Goal: Task Accomplishment & Management: Use online tool/utility

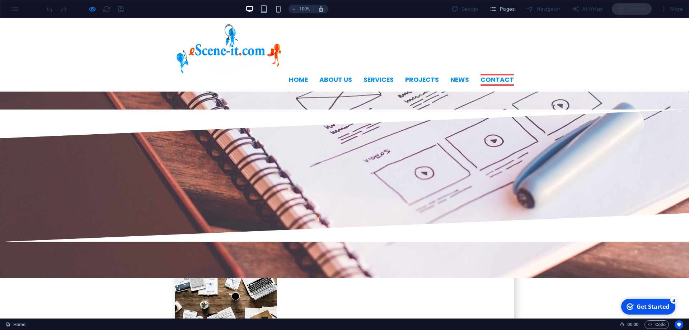
scroll to position [1720, 0]
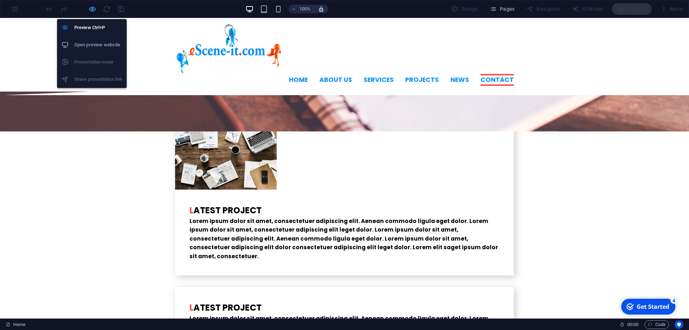
click at [90, 10] on icon "button" at bounding box center [92, 9] width 8 height 8
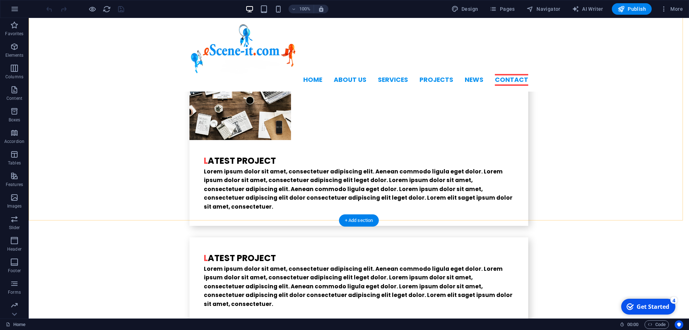
scroll to position [1771, 0]
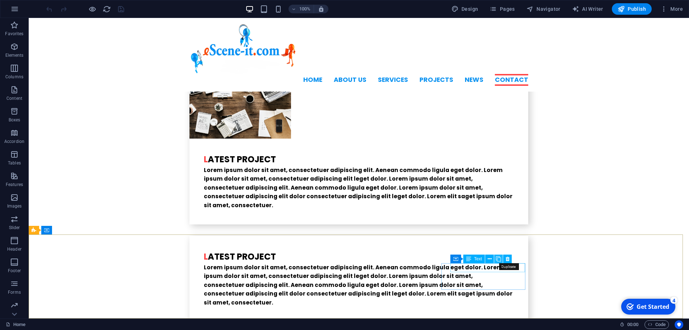
click at [497, 259] on icon at bounding box center [498, 259] width 5 height 8
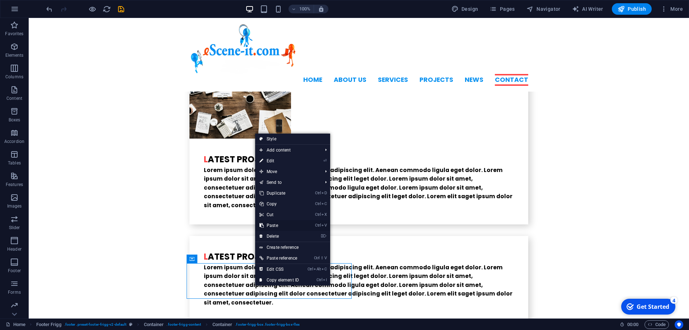
click at [271, 224] on link "Ctrl V Paste" at bounding box center [279, 225] width 48 height 11
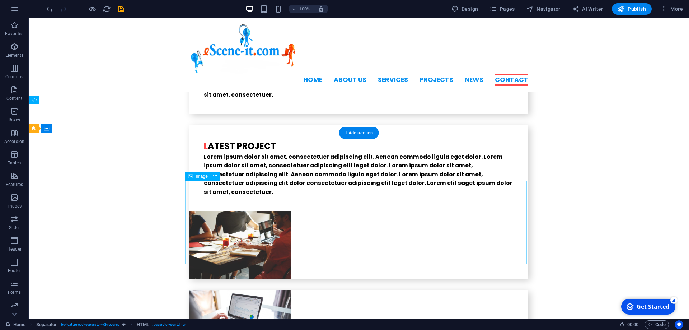
scroll to position [1884, 0]
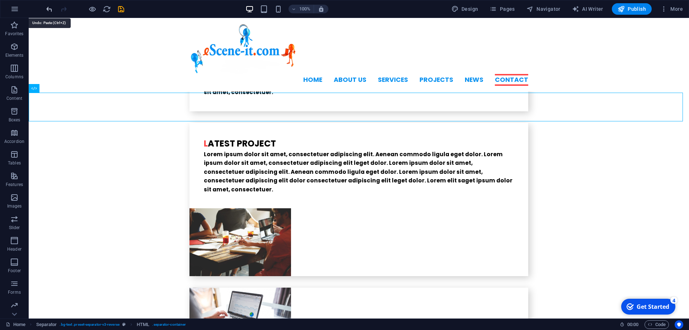
click at [50, 8] on icon "undo" at bounding box center [49, 9] width 8 height 8
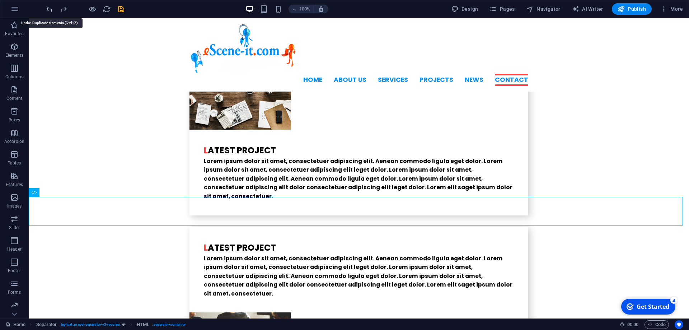
click at [51, 7] on icon "undo" at bounding box center [49, 9] width 8 height 8
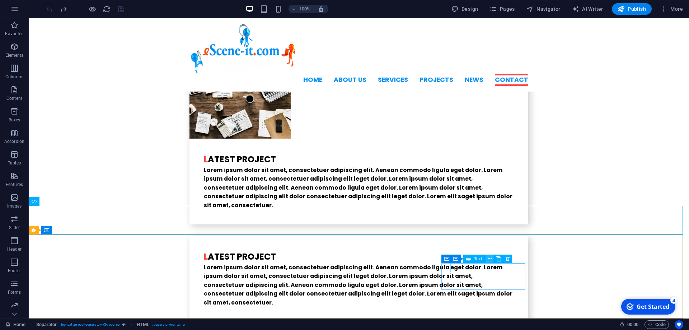
click at [490, 260] on icon at bounding box center [490, 259] width 4 height 8
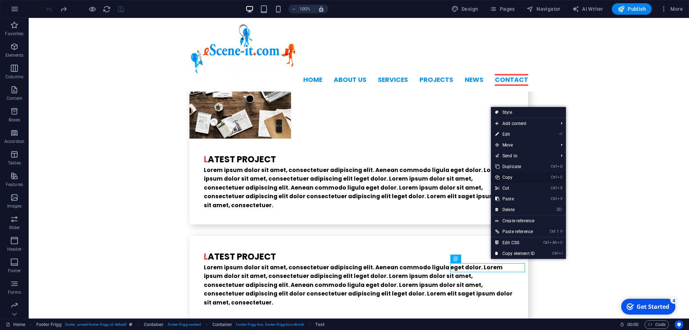
click at [509, 177] on link "Ctrl C Copy" at bounding box center [515, 177] width 48 height 11
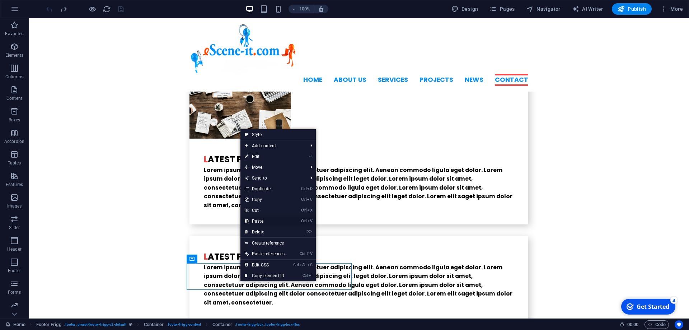
click at [253, 219] on link "Ctrl V Paste" at bounding box center [264, 221] width 48 height 11
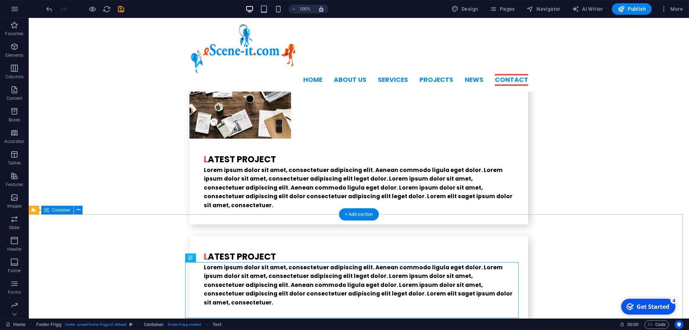
scroll to position [1818, 0]
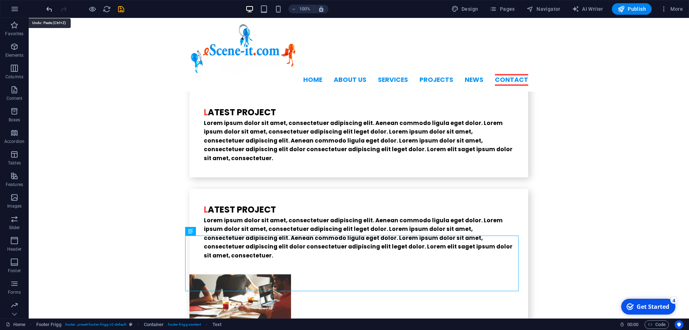
click at [48, 11] on icon "undo" at bounding box center [49, 9] width 8 height 8
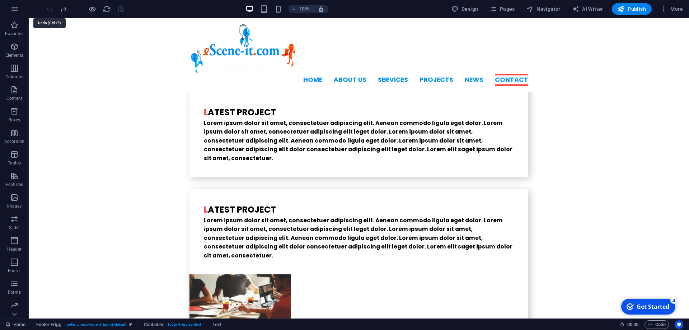
scroll to position [1771, 0]
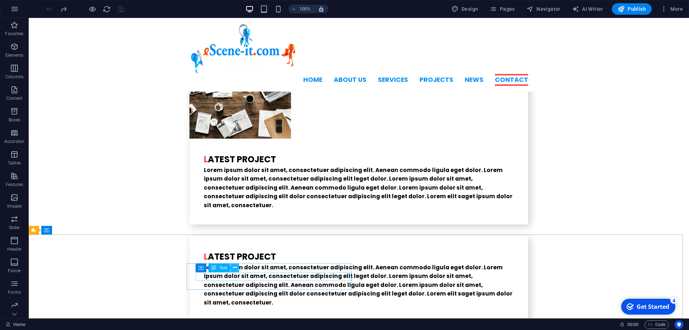
click at [234, 268] on icon at bounding box center [235, 268] width 4 height 8
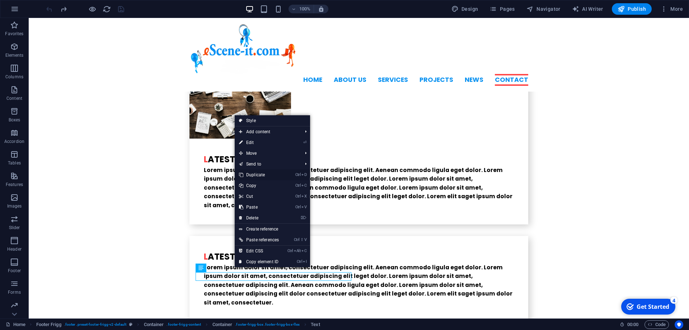
click at [261, 175] on link "Ctrl D Duplicate" at bounding box center [259, 174] width 48 height 11
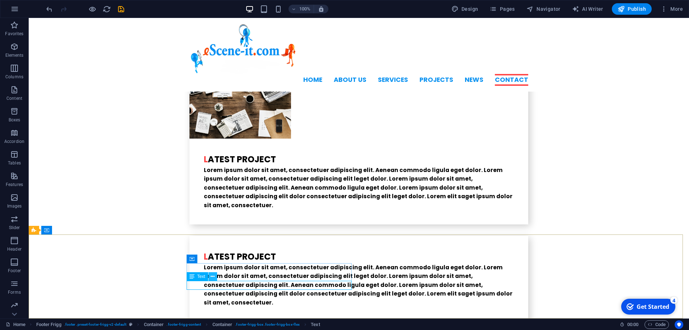
click at [215, 277] on button at bounding box center [213, 276] width 9 height 9
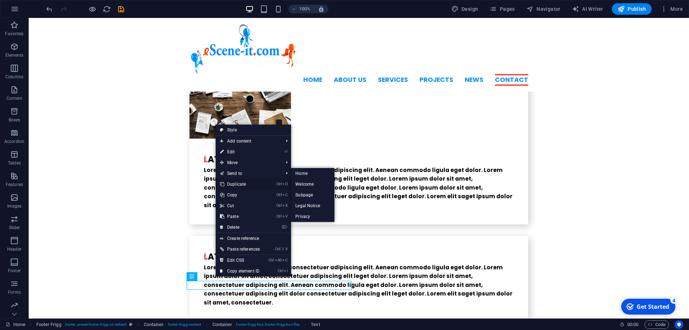
click at [237, 184] on link "Ctrl D Duplicate" at bounding box center [240, 184] width 48 height 11
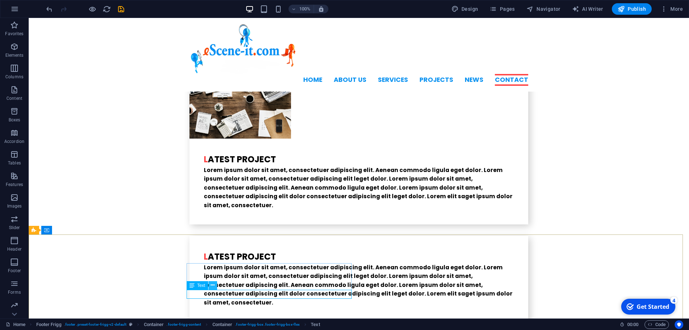
click at [211, 284] on icon at bounding box center [213, 285] width 4 height 8
click at [212, 277] on icon at bounding box center [213, 277] width 4 height 8
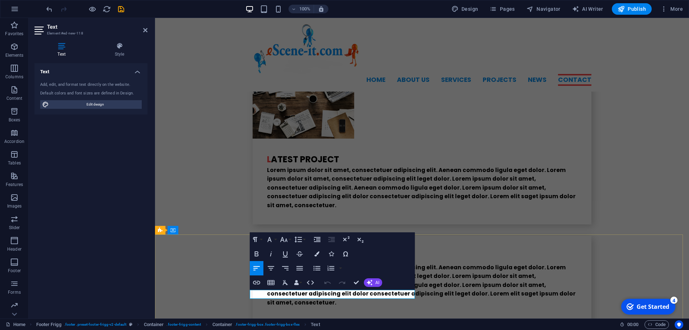
click at [329, 255] on icon "button" at bounding box center [331, 253] width 5 height 5
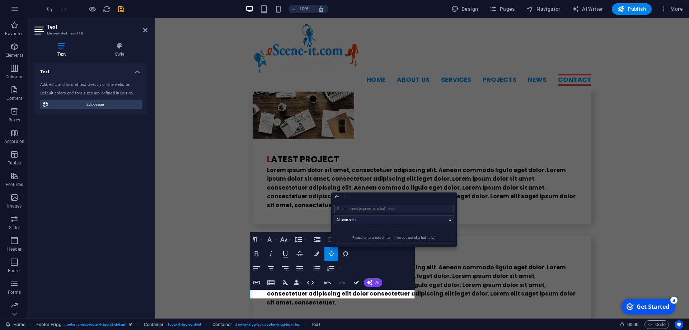
click at [359, 207] on input "search" at bounding box center [394, 209] width 120 height 9
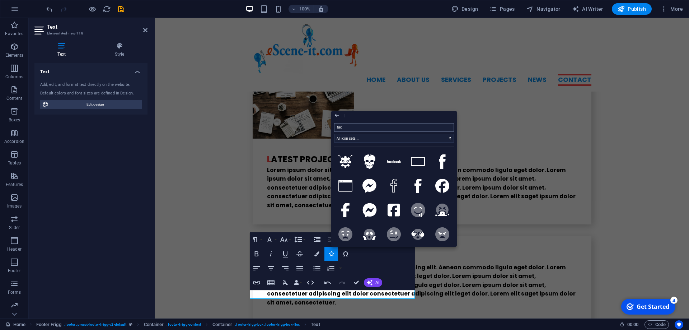
type input "face"
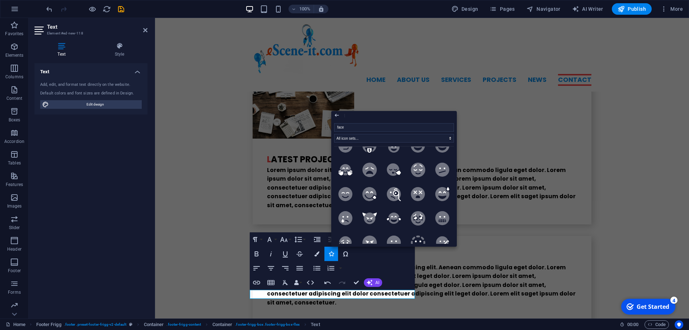
scroll to position [65, 0]
click at [388, 153] on icon at bounding box center [394, 145] width 13 height 14
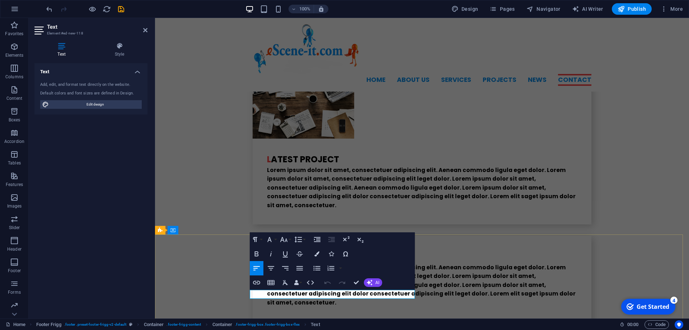
drag, startPoint x: 256, startPoint y: 297, endPoint x: 246, endPoint y: 296, distance: 10.4
click at [284, 240] on icon "button" at bounding box center [284, 239] width 9 height 9
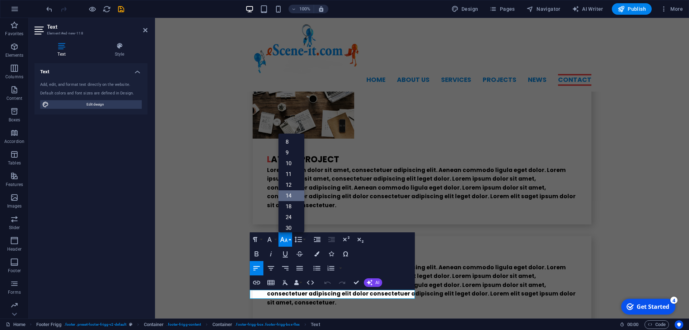
click at [290, 197] on link "14" at bounding box center [292, 195] width 26 height 11
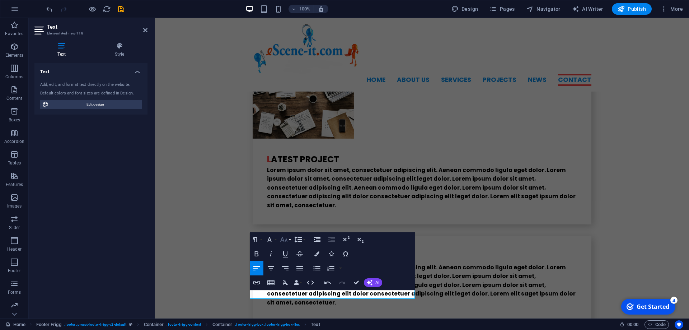
click at [284, 239] on icon "button" at bounding box center [284, 239] width 9 height 9
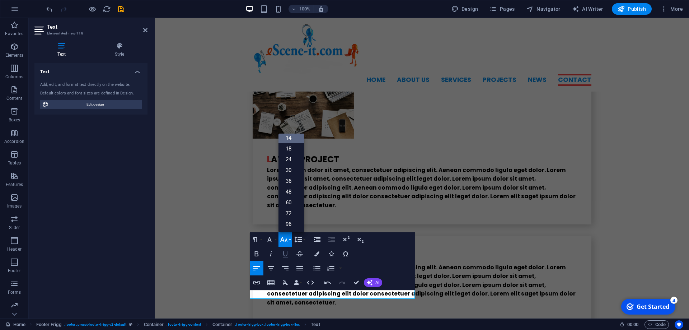
scroll to position [58, 0]
click at [291, 172] on link "30" at bounding box center [292, 170] width 26 height 11
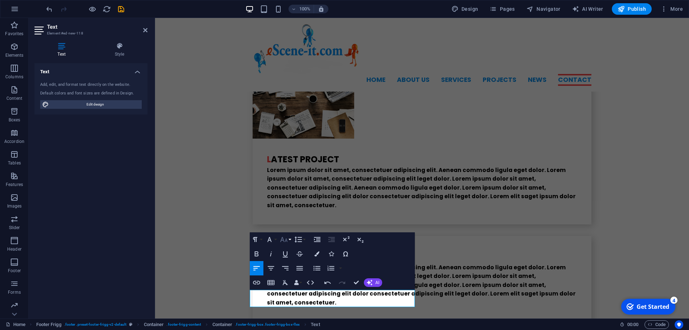
click at [282, 239] on icon "button" at bounding box center [284, 239] width 9 height 9
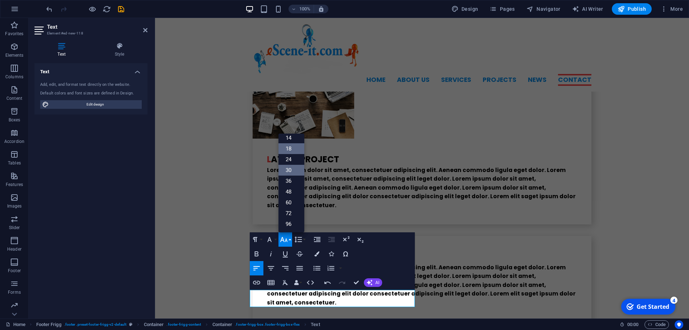
click at [292, 149] on link "18" at bounding box center [292, 148] width 26 height 11
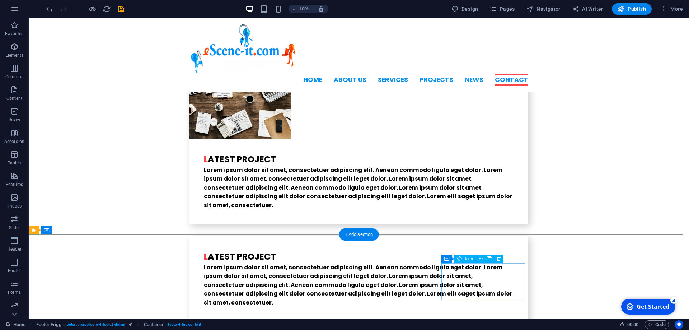
select select "xMidYMid"
select select "px"
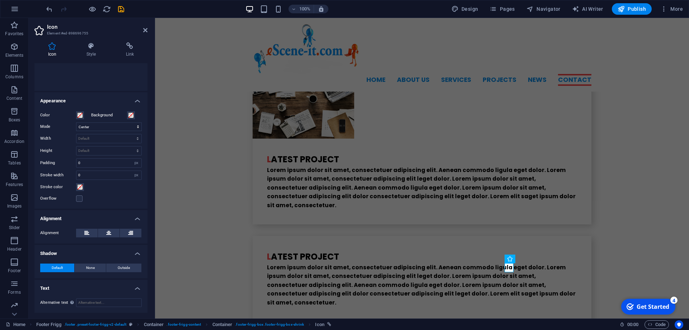
scroll to position [0, 0]
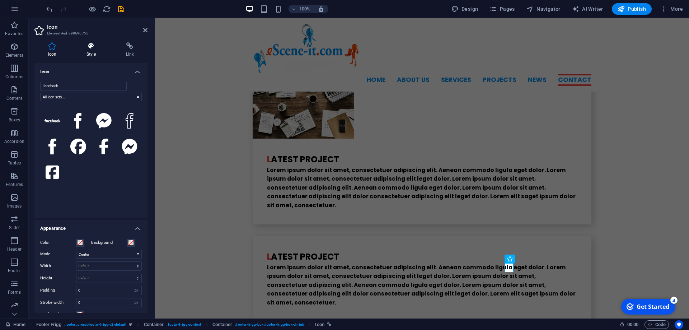
click at [92, 49] on icon at bounding box center [91, 45] width 37 height 7
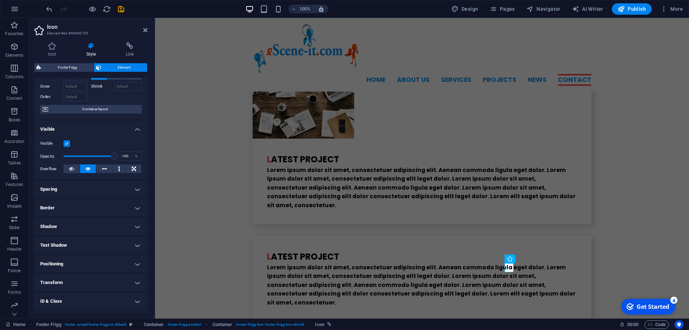
scroll to position [65, 0]
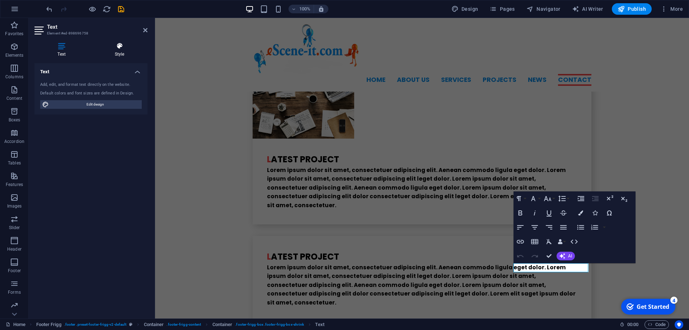
click at [120, 47] on icon at bounding box center [120, 45] width 56 height 7
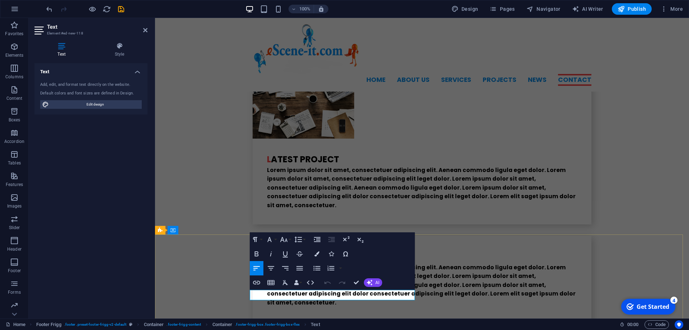
drag, startPoint x: 295, startPoint y: 296, endPoint x: 255, endPoint y: 297, distance: 40.2
click at [118, 46] on icon at bounding box center [120, 45] width 56 height 7
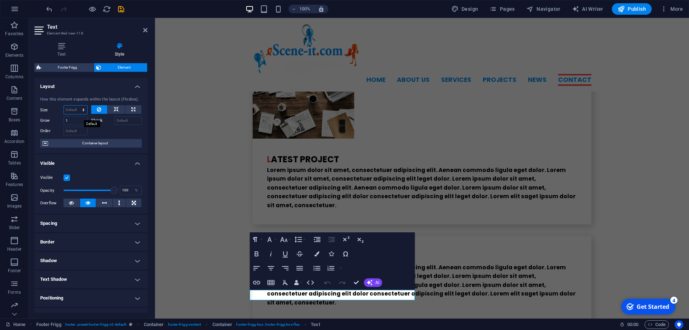
click at [64, 106] on select "Default auto px % 1/1 1/2 1/3 1/4 1/5 1/6 1/7 1/8 1/9 1/10" at bounding box center [75, 110] width 23 height 9
click option "Default" at bounding box center [0, 0] width 0 height 0
select select "DISABLED_OPTION_VALUE"
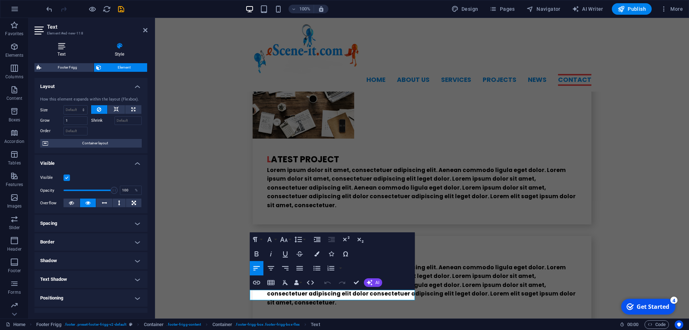
click at [63, 48] on icon at bounding box center [61, 45] width 54 height 7
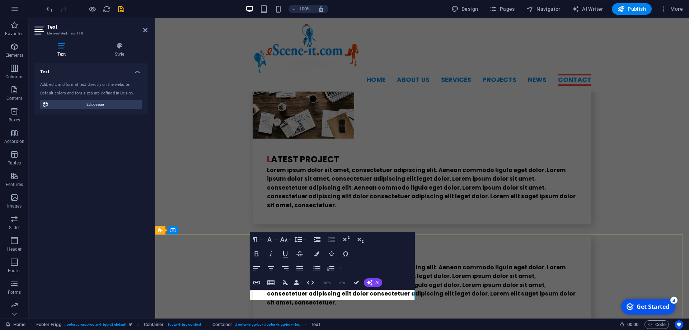
click icon
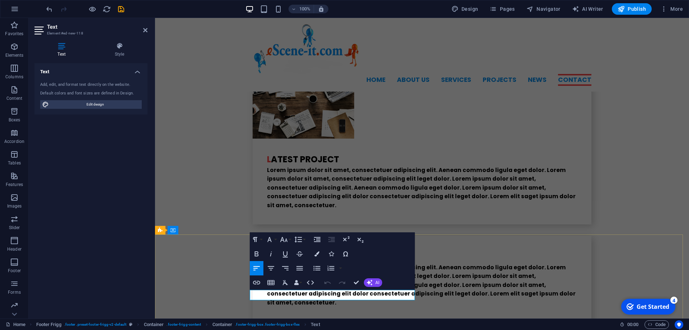
click at [113, 48] on icon at bounding box center [120, 45] width 56 height 7
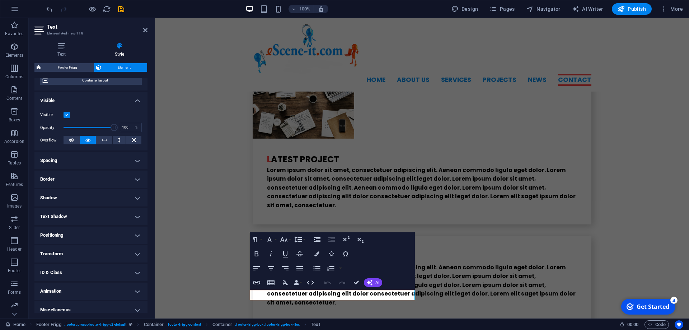
scroll to position [75, 0]
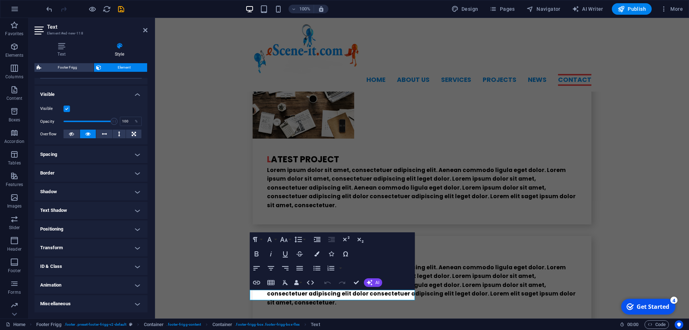
click at [117, 306] on h4 "Miscellaneous" at bounding box center [90, 303] width 113 height 17
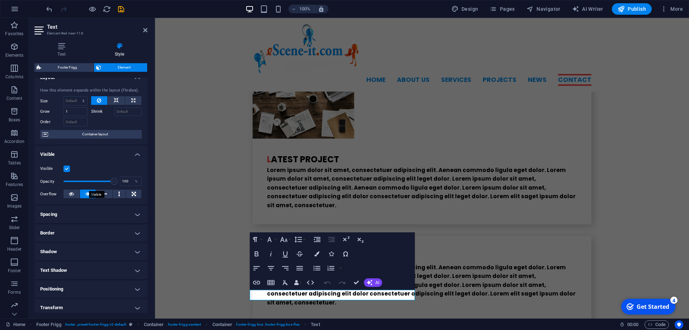
scroll to position [0, 0]
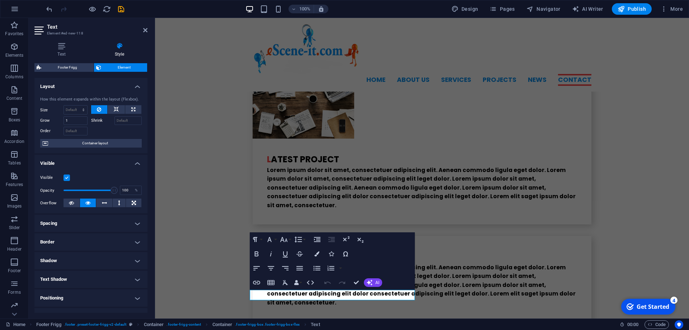
click at [128, 68] on span "Element" at bounding box center [124, 67] width 42 height 9
drag, startPoint x: 256, startPoint y: 296, endPoint x: 250, endPoint y: 294, distance: 6.5
click at [300, 238] on icon "button" at bounding box center [298, 239] width 8 height 6
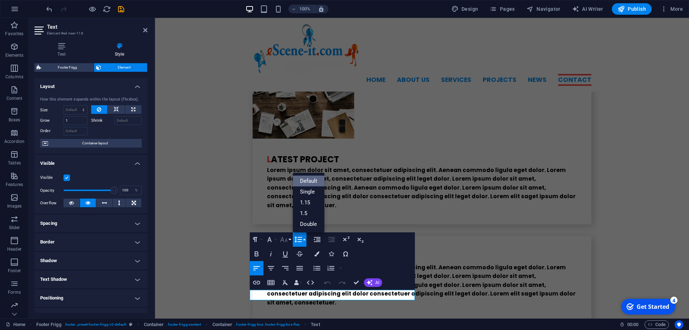
click at [287, 238] on icon "button" at bounding box center [284, 239] width 9 height 9
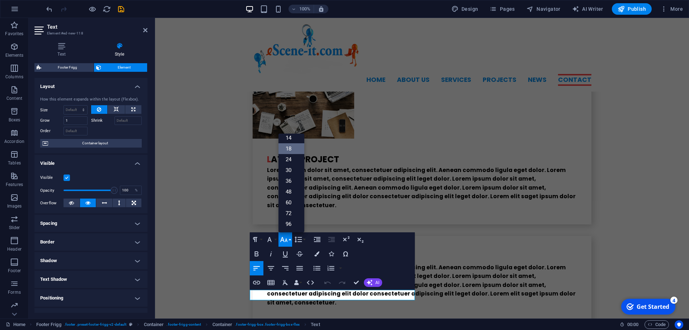
scroll to position [58, 0]
click at [64, 106] on select "Default auto px % 1/1 1/2 1/3 1/4 1/5 1/6 1/7 1/8 1/9 1/10" at bounding box center [75, 110] width 23 height 9
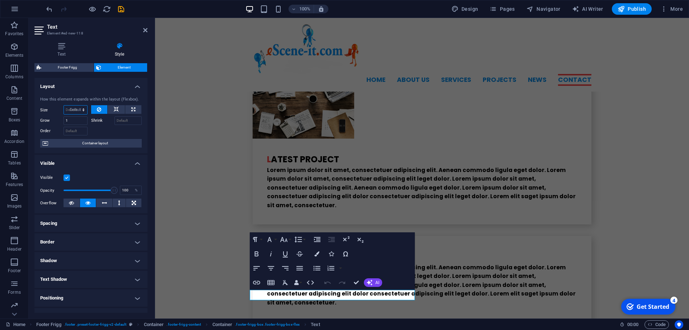
click option "Default" at bounding box center [0, 0] width 0 height 0
select select "DISABLED_OPTION_VALUE"
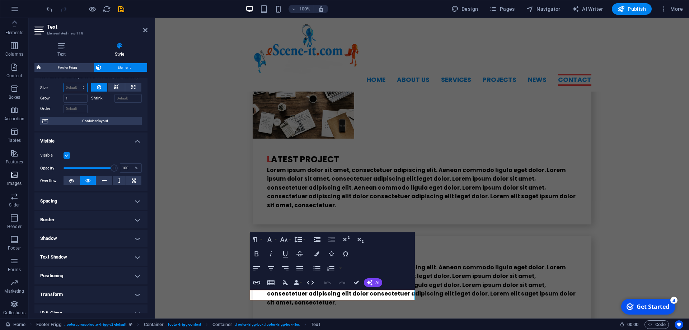
scroll to position [0, 0]
click at [13, 27] on icon "button" at bounding box center [14, 25] width 9 height 9
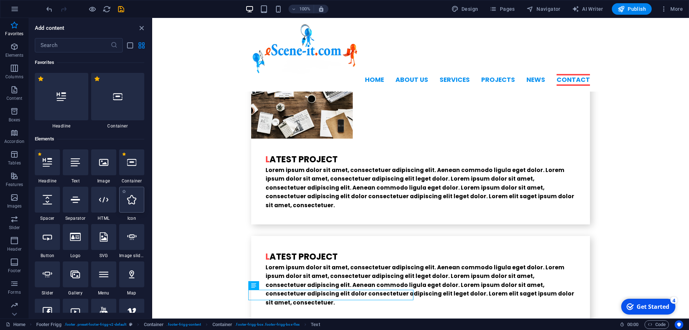
click at [126, 204] on div at bounding box center [131, 200] width 25 height 26
select select "xMidYMid"
select select "px"
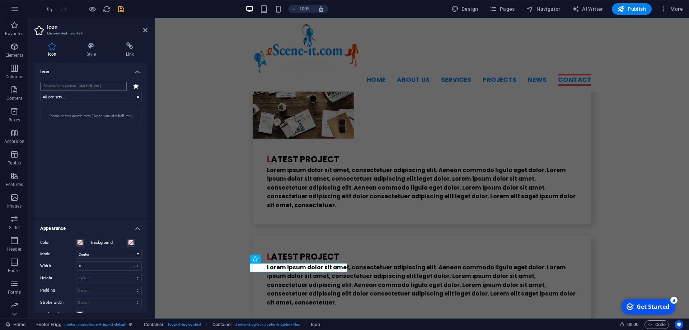
click at [97, 85] on input "search" at bounding box center [83, 86] width 87 height 9
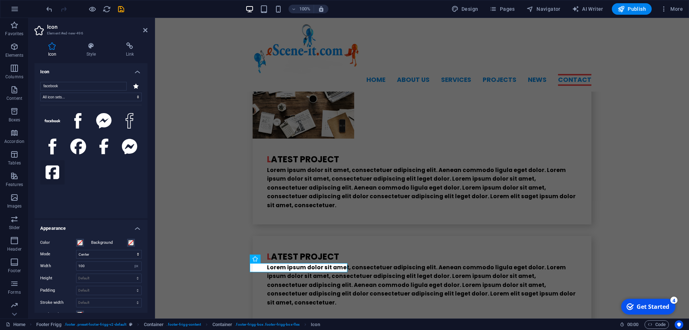
type input "facebook"
click at [54, 167] on icon at bounding box center [53, 172] width 14 height 14
click at [93, 49] on icon at bounding box center [91, 45] width 37 height 7
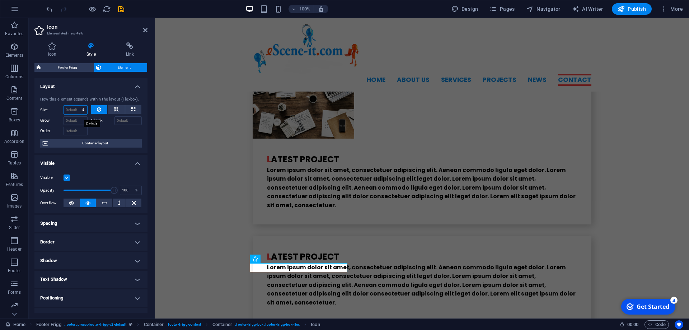
click at [64, 106] on select "Default auto px % 1/1 1/2 1/3 1/4 1/5 1/6 1/7 1/8 1/9 1/10" at bounding box center [75, 110] width 23 height 9
click option "Default" at bounding box center [0, 0] width 0 height 0
select select "DISABLED_OPTION_VALUE"
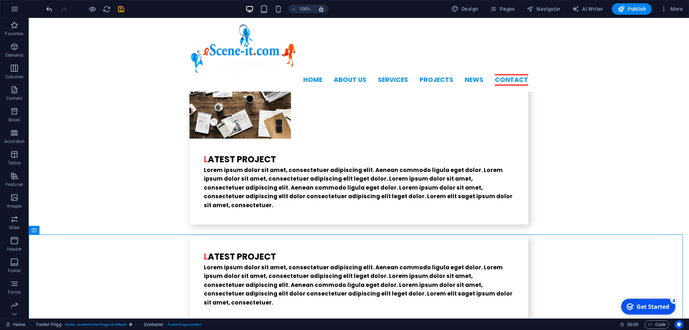
click at [49, 11] on icon "undo" at bounding box center [49, 9] width 8 height 8
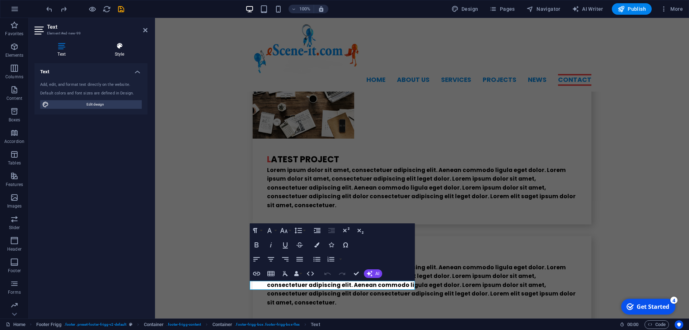
click at [118, 48] on icon at bounding box center [120, 45] width 56 height 7
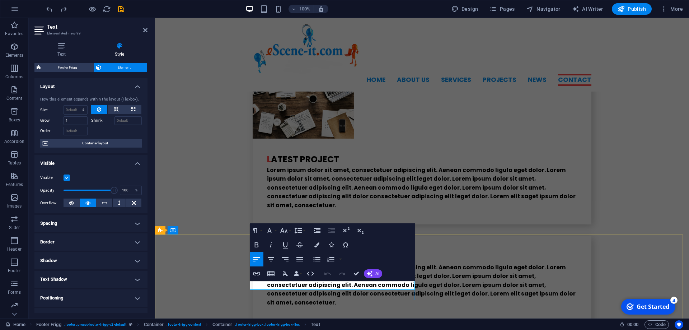
drag, startPoint x: 328, startPoint y: 285, endPoint x: 113, endPoint y: 274, distance: 216.0
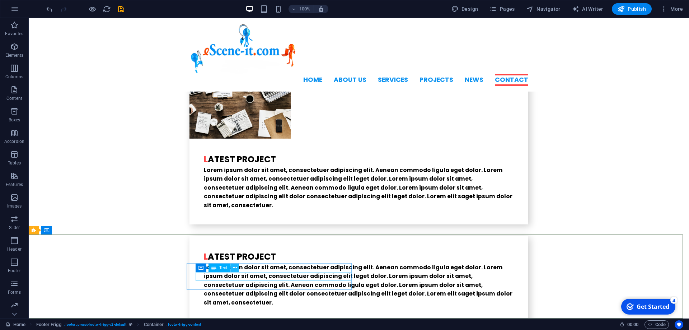
click at [234, 268] on icon at bounding box center [235, 268] width 4 height 8
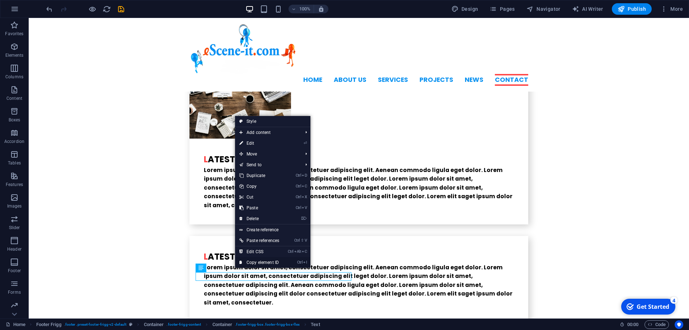
click at [265, 260] on link "Ctrl I Copy element ID" at bounding box center [259, 262] width 48 height 11
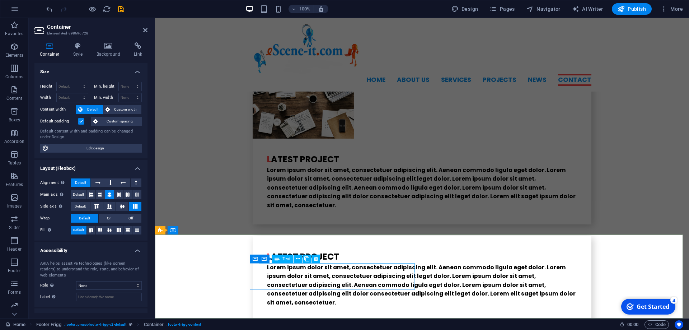
drag, startPoint x: 280, startPoint y: 258, endPoint x: 125, endPoint y: 247, distance: 155.5
click at [280, 258] on div "Text" at bounding box center [283, 258] width 22 height 9
drag, startPoint x: 288, startPoint y: 290, endPoint x: 288, endPoint y: 295, distance: 5.0
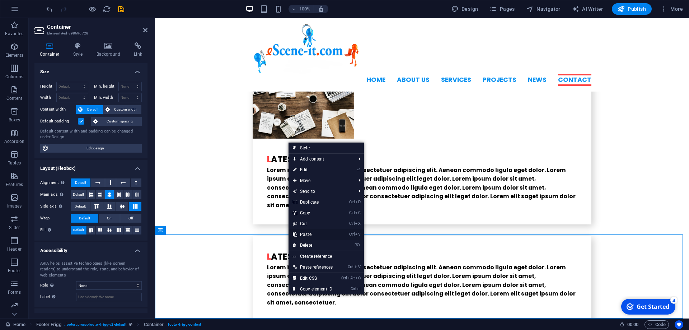
click at [302, 234] on link "Ctrl V Paste" at bounding box center [313, 234] width 48 height 11
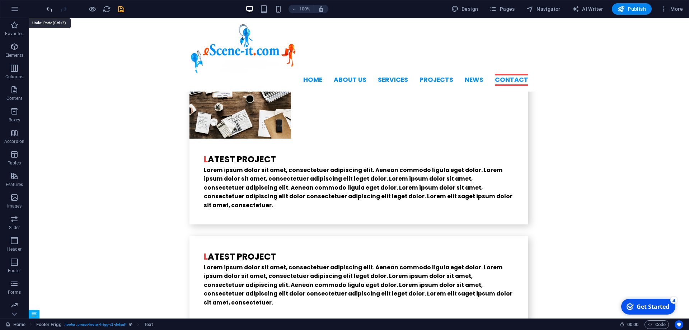
click at [48, 9] on icon "undo" at bounding box center [49, 9] width 8 height 8
click at [50, 10] on icon "undo" at bounding box center [49, 9] width 8 height 8
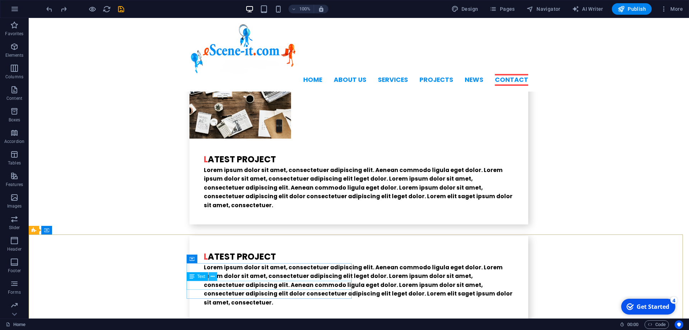
click at [212, 274] on icon at bounding box center [213, 277] width 4 height 8
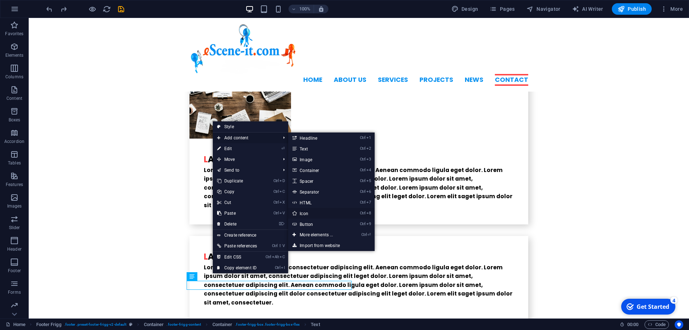
click at [302, 213] on link "Ctrl 8 Icon" at bounding box center [317, 213] width 59 height 11
select select "xMidYMid"
select select "px"
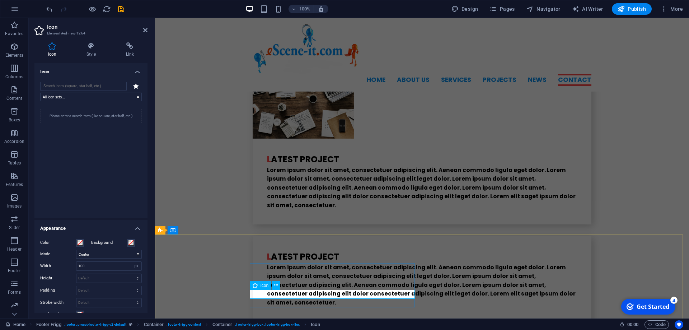
scroll to position [1789, 0]
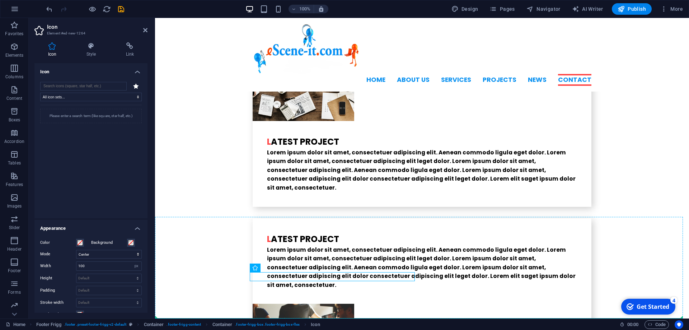
drag, startPoint x: 418, startPoint y: 304, endPoint x: 248, endPoint y: 272, distance: 173.0
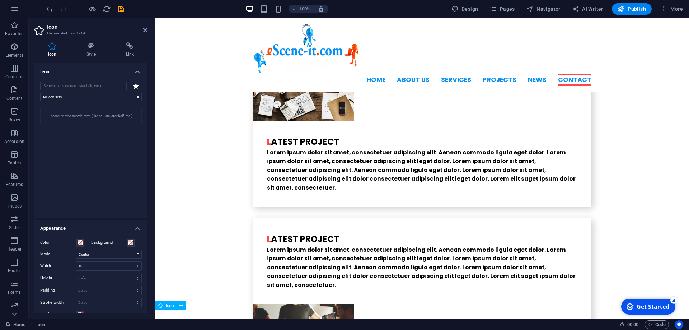
scroll to position [1814, 0]
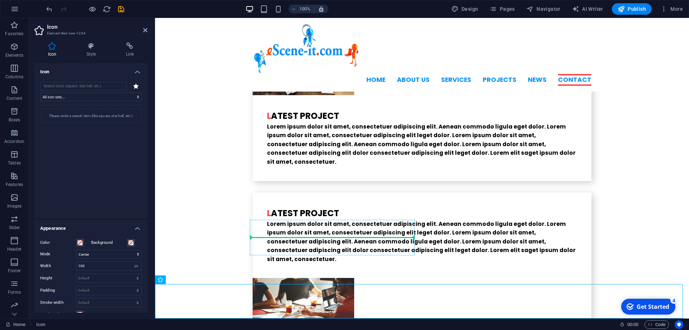
drag, startPoint x: 319, startPoint y: 323, endPoint x: 259, endPoint y: 240, distance: 102.6
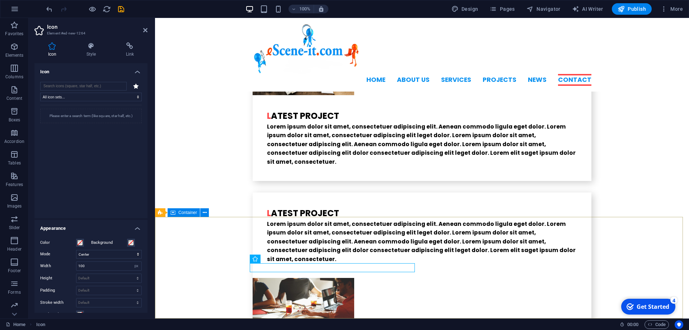
scroll to position [1789, 0]
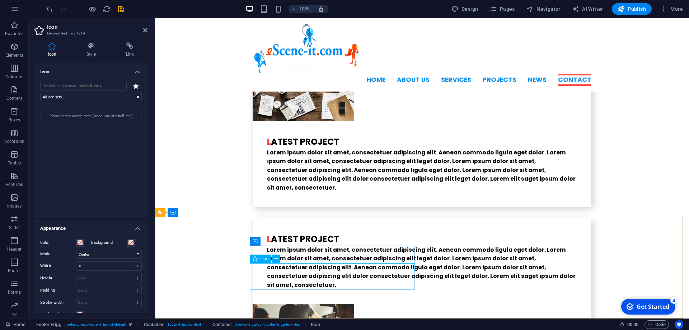
drag, startPoint x: 411, startPoint y: 277, endPoint x: 255, endPoint y: 268, distance: 156.4
click at [556, 10] on span "Navigator" at bounding box center [544, 8] width 34 height 7
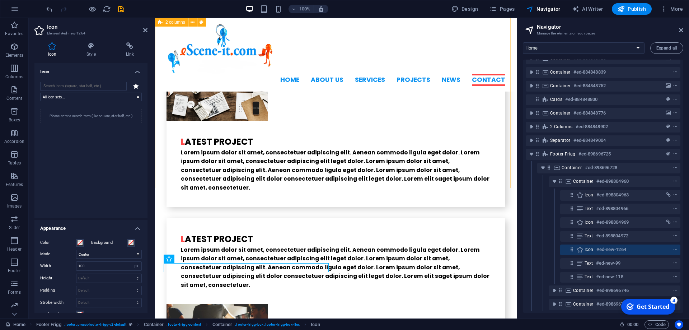
scroll to position [70, 0]
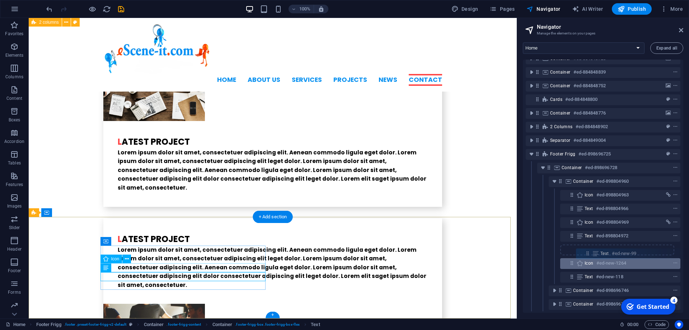
drag, startPoint x: 571, startPoint y: 258, endPoint x: 589, endPoint y: 254, distance: 18.0
click at [589, 254] on div "Banner #ed-884848608 2 columns #ed-884849010 Container #ed-884848656 Boxes #ed-…" at bounding box center [603, 186] width 160 height 253
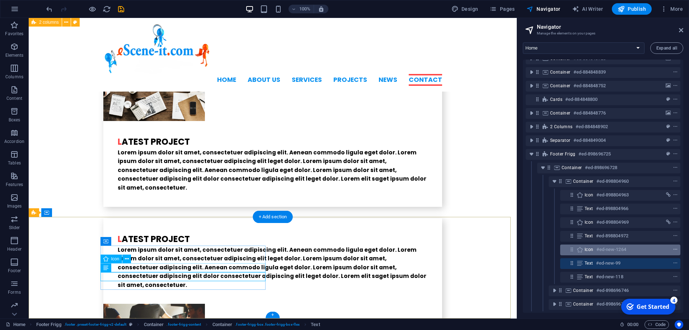
click at [673, 247] on icon "context-menu" at bounding box center [675, 249] width 5 height 5
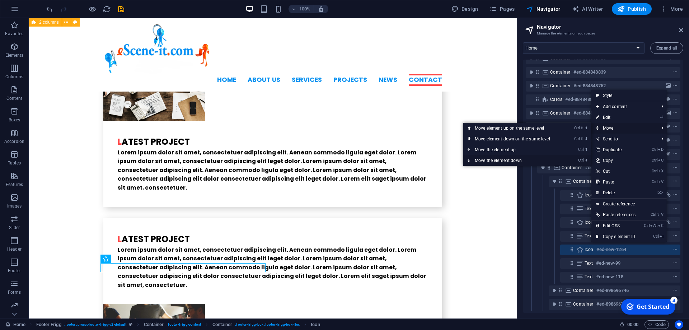
click at [511, 160] on link "Ctrl ⬇ Move the element down" at bounding box center [513, 160] width 101 height 11
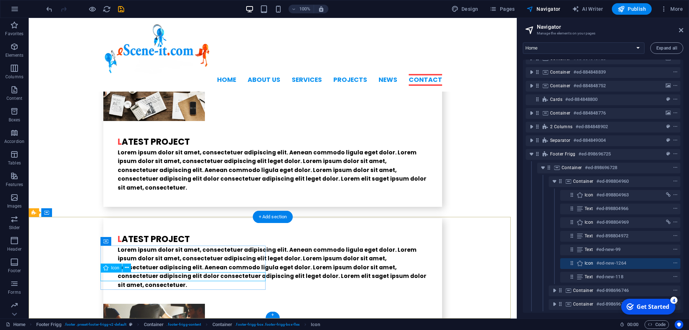
select select "xMidYMid"
select select "px"
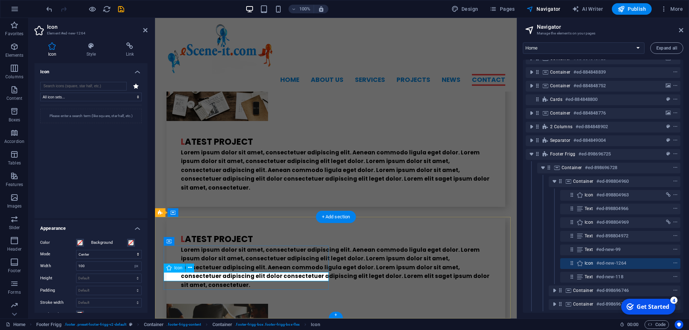
click at [93, 45] on icon at bounding box center [91, 45] width 37 height 7
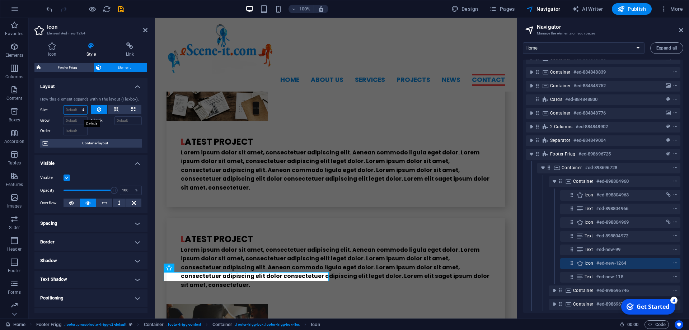
click at [64, 106] on select "Default auto px % 1/1 1/2 1/3 1/4 1/5 1/6 1/7 1/8 1/9 1/10" at bounding box center [75, 110] width 23 height 9
click option "Default" at bounding box center [0, 0] width 0 height 0
select select "DISABLED_OPTION_VALUE"
click at [46, 47] on icon at bounding box center [52, 45] width 36 height 7
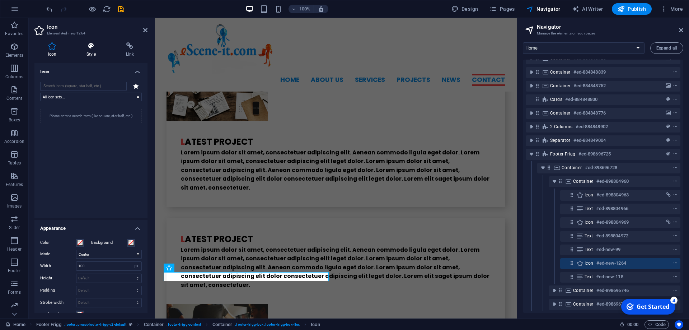
click at [93, 45] on icon at bounding box center [91, 45] width 37 height 7
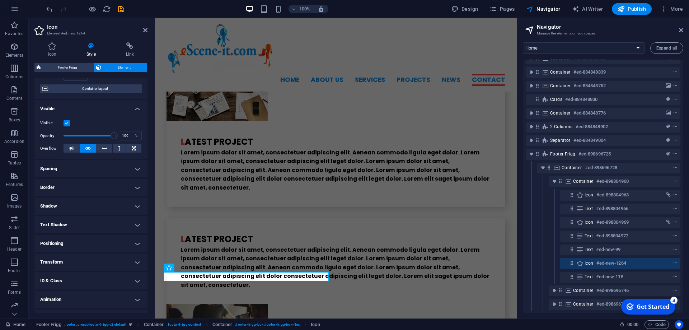
scroll to position [65, 0]
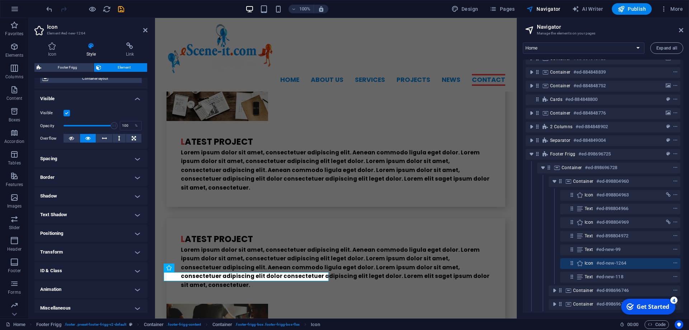
click at [107, 238] on h4 "Positioning" at bounding box center [90, 233] width 113 height 17
click at [144, 31] on icon at bounding box center [145, 30] width 4 height 6
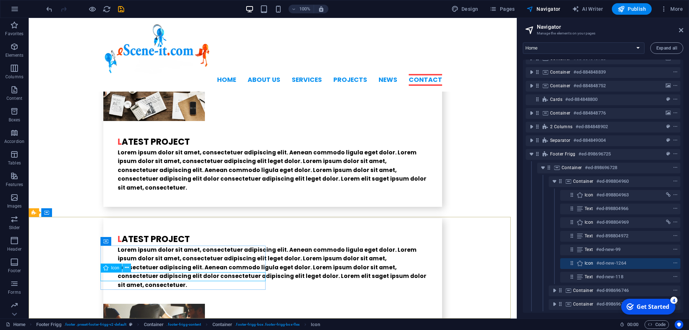
click at [126, 268] on icon at bounding box center [127, 268] width 4 height 8
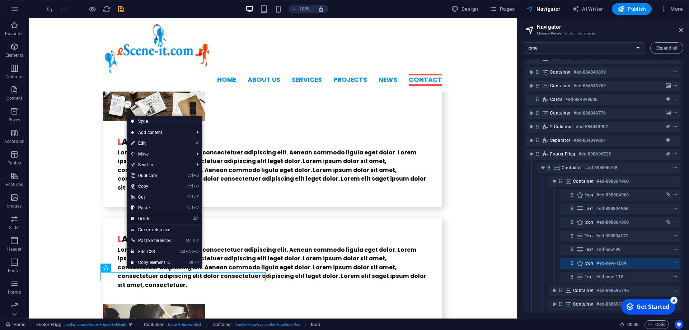
drag, startPoint x: 151, startPoint y: 217, endPoint x: 122, endPoint y: 200, distance: 33.7
click at [151, 217] on link "⌦ Delete" at bounding box center [151, 218] width 48 height 11
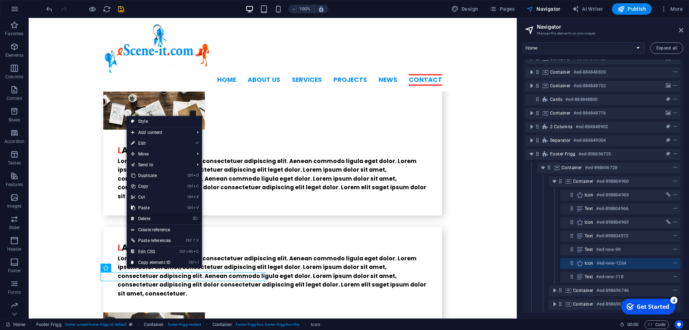
scroll to position [56, 0]
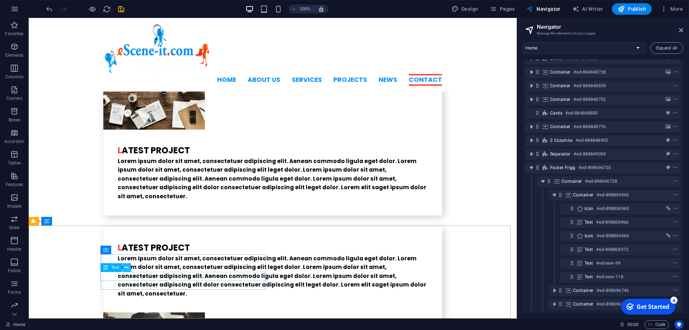
click at [128, 266] on button at bounding box center [126, 267] width 9 height 9
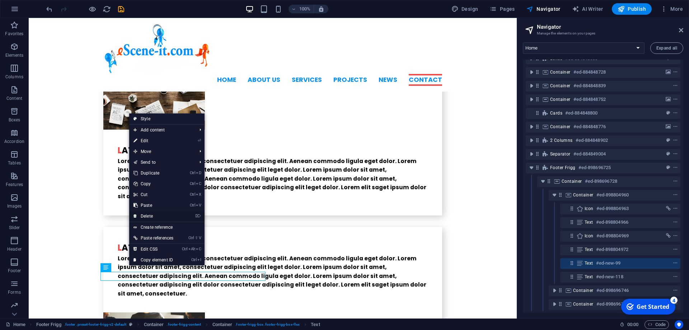
click at [152, 217] on link "⌦ Delete" at bounding box center [153, 216] width 48 height 11
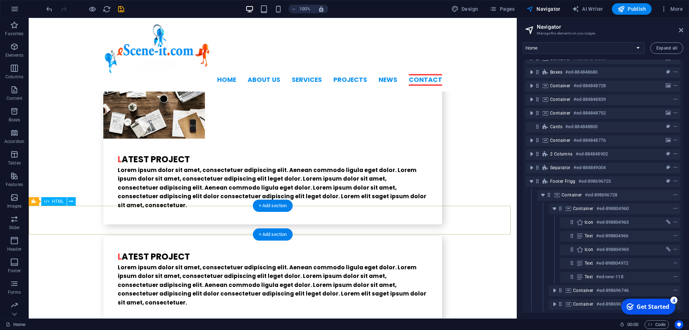
scroll to position [42, 0]
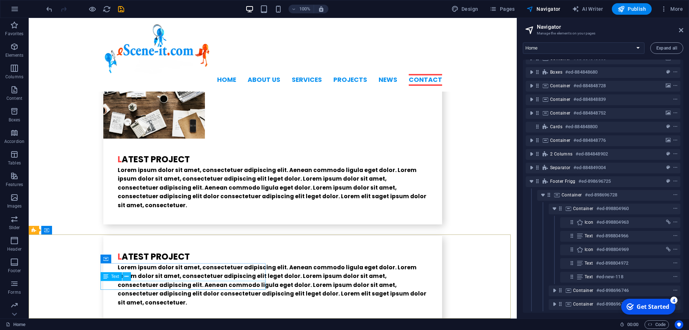
click at [128, 274] on icon at bounding box center [127, 277] width 4 height 8
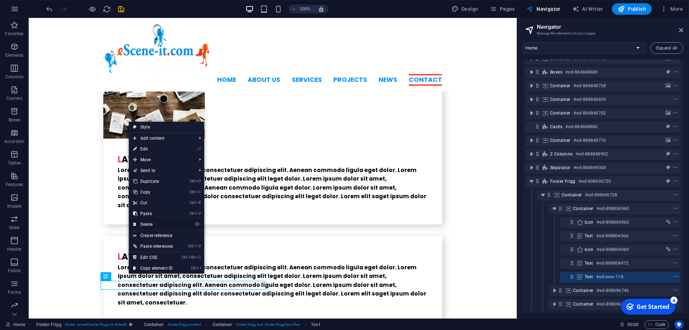
click at [149, 227] on link "⌦ Delete" at bounding box center [153, 224] width 48 height 11
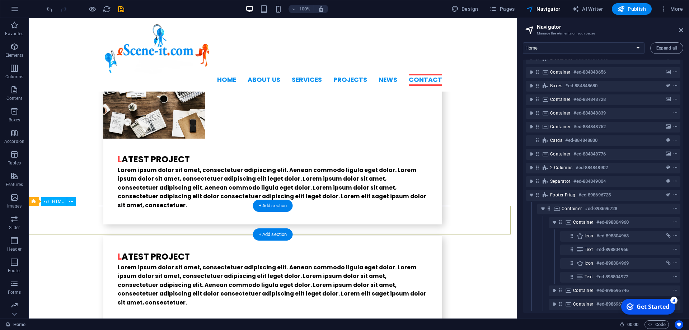
scroll to position [29, 0]
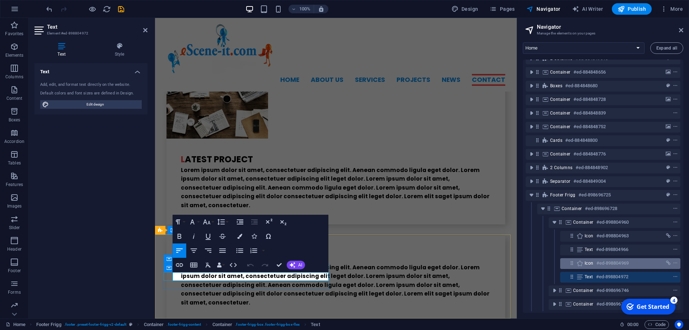
click at [567, 258] on div "Icon #ed-898804969" at bounding box center [620, 263] width 120 height 11
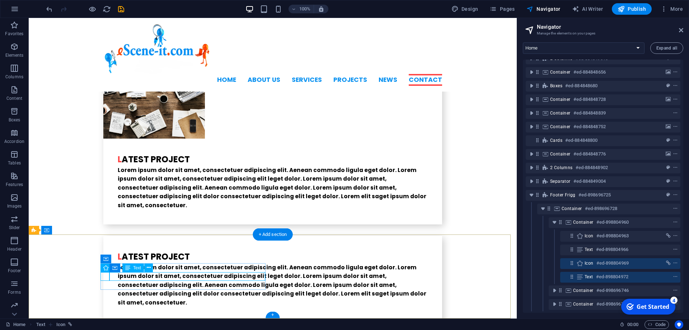
click at [566, 272] on div "Text #ed-898804972" at bounding box center [620, 277] width 120 height 11
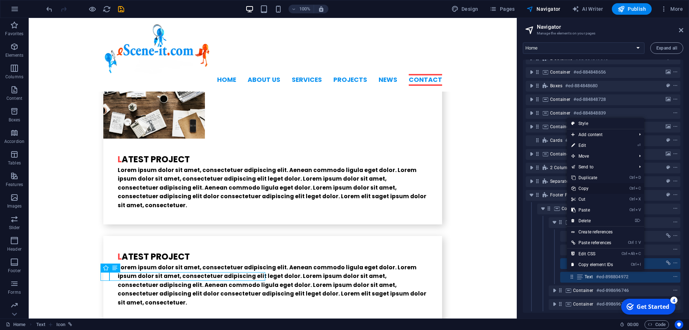
click at [584, 187] on link "Ctrl C Copy" at bounding box center [592, 188] width 50 height 11
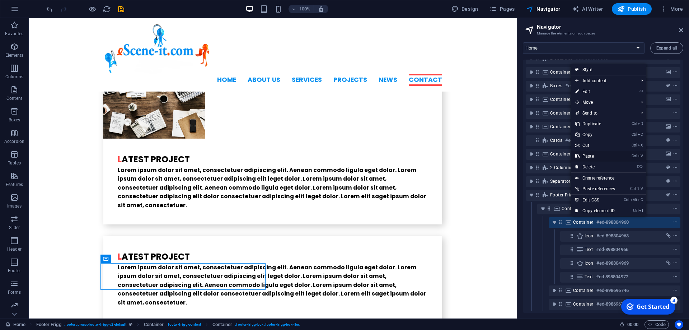
click at [589, 158] on link "Ctrl V Paste" at bounding box center [595, 156] width 48 height 11
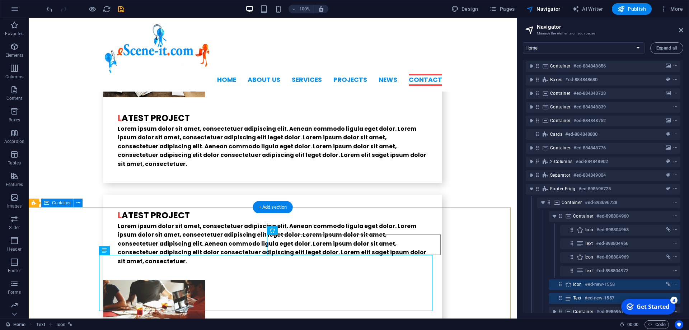
scroll to position [1818, 0]
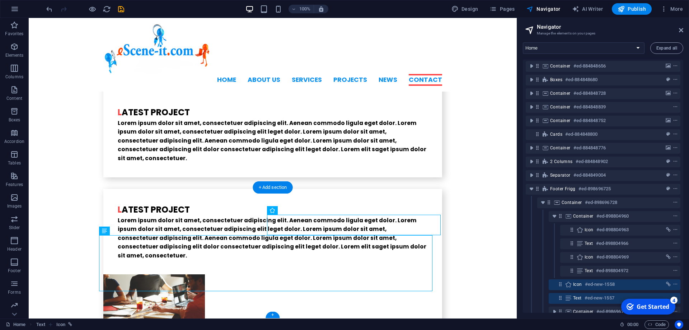
drag, startPoint x: 301, startPoint y: 229, endPoint x: 166, endPoint y: 239, distance: 135.7
click at [48, 9] on icon "undo" at bounding box center [49, 9] width 8 height 8
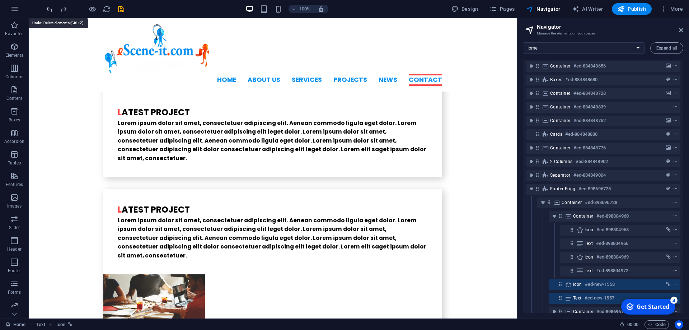
scroll to position [1771, 0]
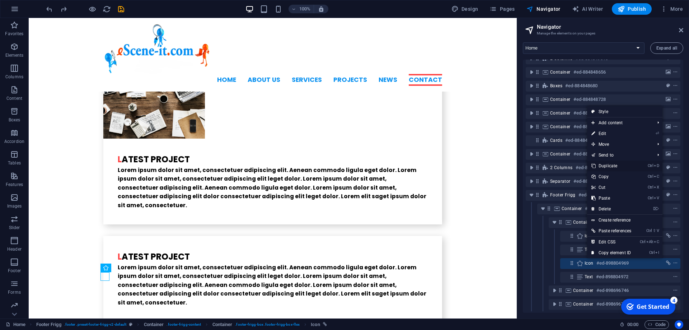
click at [612, 164] on link "Ctrl D Duplicate" at bounding box center [611, 165] width 48 height 11
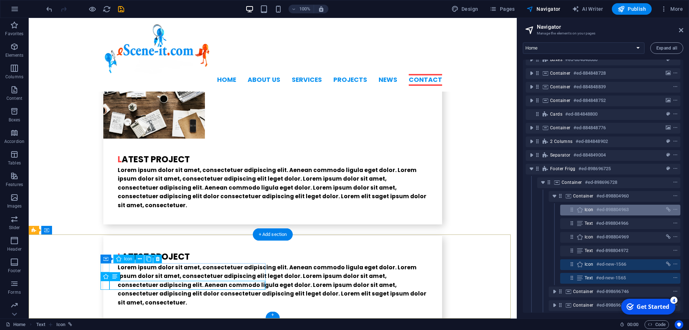
scroll to position [56, 0]
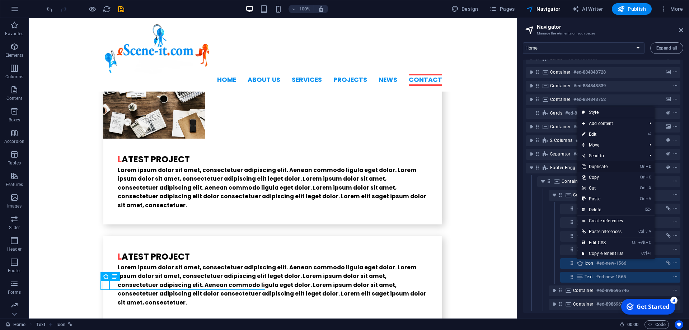
click at [598, 166] on link "Ctrl D Duplicate" at bounding box center [603, 166] width 50 height 11
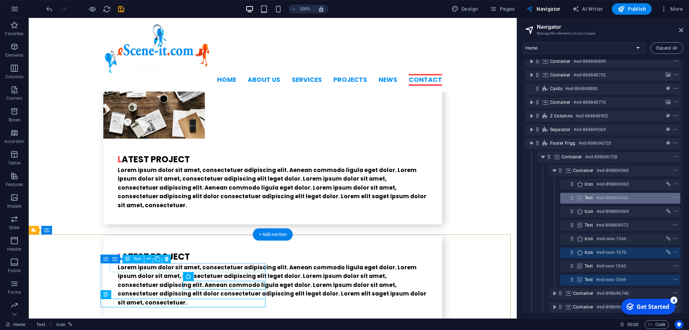
scroll to position [83, 0]
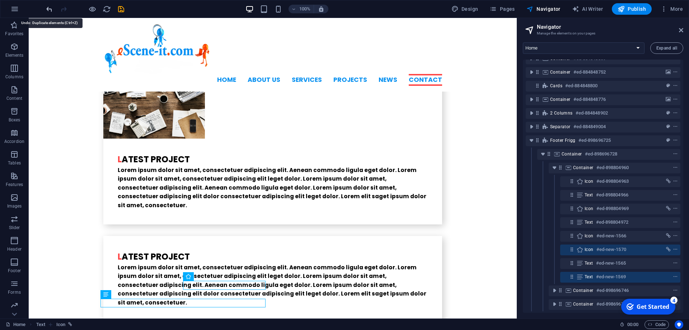
click at [46, 10] on icon "undo" at bounding box center [49, 9] width 8 height 8
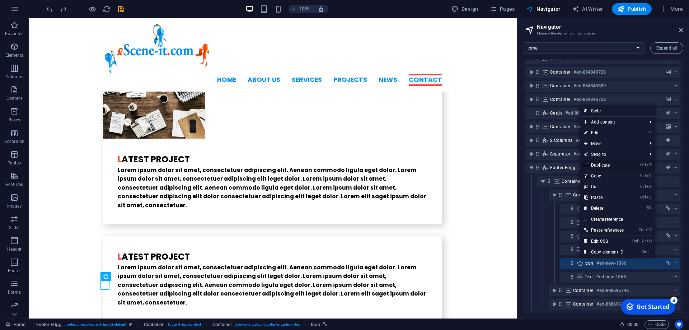
click at [606, 165] on link "Ctrl D Duplicate" at bounding box center [604, 165] width 48 height 11
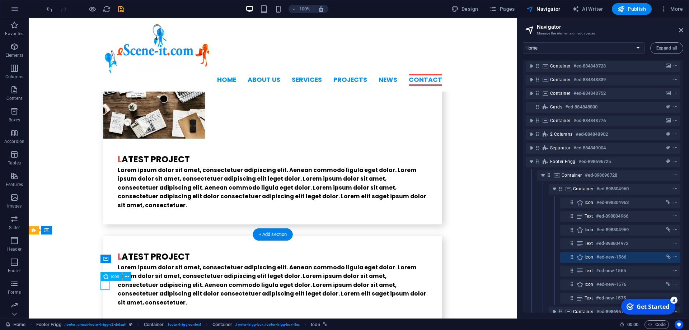
select select "xMidYMid"
select select "px"
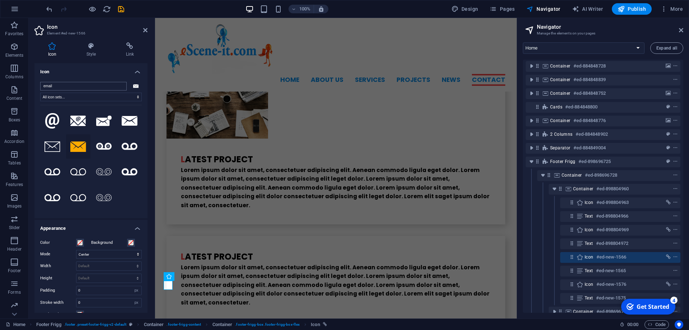
drag, startPoint x: 77, startPoint y: 90, endPoint x: 0, endPoint y: 82, distance: 77.6
click at [40, 82] on input "email" at bounding box center [83, 86] width 87 height 9
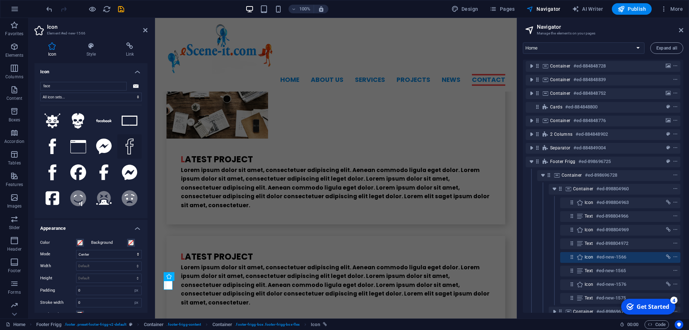
scroll to position [97, 0]
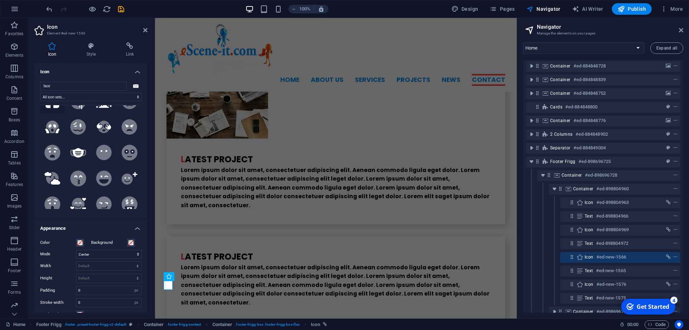
type input "face"
click at [57, 108] on icon at bounding box center [53, 101] width 14 height 14
click at [70, 83] on icon at bounding box center [78, 75] width 16 height 16
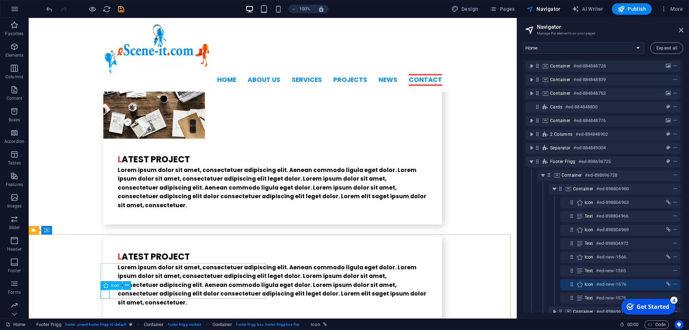
click at [109, 287] on div "Icon" at bounding box center [112, 285] width 22 height 9
select select "xMidYMid"
select select "px"
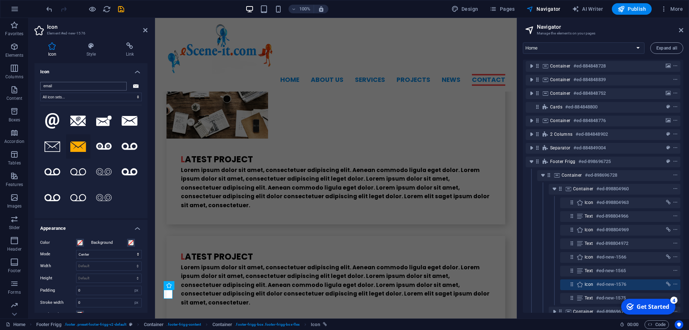
drag, startPoint x: 69, startPoint y: 87, endPoint x: 11, endPoint y: 83, distance: 57.5
click at [40, 83] on input "email" at bounding box center [83, 86] width 87 height 9
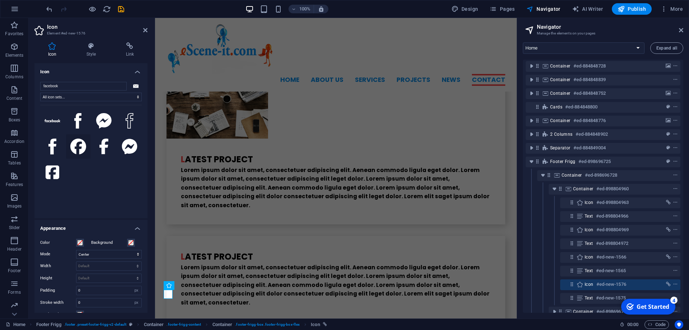
type input "facebook"
click at [76, 142] on icon at bounding box center [78, 147] width 16 height 16
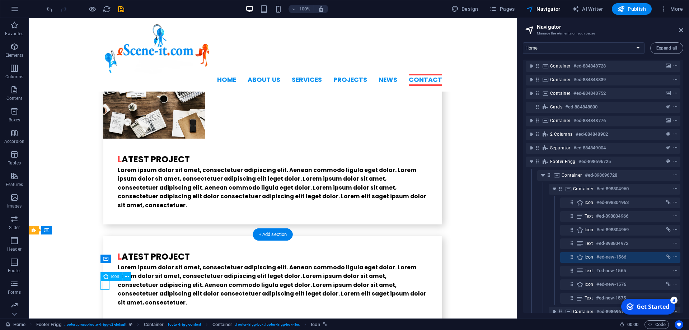
select select "xMidYMid"
select select "px"
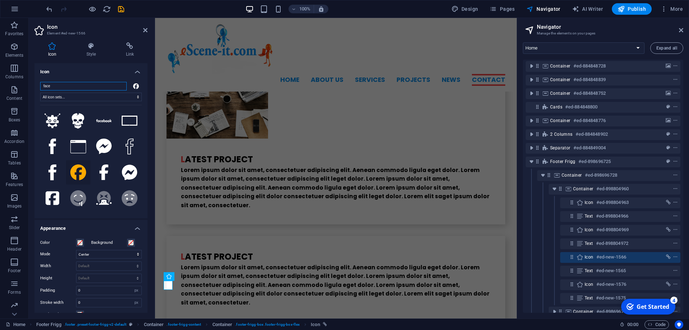
drag, startPoint x: 76, startPoint y: 88, endPoint x: 13, endPoint y: 81, distance: 63.5
click at [40, 82] on input "face" at bounding box center [83, 86] width 87 height 9
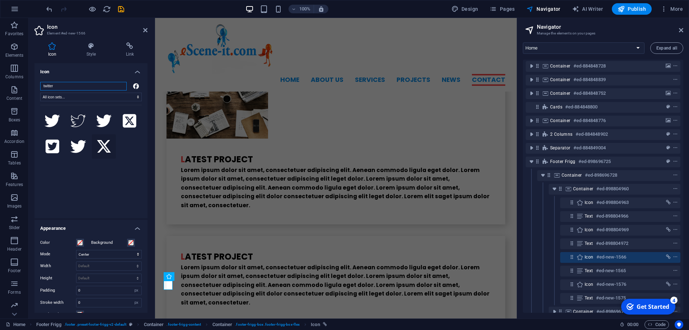
type input "twitter"
click at [102, 142] on icon at bounding box center [104, 146] width 14 height 13
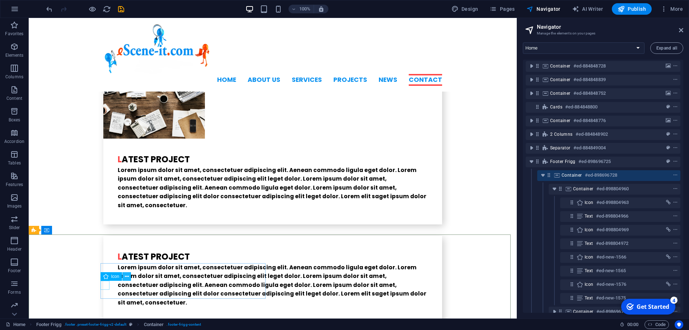
click at [128, 278] on icon at bounding box center [127, 277] width 4 height 8
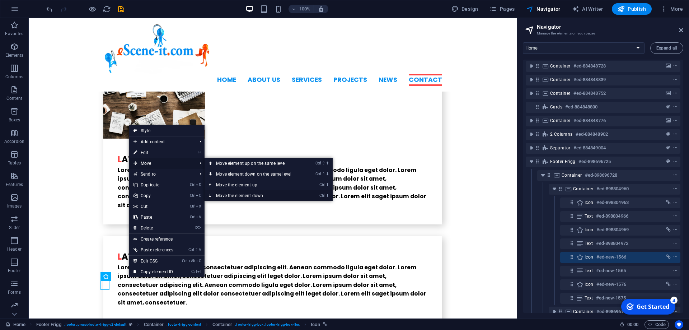
click at [234, 193] on link "Ctrl ⬇ Move the element down" at bounding box center [255, 195] width 101 height 11
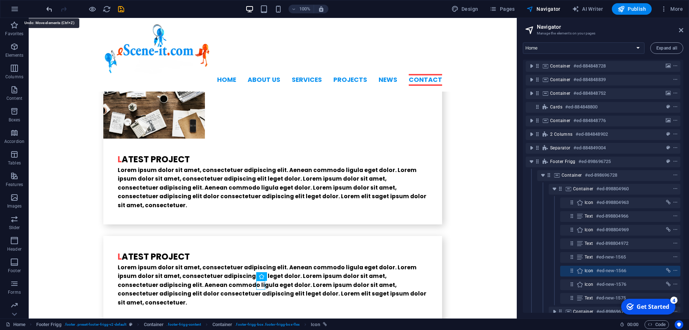
click at [48, 11] on icon "undo" at bounding box center [49, 9] width 8 height 8
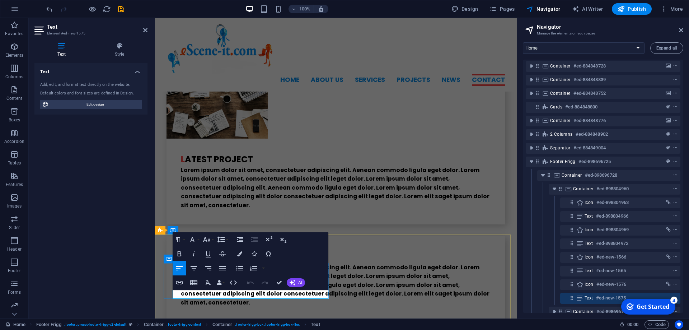
drag, startPoint x: 257, startPoint y: 296, endPoint x: 165, endPoint y: 292, distance: 91.6
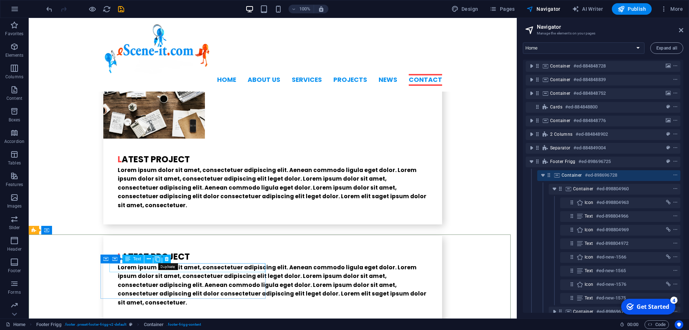
click at [159, 258] on icon at bounding box center [157, 259] width 5 height 8
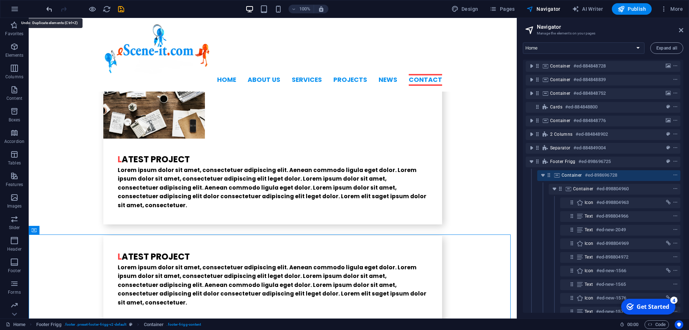
click at [50, 6] on icon "undo" at bounding box center [49, 9] width 8 height 8
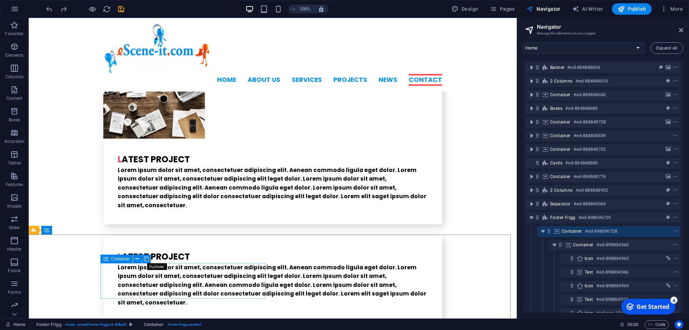
scroll to position [56, 0]
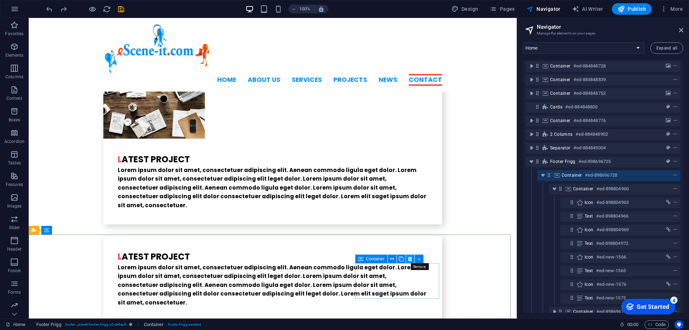
click at [409, 258] on icon at bounding box center [410, 259] width 4 height 8
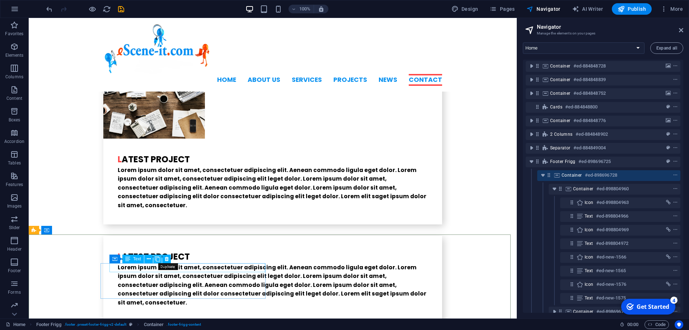
click at [159, 259] on icon at bounding box center [157, 259] width 5 height 8
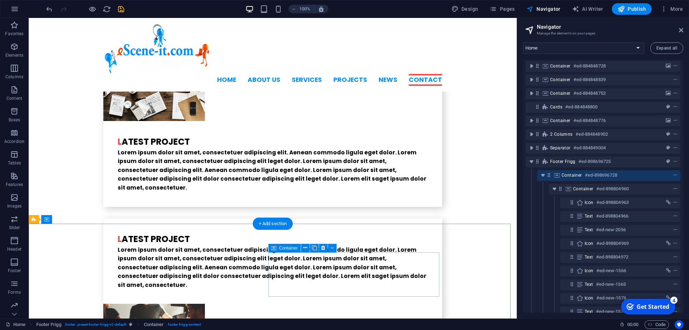
scroll to position [1752, 0]
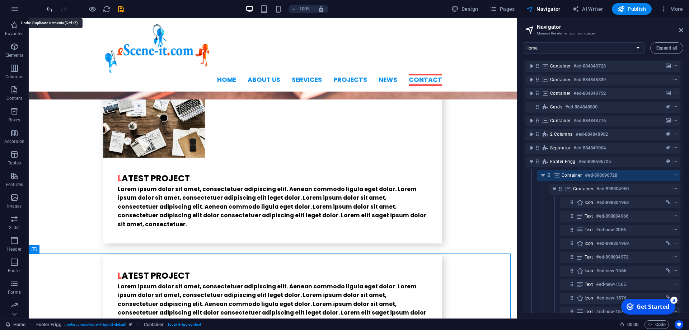
click at [52, 8] on icon "undo" at bounding box center [49, 9] width 8 height 8
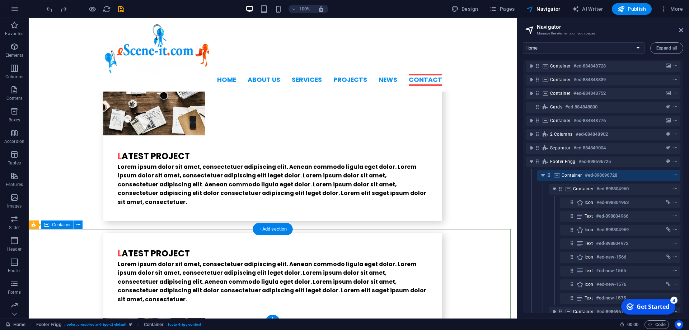
scroll to position [1780, 0]
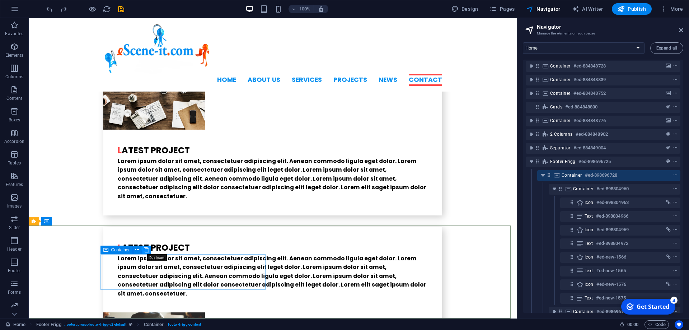
click at [147, 249] on icon at bounding box center [146, 250] width 5 height 8
drag, startPoint x: 682, startPoint y: 30, endPoint x: 641, endPoint y: 14, distance: 43.5
click at [682, 30] on icon at bounding box center [681, 30] width 4 height 6
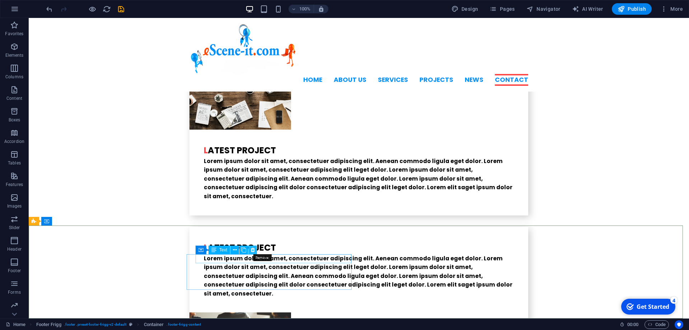
drag, startPoint x: 253, startPoint y: 249, endPoint x: 224, endPoint y: 232, distance: 33.5
click at [253, 249] on icon at bounding box center [253, 250] width 4 height 8
drag, startPoint x: 245, startPoint y: 251, endPoint x: 216, endPoint y: 234, distance: 32.9
click at [245, 251] on icon at bounding box center [244, 250] width 4 height 8
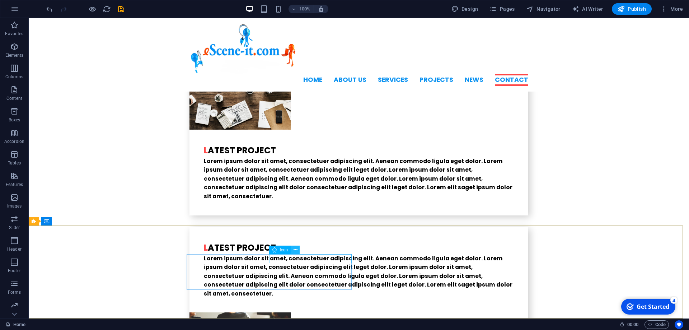
click at [295, 251] on icon at bounding box center [296, 250] width 4 height 8
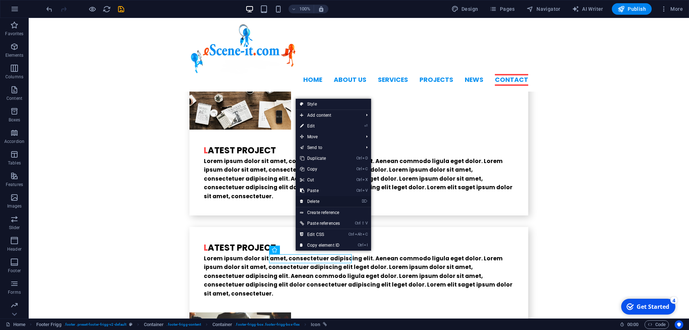
drag, startPoint x: 317, startPoint y: 201, endPoint x: 284, endPoint y: 188, distance: 35.7
click at [317, 201] on link "⌦ Delete" at bounding box center [320, 201] width 48 height 11
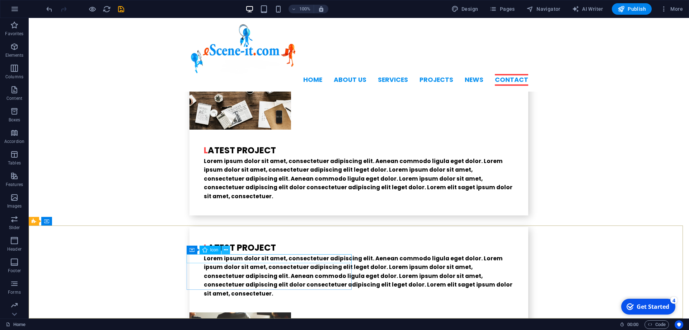
click at [227, 249] on icon at bounding box center [226, 250] width 4 height 8
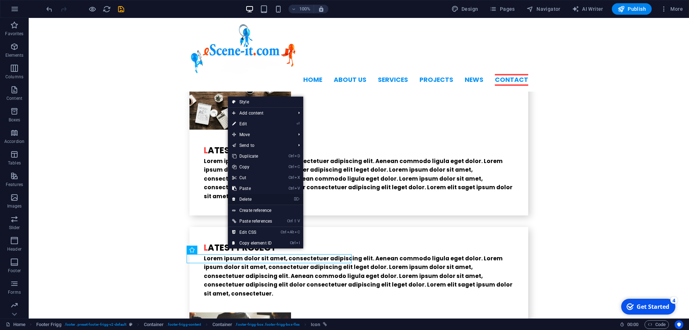
click at [256, 199] on link "⌦ Delete" at bounding box center [252, 199] width 48 height 11
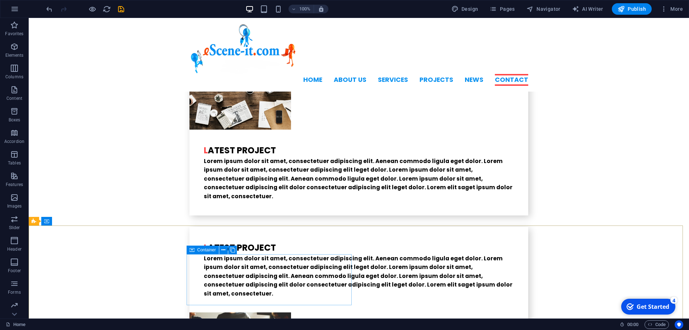
click at [208, 250] on span "Container" at bounding box center [206, 250] width 19 height 4
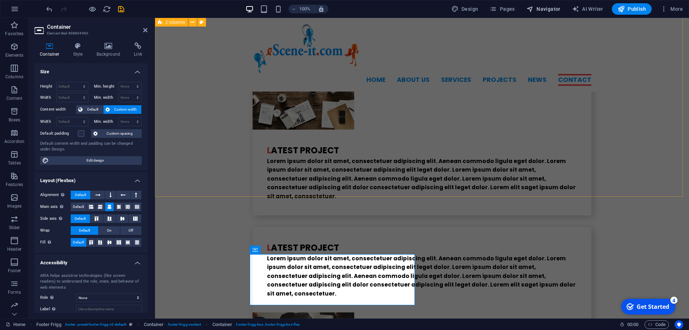
click at [542, 9] on span "Navigator" at bounding box center [544, 8] width 34 height 7
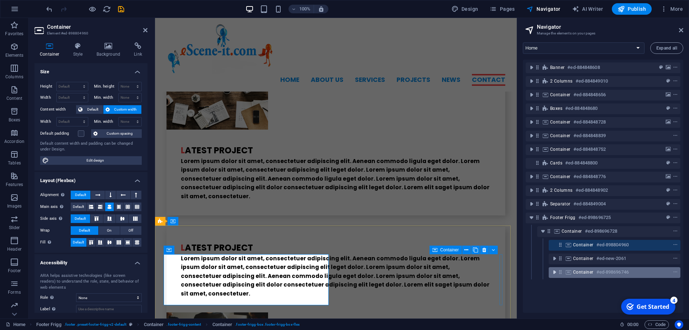
click at [555, 274] on icon "toggle-expand" at bounding box center [554, 271] width 7 height 7
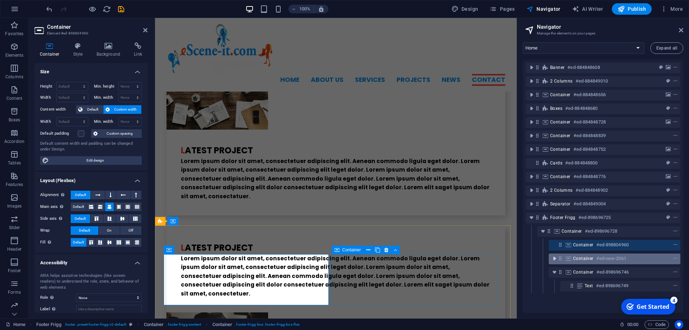
click at [555, 257] on icon "toggle-expand" at bounding box center [554, 258] width 7 height 7
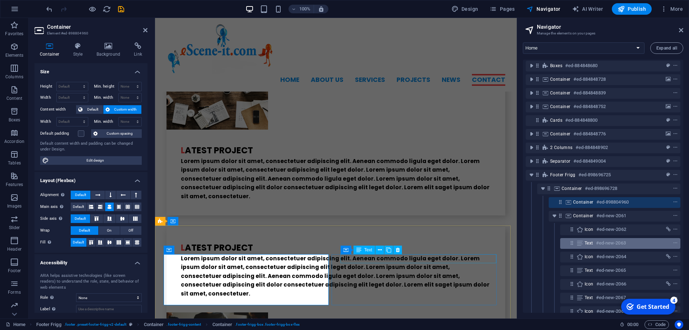
scroll to position [32, 0]
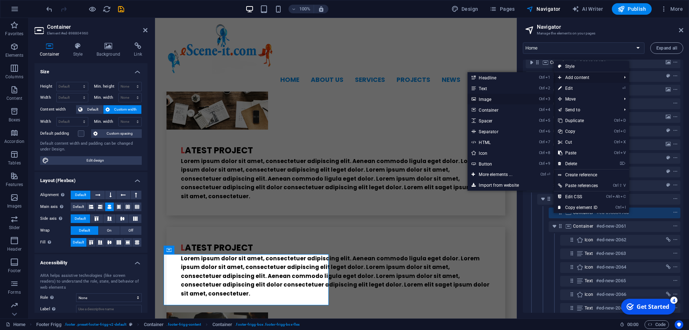
click at [483, 100] on link "Ctrl 3 Image" at bounding box center [496, 99] width 59 height 11
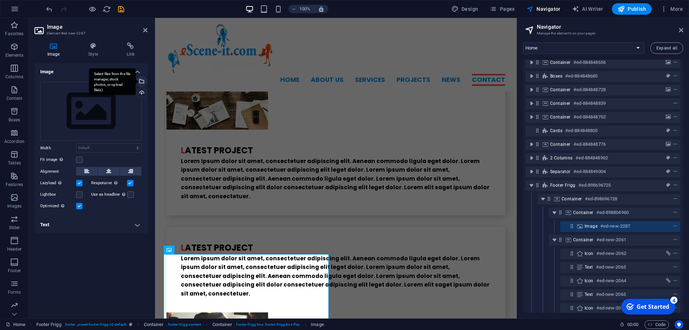
click at [136, 81] on div "Select files from the file manager, stock photos, or upload file(s)" at bounding box center [112, 81] width 47 height 27
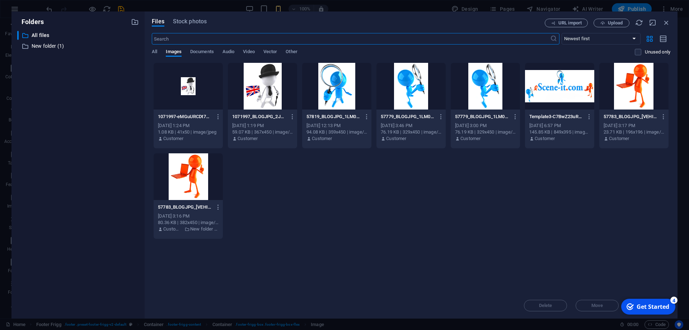
scroll to position [2419, 0]
click at [267, 79] on div at bounding box center [262, 86] width 69 height 47
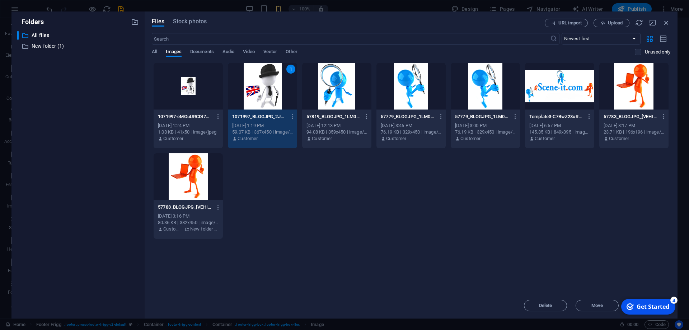
click at [264, 85] on div "1" at bounding box center [262, 86] width 69 height 47
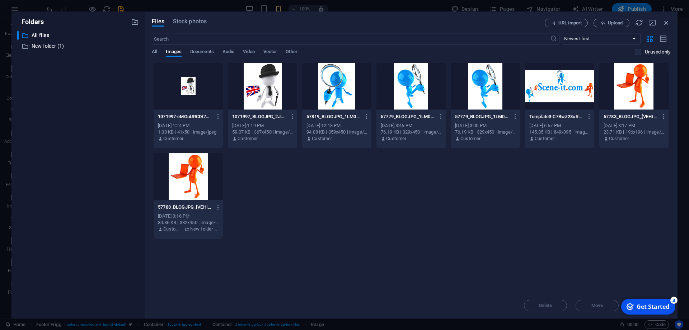
click at [264, 85] on div at bounding box center [262, 86] width 69 height 47
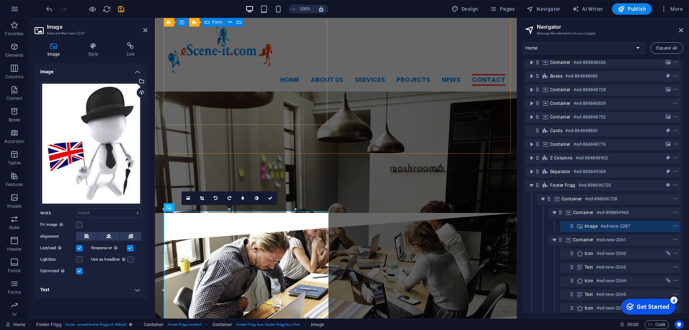
scroll to position [1822, 0]
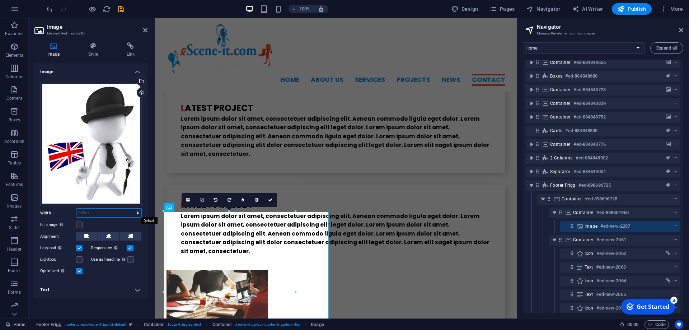
click at [76, 209] on select "Default auto px rem % em vh vw" at bounding box center [108, 213] width 65 height 9
select select "%"
click option "%" at bounding box center [0, 0] width 0 height 0
drag, startPoint x: 102, startPoint y: 214, endPoint x: 39, endPoint y: 208, distance: 63.4
click at [76, 209] on input "79.8" at bounding box center [108, 213] width 65 height 9
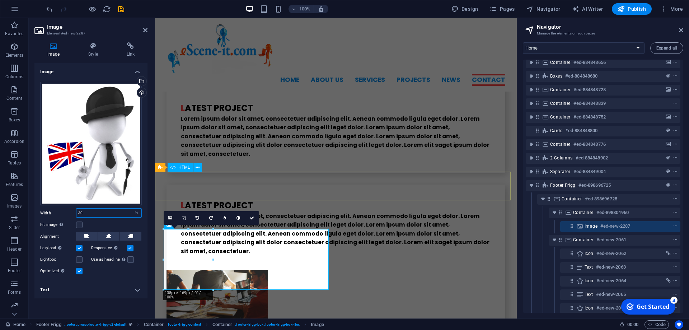
scroll to position [1805, 0]
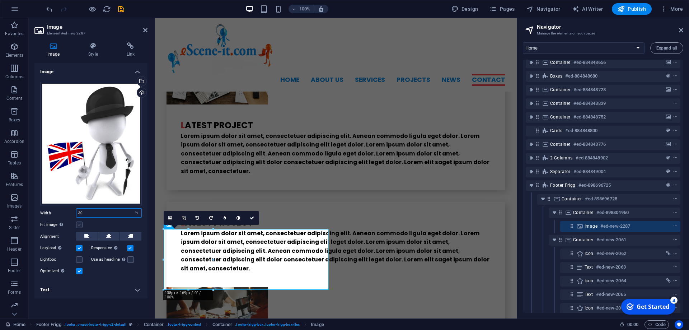
type input "30"
click at [79, 225] on label at bounding box center [79, 224] width 6 height 6
click at [0, 0] on input "Fit image Automatically fit image to a fixed width and height" at bounding box center [0, 0] width 0 height 0
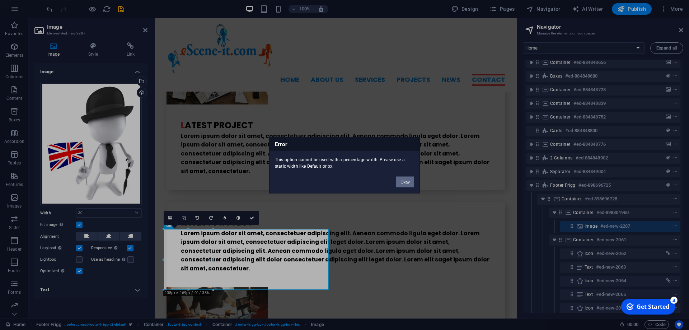
drag, startPoint x: 405, startPoint y: 179, endPoint x: 119, endPoint y: 189, distance: 285.5
click at [405, 179] on button "Okay" at bounding box center [405, 181] width 18 height 11
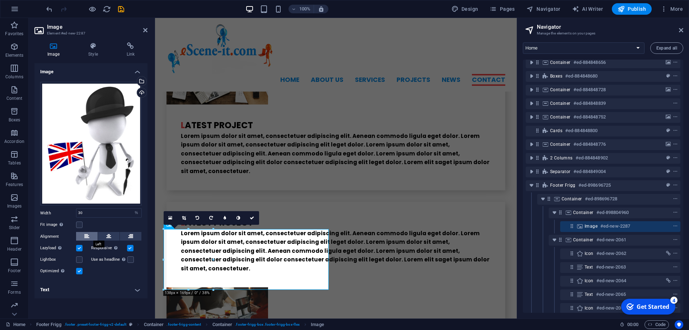
click at [85, 237] on icon at bounding box center [86, 236] width 5 height 9
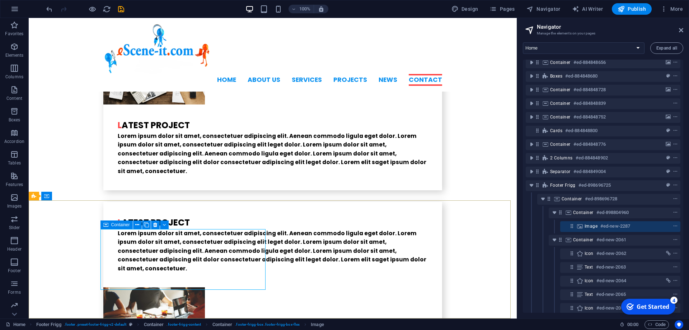
click at [114, 223] on span "Container" at bounding box center [120, 225] width 19 height 4
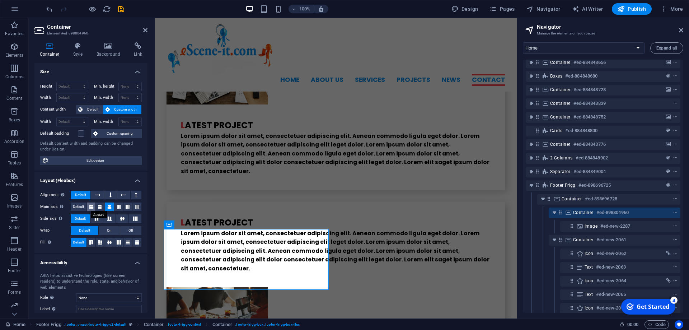
click at [90, 205] on icon at bounding box center [91, 206] width 4 height 9
click at [105, 207] on button at bounding box center [109, 206] width 9 height 9
click at [78, 205] on span "Default" at bounding box center [78, 206] width 11 height 9
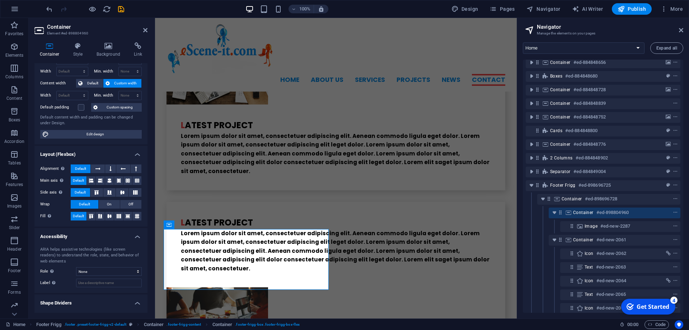
scroll to position [41, 0]
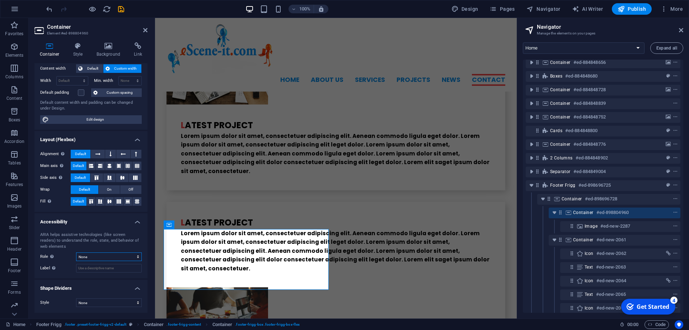
click at [76, 252] on select "None Alert Article Banner Comment Complementary Dialog Footer Header Marquee Pr…" at bounding box center [109, 256] width 66 height 9
click at [41, 313] on div "Container Style Background Link Size Height Default px rem % vh vw Min. height …" at bounding box center [91, 178] width 125 height 282
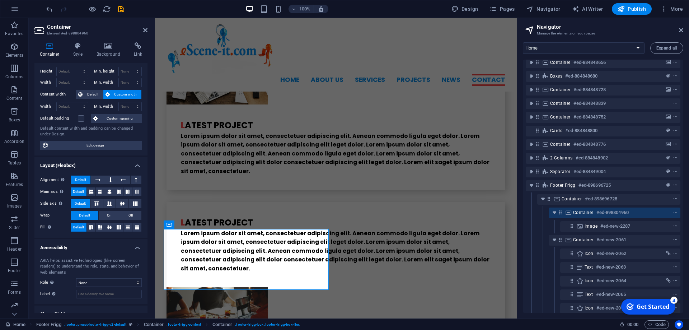
scroll to position [0, 0]
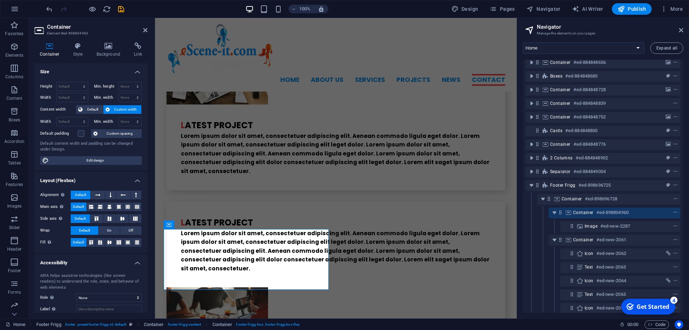
click at [119, 110] on span "Custom width" at bounding box center [126, 109] width 28 height 9
click at [90, 109] on span "Default" at bounding box center [93, 109] width 16 height 9
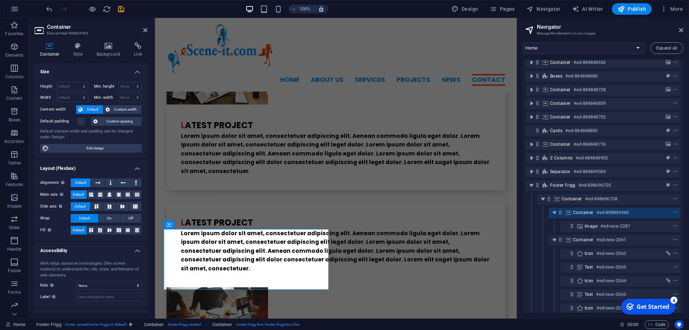
click at [81, 122] on label at bounding box center [81, 121] width 6 height 6
click at [0, 0] on input "Default padding" at bounding box center [0, 0] width 0 height 0
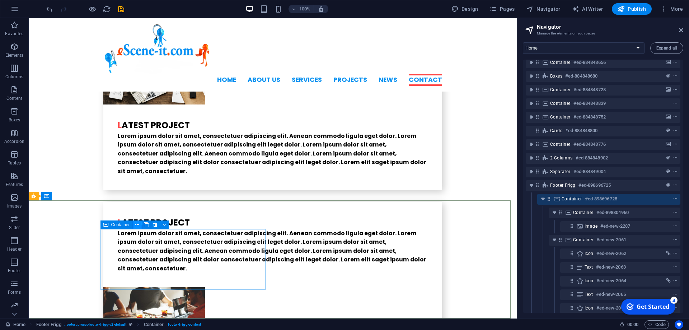
click at [138, 223] on icon at bounding box center [137, 225] width 4 height 8
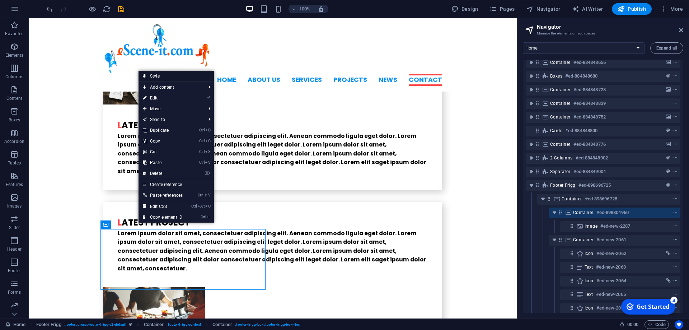
click at [157, 74] on link "Style" at bounding box center [176, 76] width 75 height 11
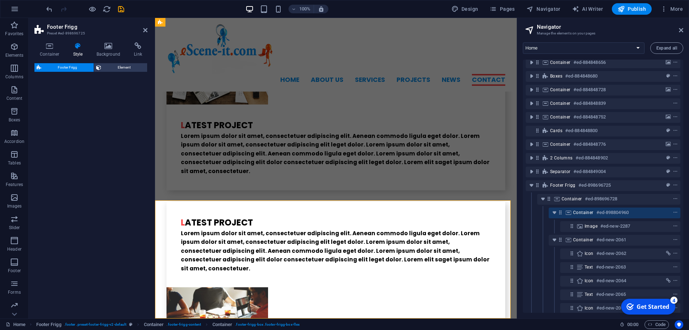
select select "rem"
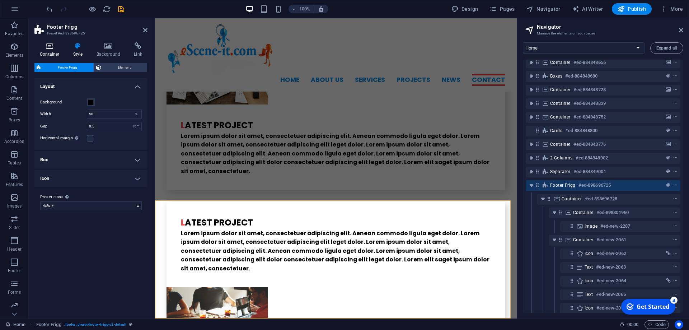
click at [50, 47] on icon at bounding box center [49, 45] width 31 height 7
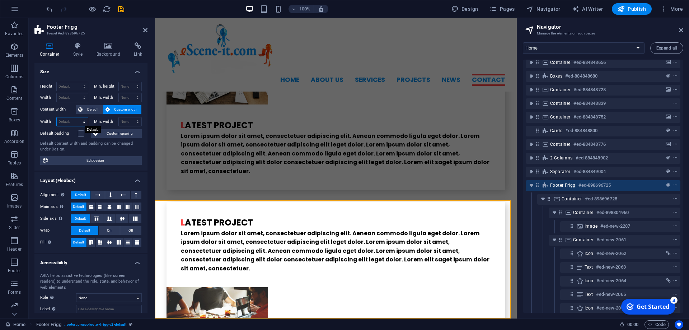
click at [57, 117] on select "Default px rem % em vh vw" at bounding box center [72, 121] width 31 height 9
select select "%"
click option "%" at bounding box center [0, 0] width 0 height 0
drag, startPoint x: 69, startPoint y: 120, endPoint x: 33, endPoint y: 116, distance: 36.2
click at [57, 117] on input "100" at bounding box center [72, 121] width 31 height 9
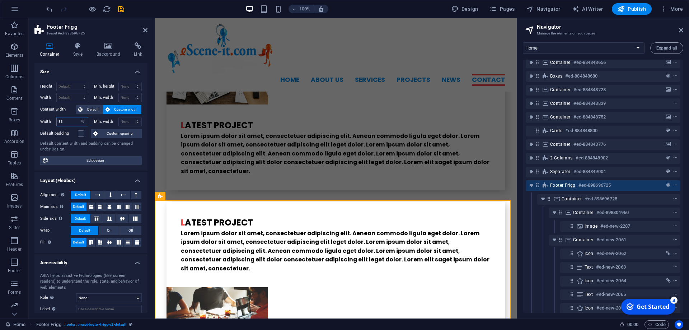
drag, startPoint x: 66, startPoint y: 122, endPoint x: 54, endPoint y: 120, distance: 12.0
click at [57, 120] on input "33" at bounding box center [72, 121] width 31 height 9
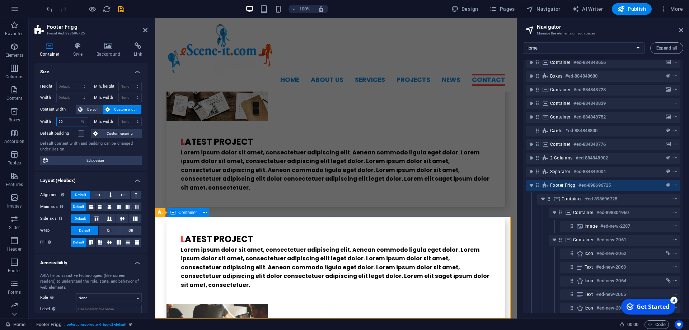
type input "50"
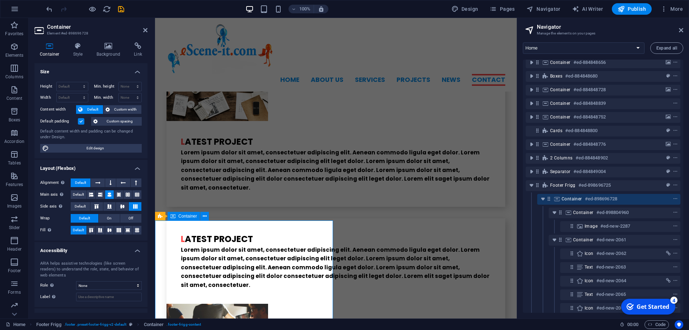
scroll to position [1785, 0]
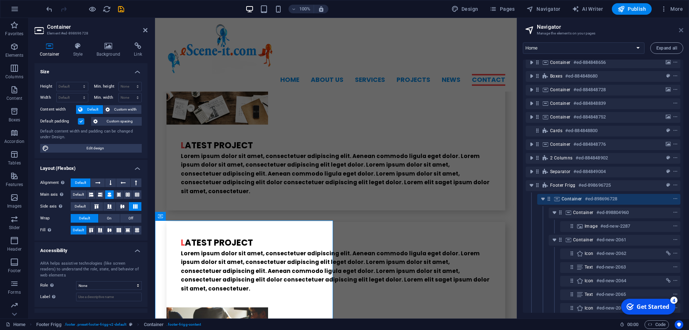
click at [680, 32] on icon at bounding box center [681, 30] width 4 height 6
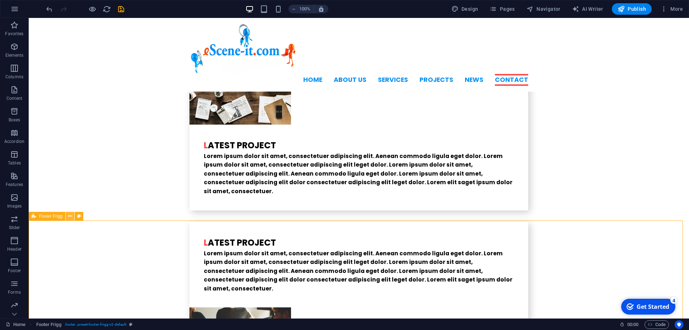
click at [69, 216] on icon at bounding box center [70, 216] width 4 height 8
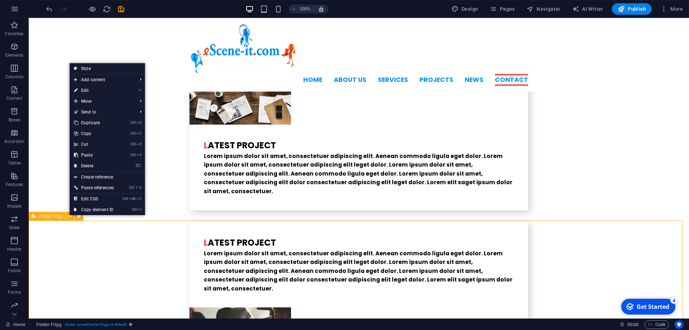
click at [49, 219] on div "Footer Frigg" at bounding box center [47, 216] width 37 height 9
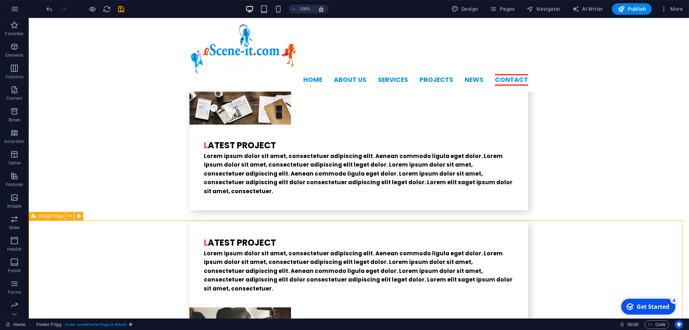
click at [49, 219] on div "Footer Frigg" at bounding box center [47, 216] width 37 height 9
select select "%"
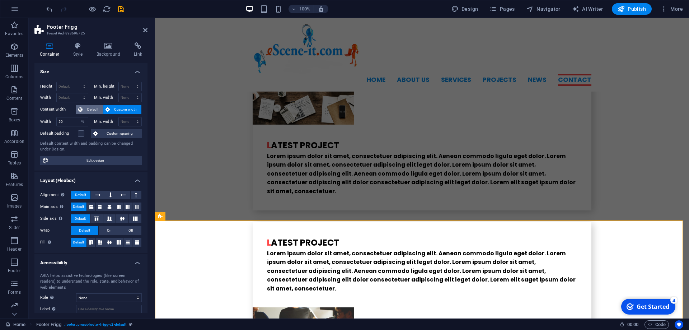
click at [91, 107] on span "Default" at bounding box center [93, 109] width 16 height 9
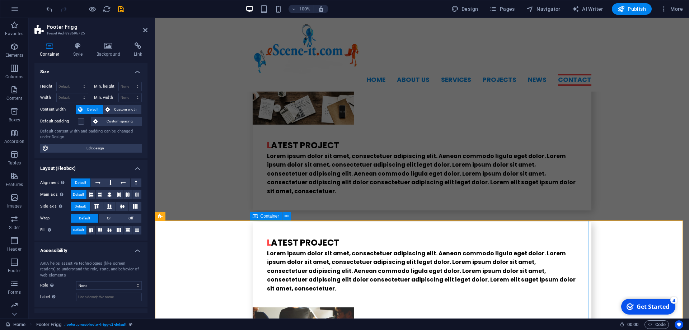
click at [107, 230] on icon at bounding box center [109, 230] width 9 height 4
click at [107, 195] on icon at bounding box center [109, 194] width 4 height 9
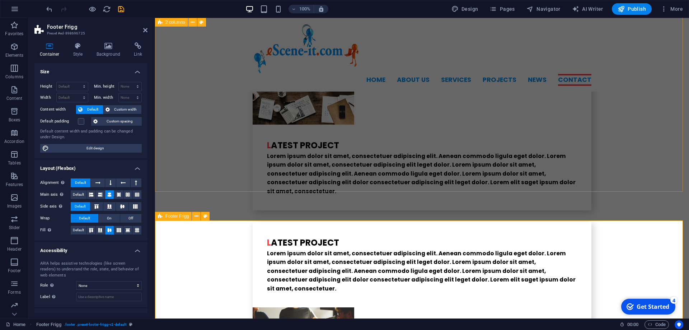
click at [78, 229] on span "Default" at bounding box center [78, 230] width 11 height 9
click at [82, 194] on span "Default" at bounding box center [78, 194] width 11 height 9
click at [82, 121] on label at bounding box center [81, 121] width 6 height 6
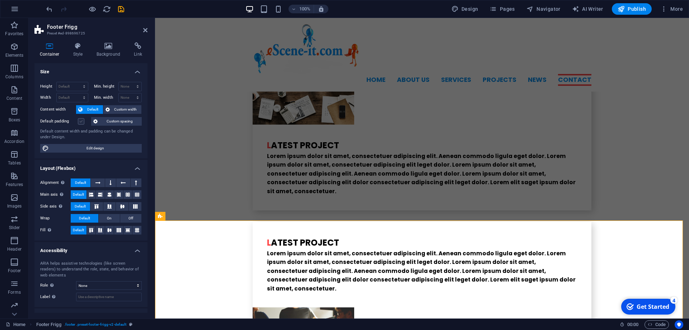
click at [0, 0] on input "Default padding" at bounding box center [0, 0] width 0 height 0
click at [82, 121] on label at bounding box center [81, 121] width 6 height 6
click at [0, 0] on input "Default padding" at bounding box center [0, 0] width 0 height 0
click at [118, 124] on span "Custom spacing" at bounding box center [120, 121] width 40 height 9
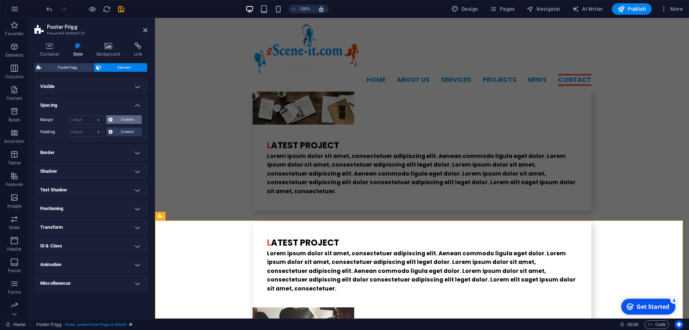
click at [122, 118] on span "Custom" at bounding box center [127, 119] width 25 height 9
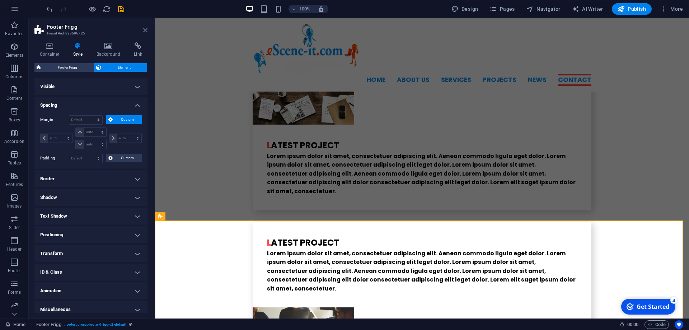
click at [145, 32] on icon at bounding box center [145, 30] width 4 height 6
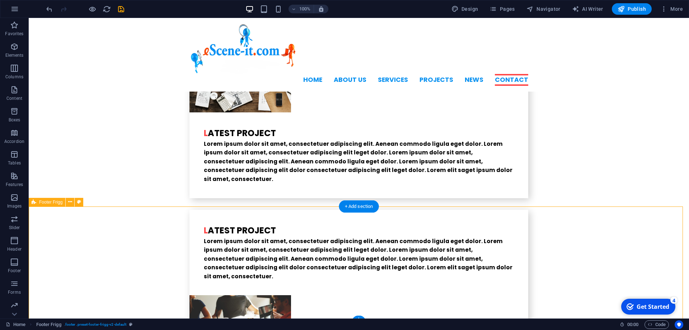
scroll to position [1803, 0]
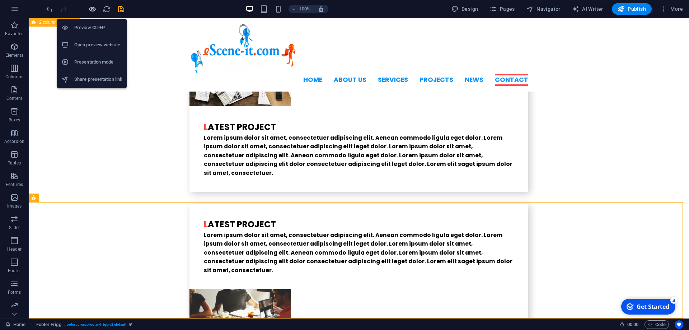
click at [89, 6] on icon "button" at bounding box center [92, 9] width 8 height 8
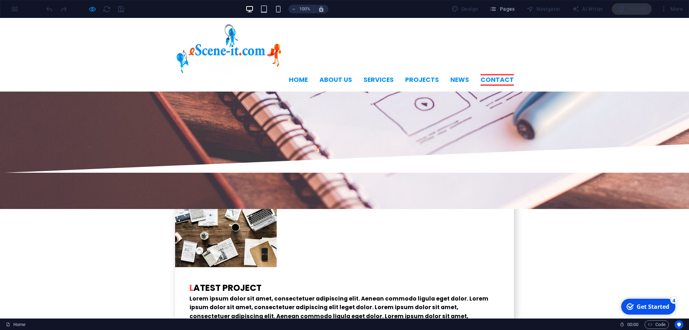
scroll to position [1752, 0]
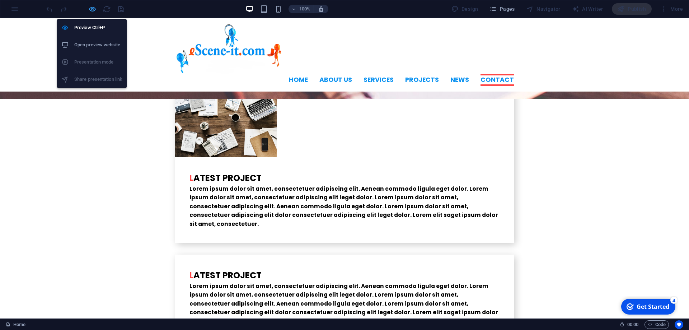
click at [93, 12] on icon "button" at bounding box center [92, 9] width 8 height 8
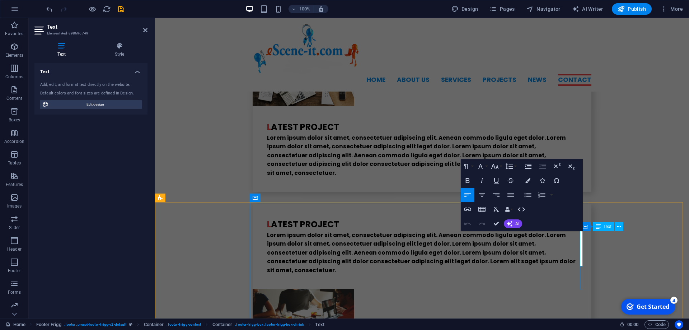
click at [592, 233] on icon "button" at bounding box center [590, 234] width 5 height 5
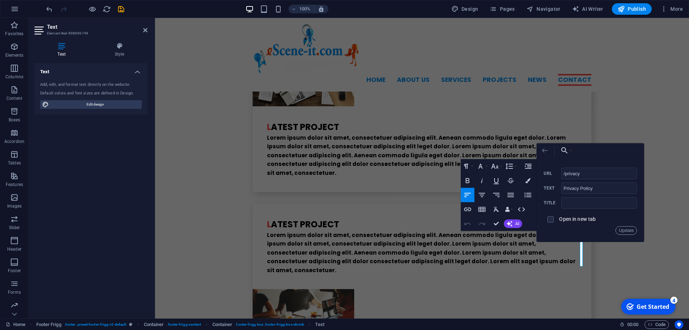
click at [542, 148] on icon "button" at bounding box center [545, 150] width 9 height 9
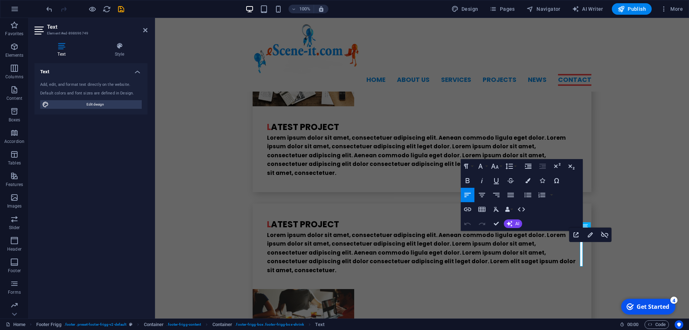
click at [581, 242] on div "Open Link Edit Link Unlink" at bounding box center [590, 235] width 42 height 14
click at [603, 235] on icon "button" at bounding box center [604, 235] width 7 height 6
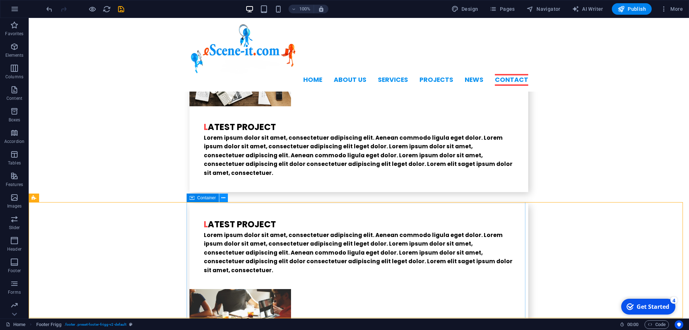
click at [225, 196] on icon at bounding box center [223, 198] width 4 height 8
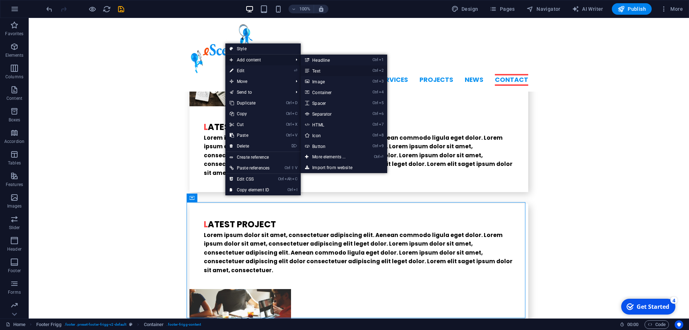
click at [328, 71] on link "Ctrl 2 Text" at bounding box center [330, 70] width 59 height 11
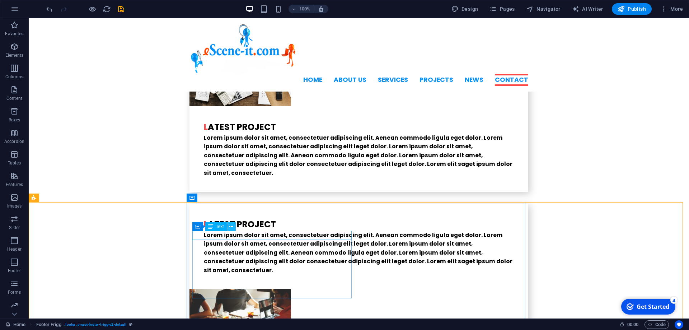
click at [232, 226] on icon at bounding box center [231, 227] width 4 height 8
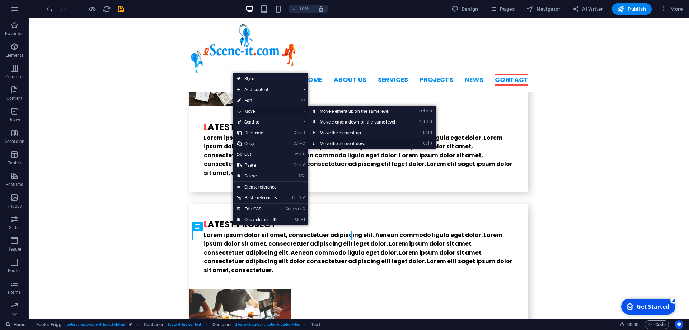
click at [340, 142] on link "Ctrl ⬇ Move the element down" at bounding box center [358, 143] width 101 height 11
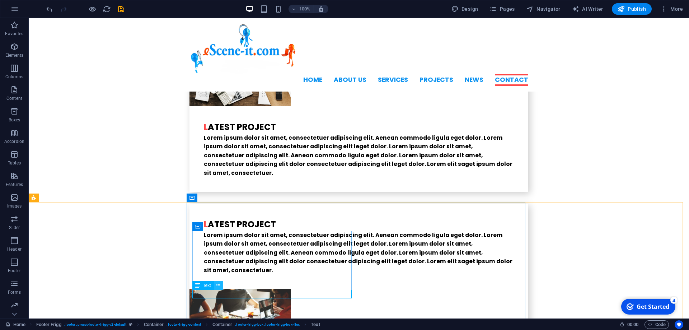
click at [220, 285] on icon at bounding box center [218, 285] width 4 height 8
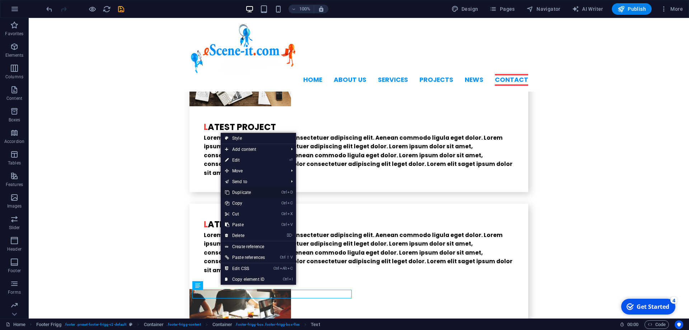
click at [252, 191] on link "Ctrl D Duplicate" at bounding box center [245, 192] width 48 height 11
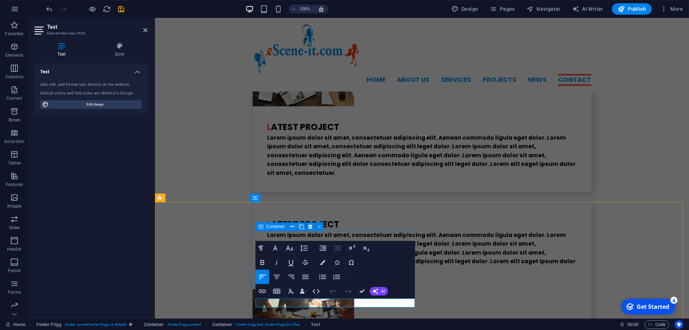
drag, startPoint x: 279, startPoint y: 301, endPoint x: 233, endPoint y: 300, distance: 45.2
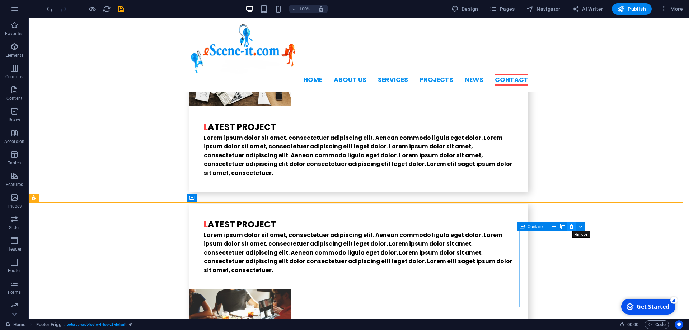
click at [574, 223] on button at bounding box center [571, 226] width 9 height 9
click at [572, 227] on icon at bounding box center [572, 227] width 4 height 8
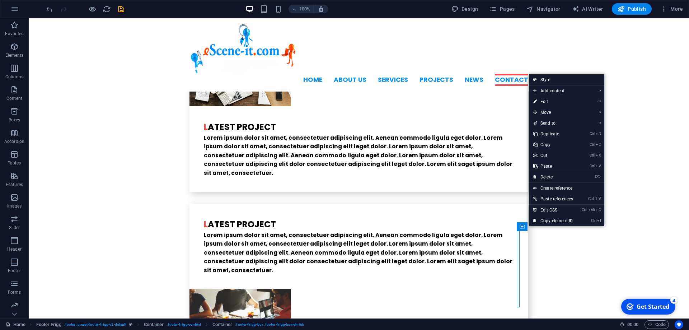
click at [556, 176] on link "⌦ Delete" at bounding box center [553, 177] width 48 height 11
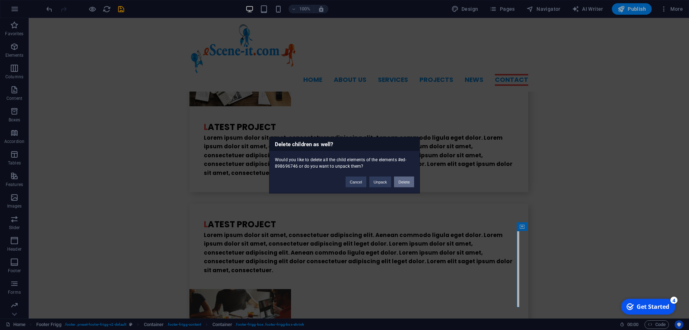
click at [404, 183] on button "Delete" at bounding box center [404, 181] width 20 height 11
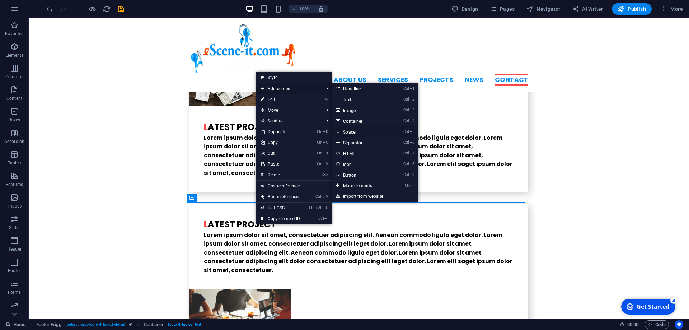
click at [354, 131] on link "Ctrl 5 Spacer" at bounding box center [361, 131] width 59 height 11
select select "px"
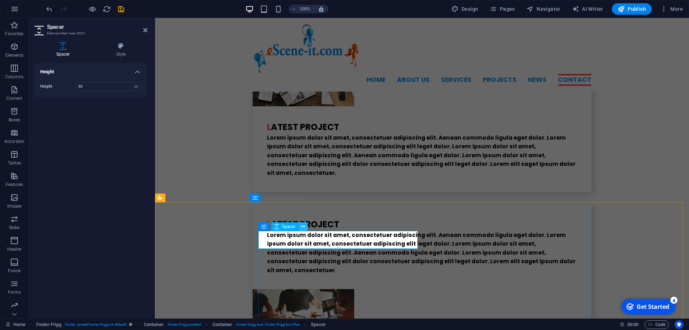
click at [305, 228] on button at bounding box center [303, 226] width 9 height 9
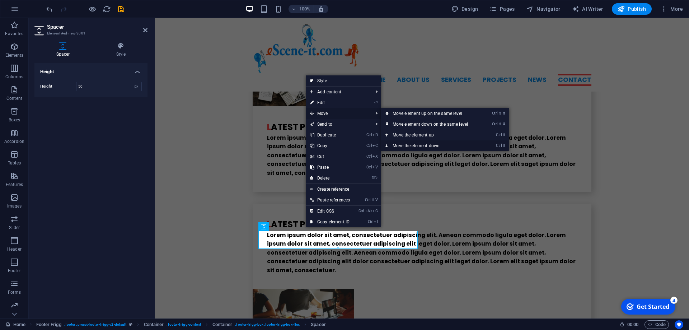
click at [418, 146] on link "Ctrl ⬇ Move the element down" at bounding box center [431, 145] width 101 height 11
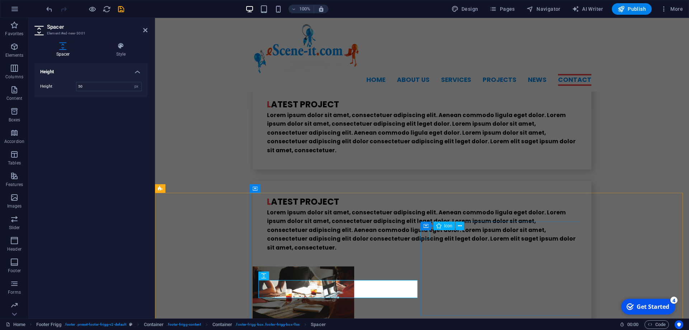
scroll to position [1839, 0]
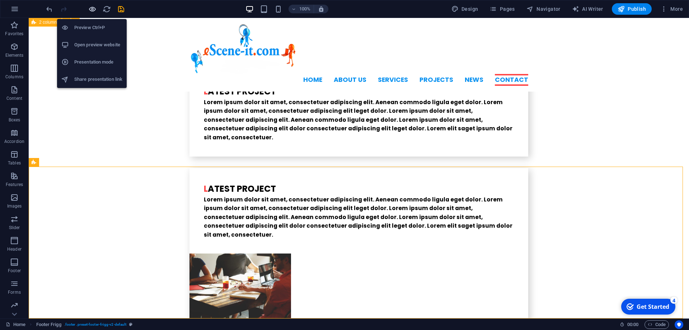
click at [93, 10] on icon "button" at bounding box center [92, 9] width 8 height 8
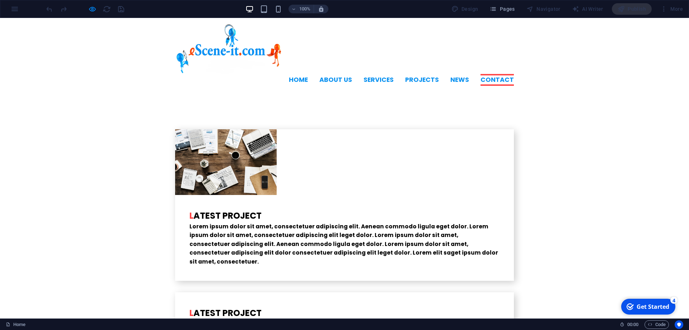
scroll to position [1788, 0]
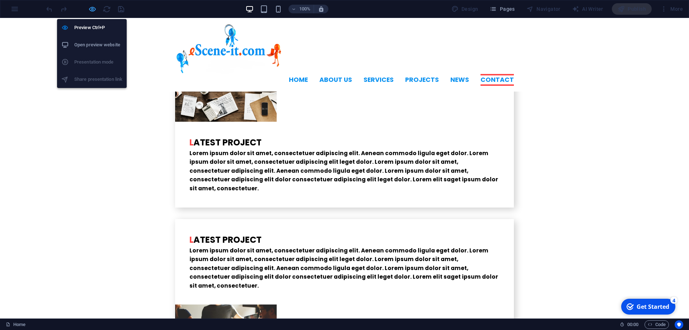
click at [88, 10] on icon "button" at bounding box center [92, 9] width 8 height 8
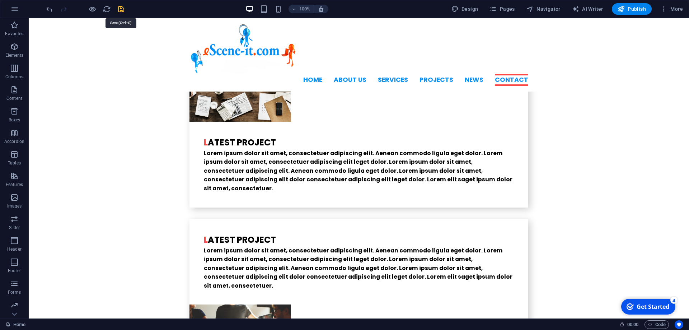
click at [122, 8] on icon "save" at bounding box center [121, 9] width 8 height 8
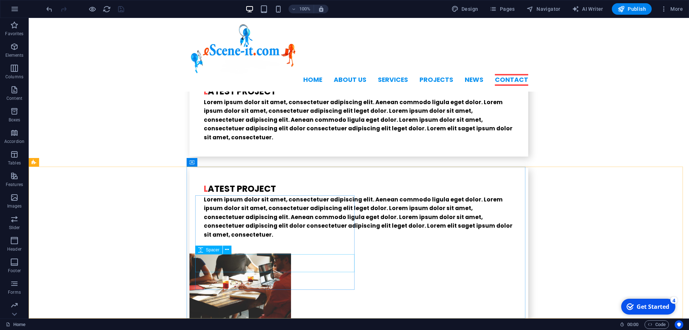
click at [212, 252] on span "Spacer" at bounding box center [213, 250] width 14 height 4
select select "px"
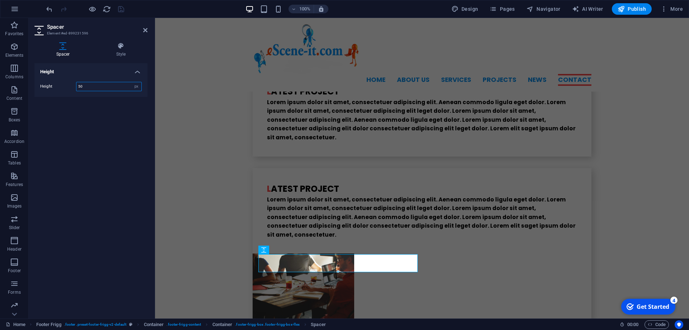
drag, startPoint x: 127, startPoint y: 86, endPoint x: 58, endPoint y: 84, distance: 69.3
click at [76, 84] on input "50" at bounding box center [108, 86] width 65 height 9
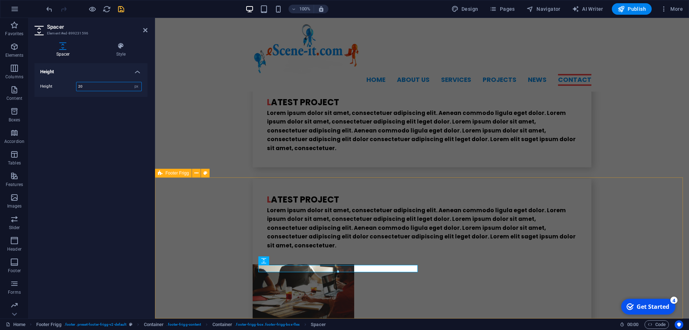
type input "20"
drag, startPoint x: 176, startPoint y: 253, endPoint x: 293, endPoint y: 323, distance: 136.2
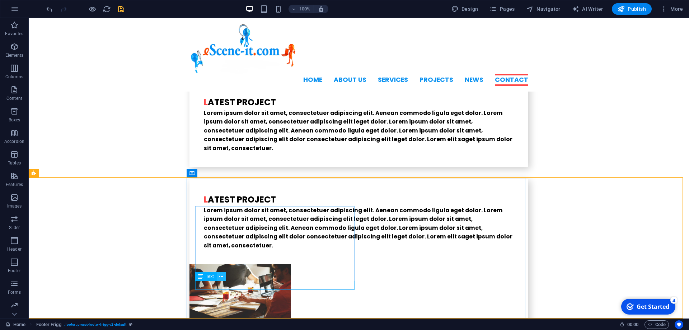
click at [219, 277] on button at bounding box center [221, 276] width 9 height 9
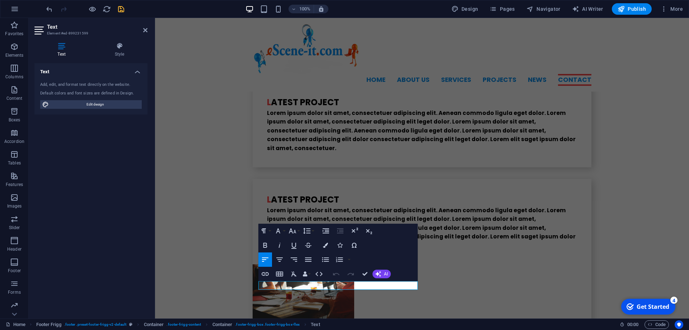
scroll to position [1819, 0]
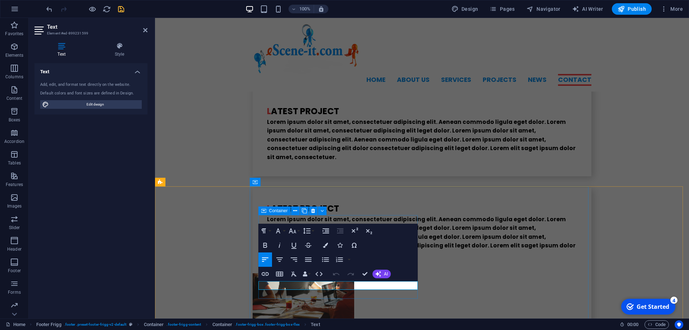
drag, startPoint x: 277, startPoint y: 283, endPoint x: 246, endPoint y: 286, distance: 31.4
click at [267, 273] on icon "button" at bounding box center [265, 274] width 9 height 9
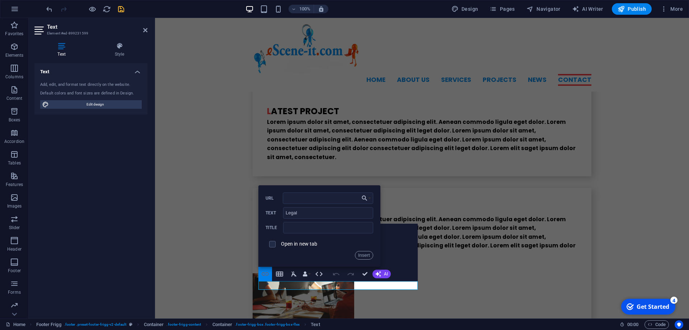
click at [266, 272] on icon "button" at bounding box center [265, 274] width 7 height 4
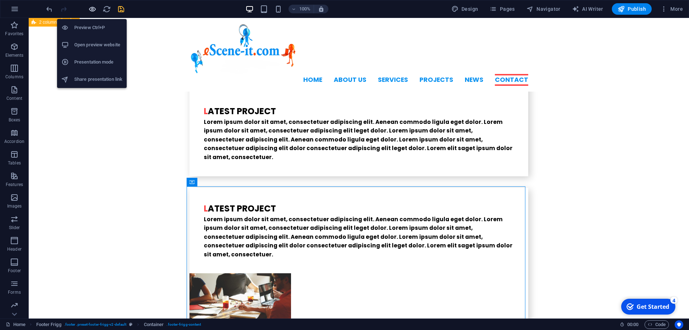
click at [93, 10] on icon "button" at bounding box center [92, 9] width 8 height 8
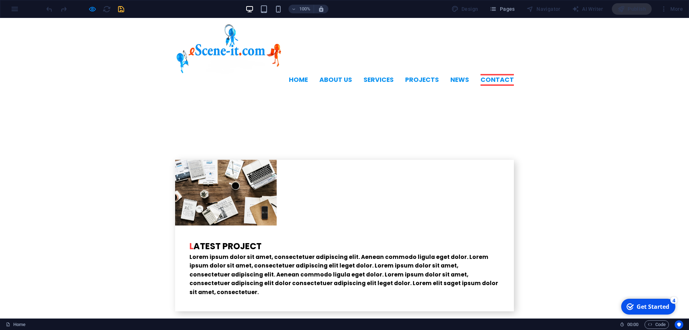
scroll to position [1777, 0]
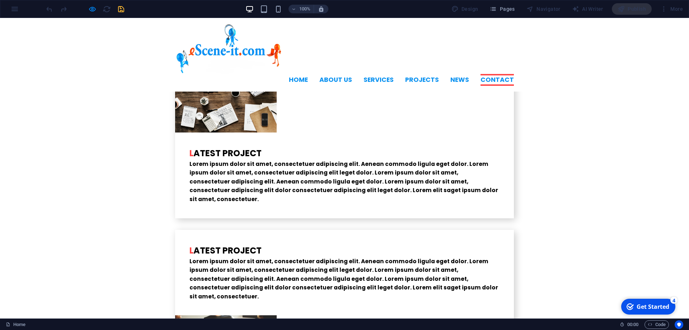
click at [86, 8] on div at bounding box center [85, 8] width 80 height 11
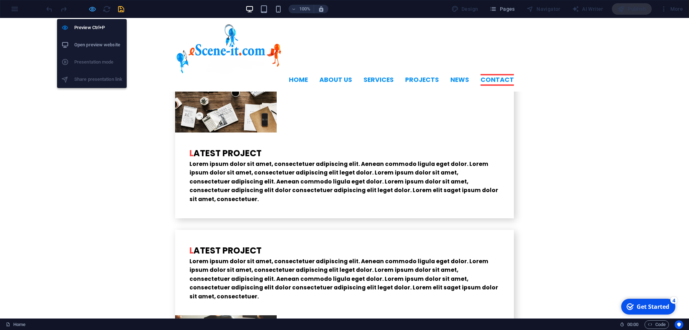
click at [91, 7] on icon "button" at bounding box center [92, 9] width 8 height 8
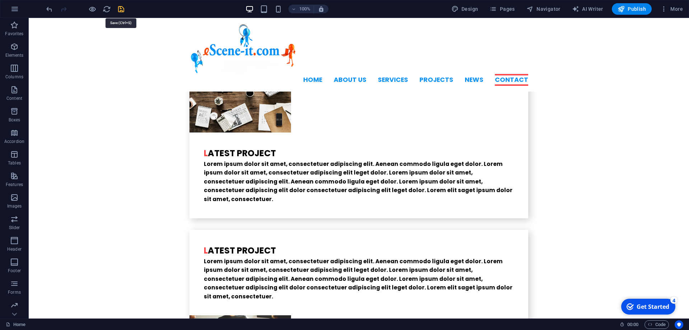
click at [123, 8] on icon "save" at bounding box center [121, 9] width 8 height 8
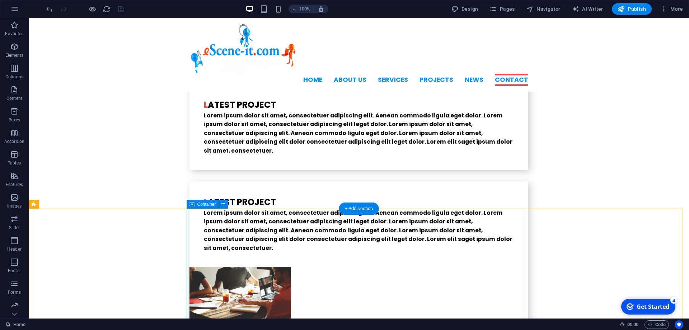
scroll to position [1828, 0]
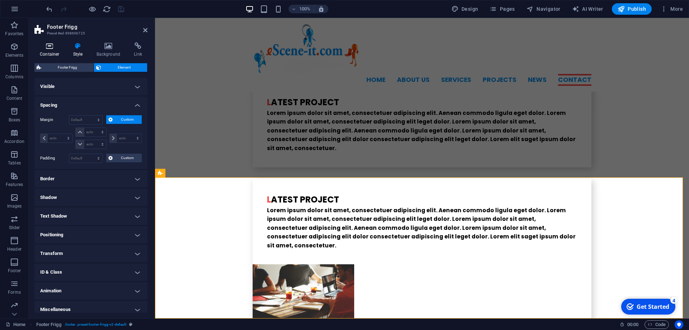
click at [48, 47] on icon at bounding box center [49, 45] width 31 height 7
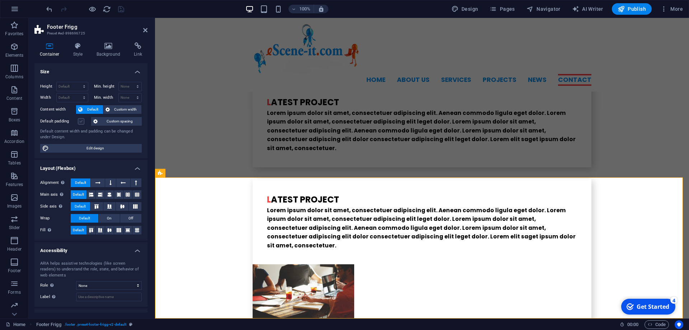
click at [79, 123] on label at bounding box center [81, 121] width 6 height 6
click at [0, 0] on input "Default padding" at bounding box center [0, 0] width 0 height 0
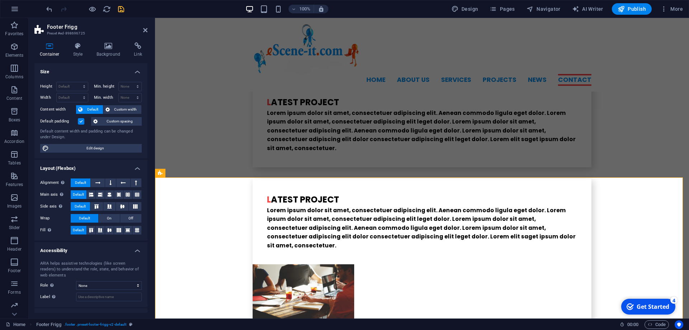
click at [79, 123] on label at bounding box center [81, 121] width 6 height 6
click at [0, 0] on input "Default padding" at bounding box center [0, 0] width 0 height 0
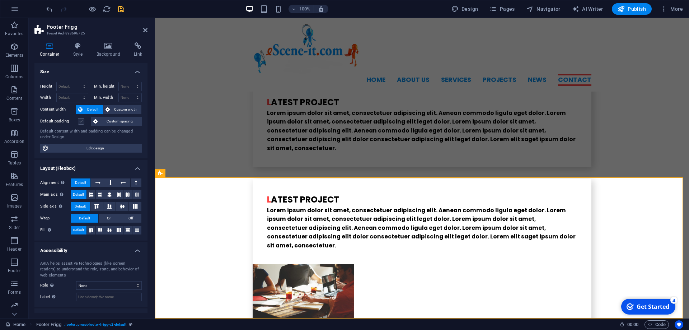
click at [81, 122] on label at bounding box center [81, 121] width 6 height 6
click at [0, 0] on input "Default padding" at bounding box center [0, 0] width 0 height 0
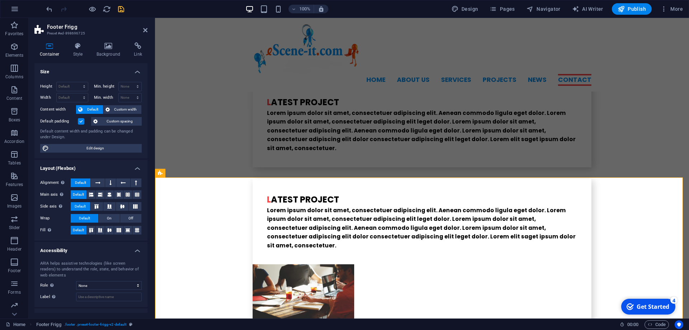
click at [81, 122] on label at bounding box center [81, 121] width 6 height 6
click at [0, 0] on input "Default padding" at bounding box center [0, 0] width 0 height 0
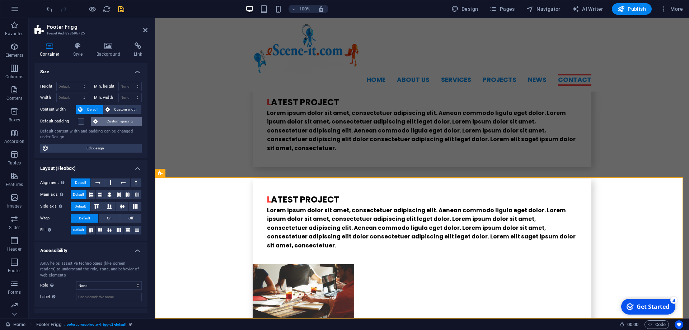
click at [106, 121] on span "Custom spacing" at bounding box center [120, 121] width 40 height 9
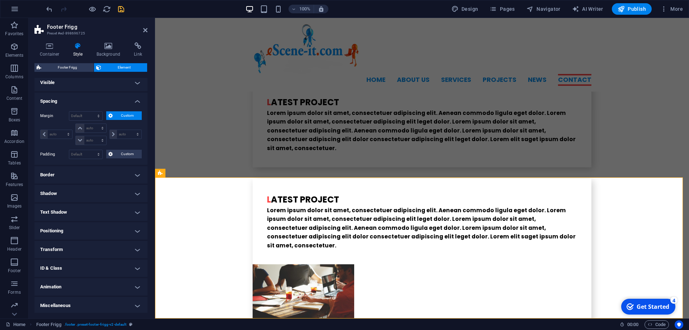
scroll to position [5, 0]
click at [132, 175] on h4 "Border" at bounding box center [90, 173] width 113 height 17
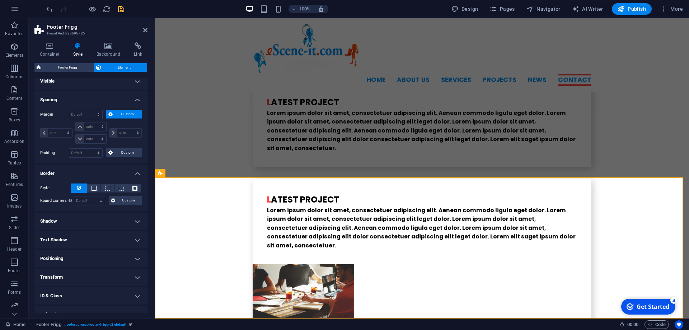
click at [132, 223] on h4 "Shadow" at bounding box center [90, 220] width 113 height 17
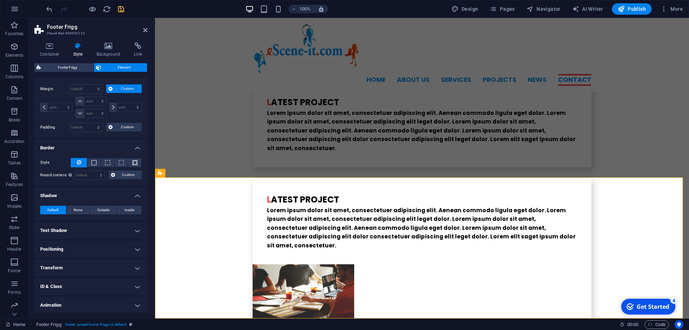
scroll to position [50, 0]
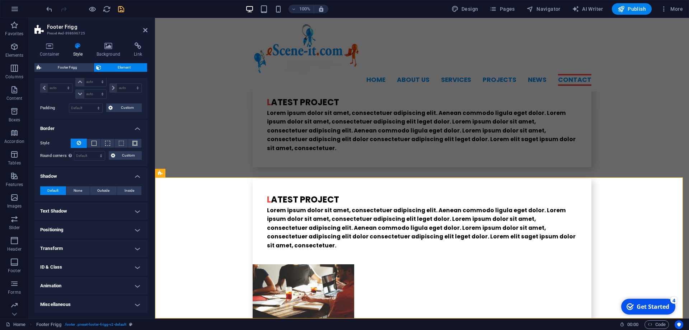
click at [131, 212] on h4 "Text Shadow" at bounding box center [90, 210] width 113 height 17
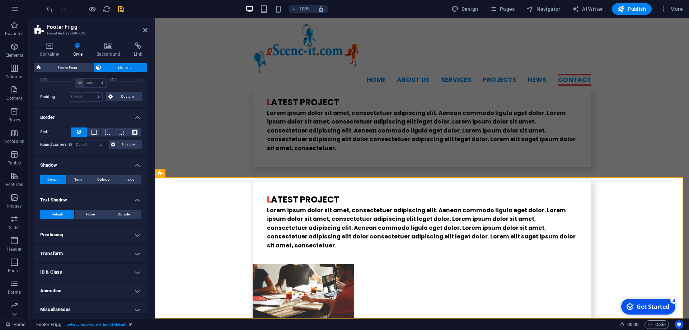
scroll to position [66, 0]
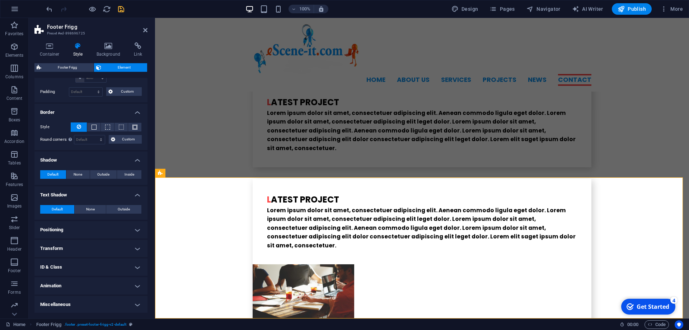
click at [131, 230] on h4 "Positioning" at bounding box center [90, 229] width 113 height 17
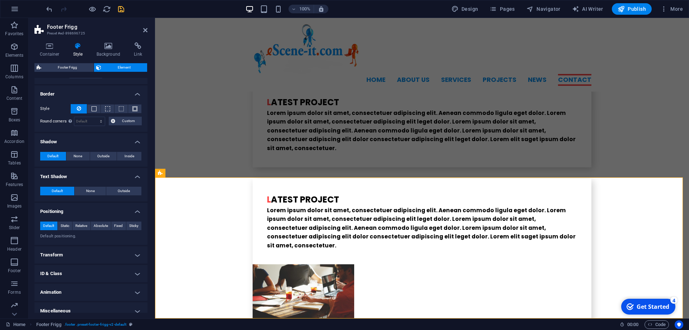
scroll to position [92, 0]
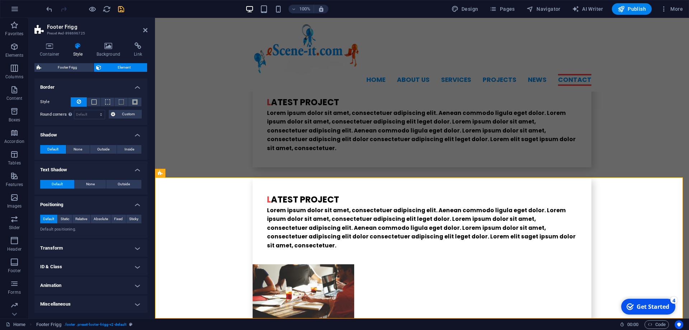
click at [129, 248] on h4 "Transform" at bounding box center [90, 247] width 113 height 17
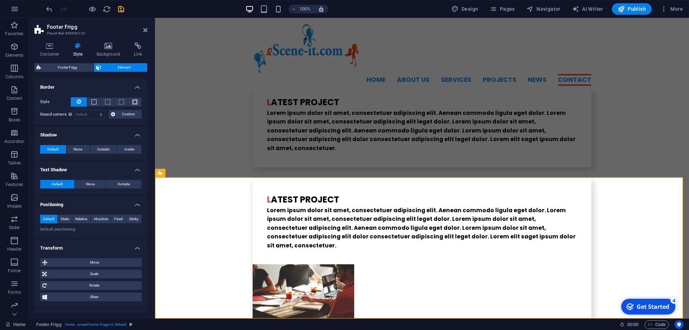
scroll to position [142, 0]
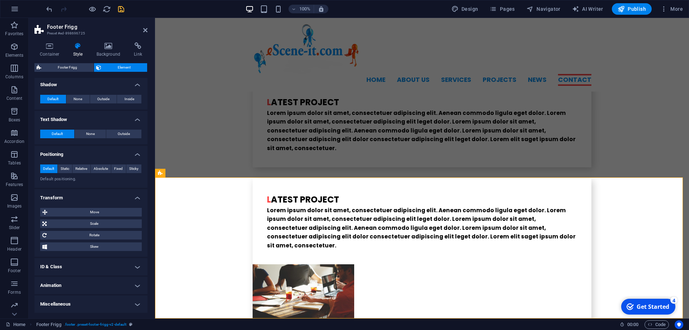
click at [129, 267] on h4 "ID & Class" at bounding box center [90, 266] width 113 height 17
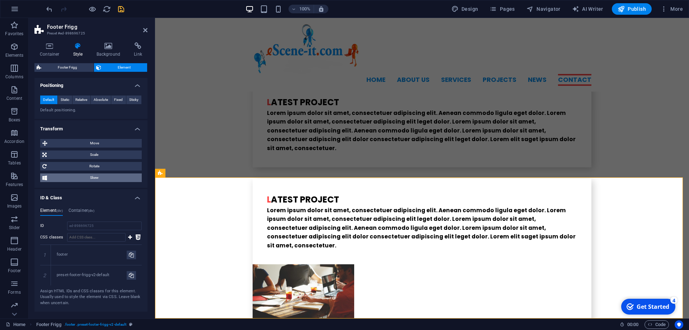
scroll to position [247, 0]
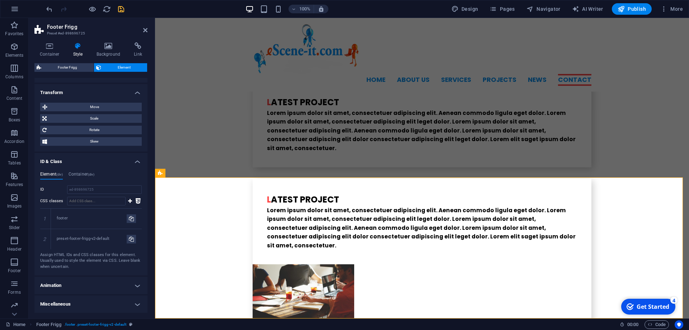
click at [131, 286] on h4 "Animation" at bounding box center [90, 285] width 113 height 17
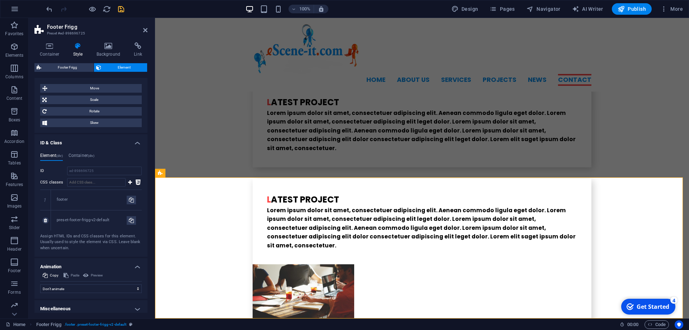
scroll to position [270, 0]
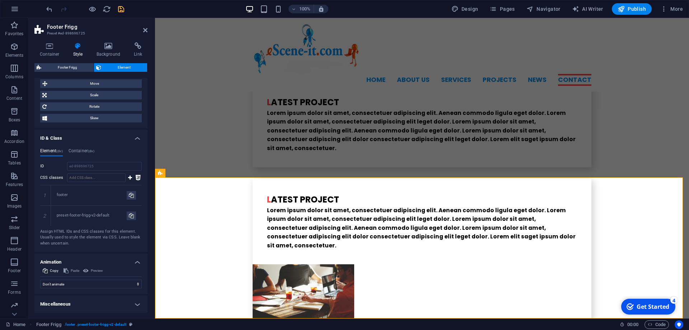
click at [131, 301] on h4 "Miscellaneous" at bounding box center [90, 303] width 113 height 17
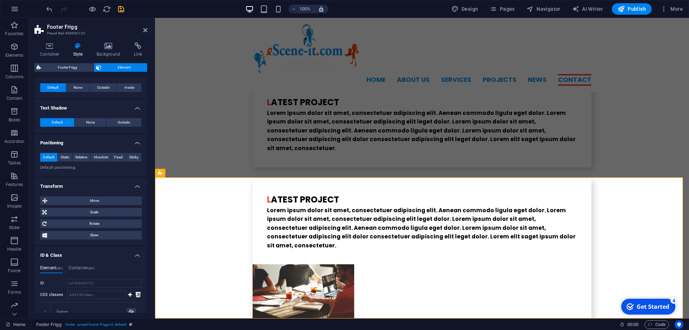
scroll to position [0, 0]
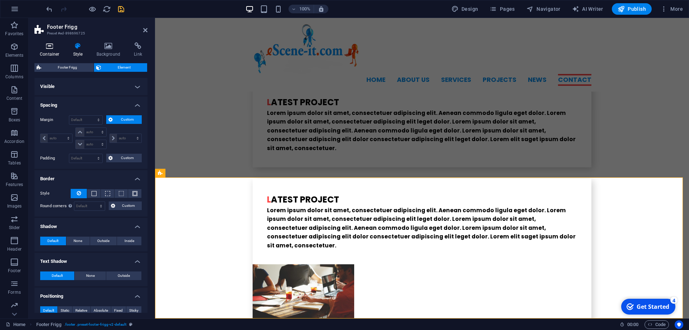
click at [51, 47] on icon at bounding box center [49, 45] width 31 height 7
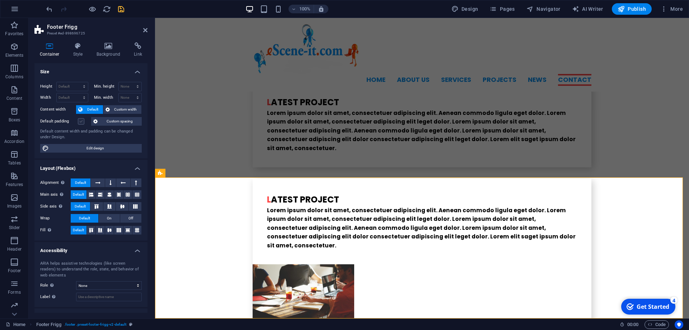
click at [81, 120] on label at bounding box center [81, 121] width 6 height 6
click at [0, 0] on input "Default padding" at bounding box center [0, 0] width 0 height 0
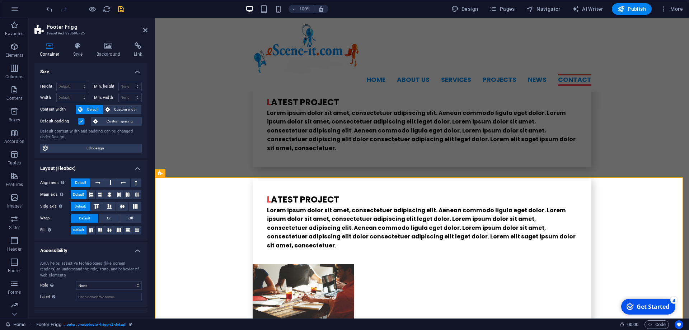
click at [81, 120] on label at bounding box center [81, 121] width 6 height 6
click at [0, 0] on input "Default padding" at bounding box center [0, 0] width 0 height 0
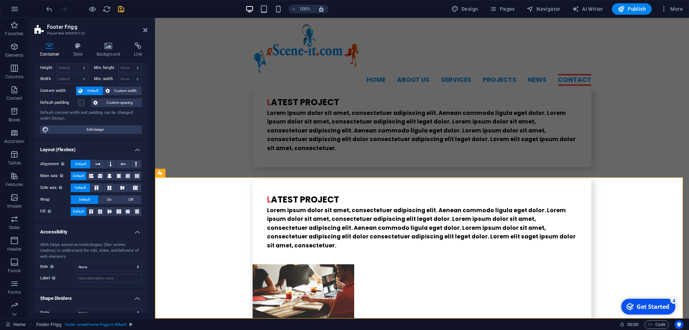
scroll to position [29, 0]
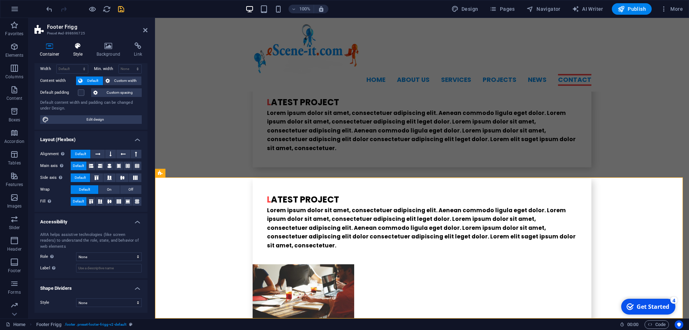
click at [81, 46] on icon at bounding box center [78, 45] width 20 height 7
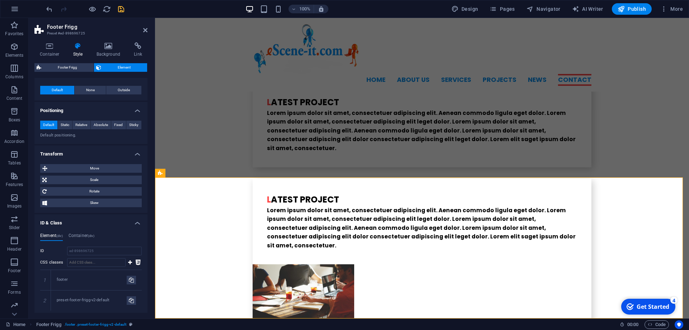
scroll to position [0, 0]
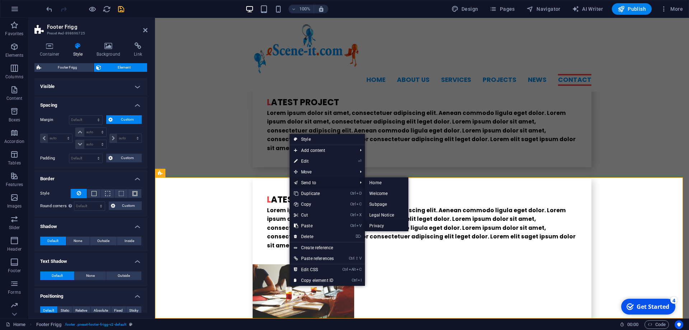
click at [380, 225] on link "Privacy" at bounding box center [386, 225] width 43 height 11
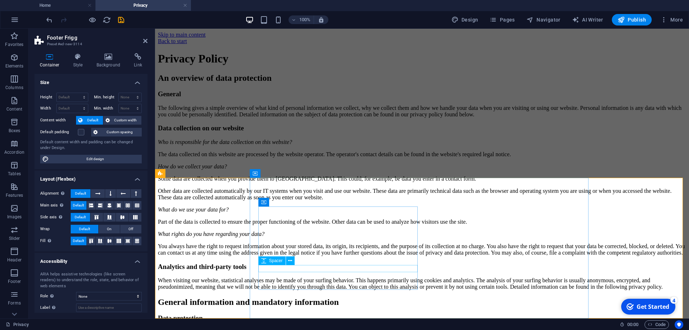
scroll to position [2058, 0]
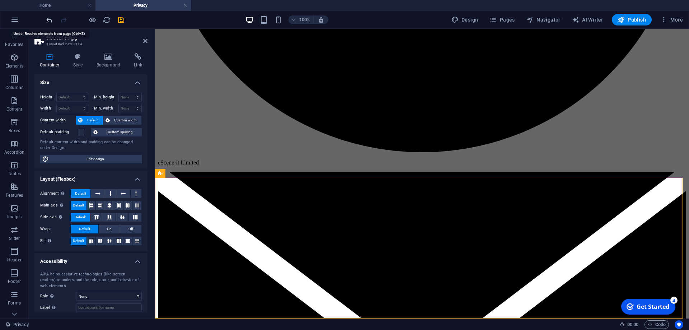
click at [49, 22] on icon "undo" at bounding box center [49, 20] width 8 height 8
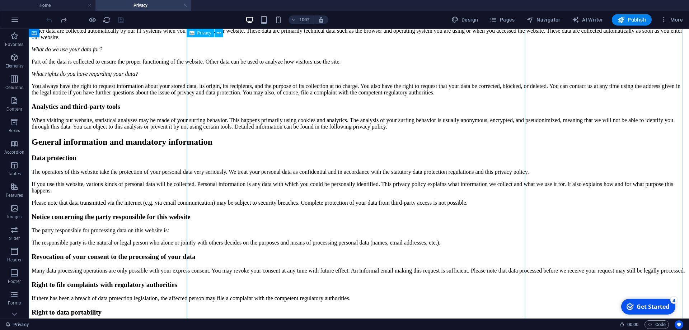
scroll to position [0, 0]
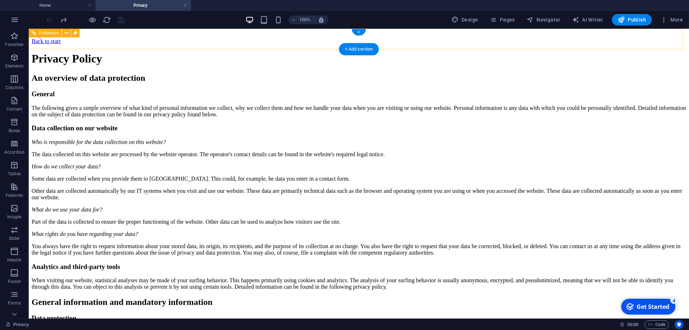
click at [202, 39] on div "Back to start" at bounding box center [359, 41] width 655 height 6
click at [188, 39] on div "Back to start" at bounding box center [359, 41] width 655 height 6
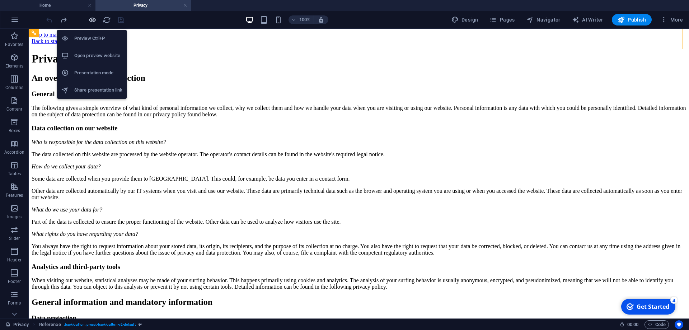
click at [92, 19] on icon "button" at bounding box center [92, 20] width 8 height 8
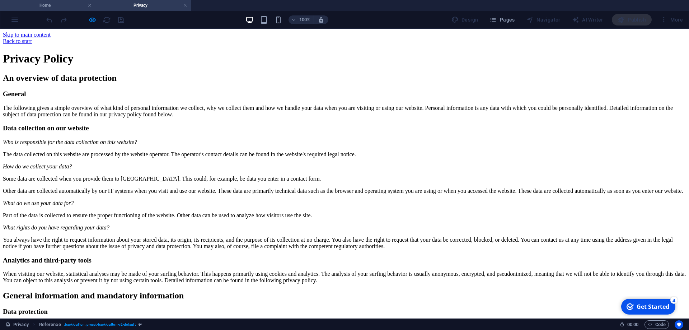
click at [58, 4] on h4 "Home" at bounding box center [47, 5] width 95 height 8
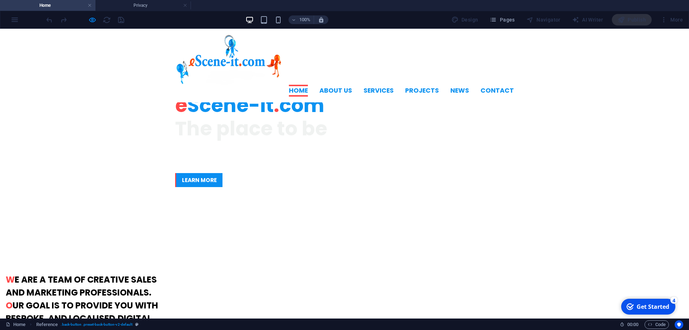
scroll to position [132, 0]
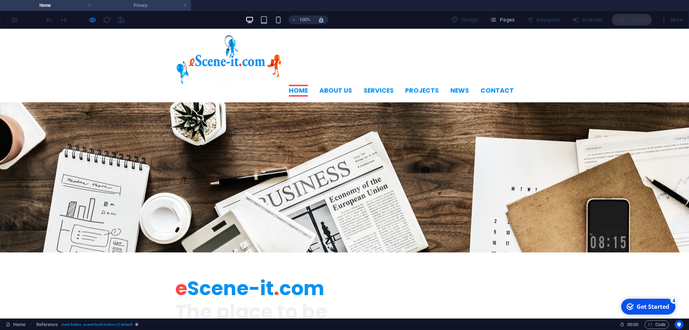
click at [142, 5] on h4 "Privacy" at bounding box center [142, 5] width 95 height 8
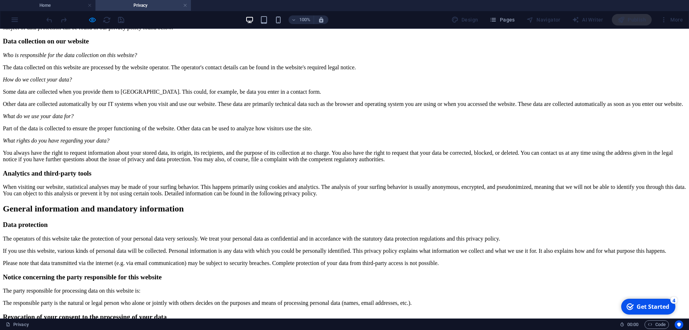
scroll to position [0, 0]
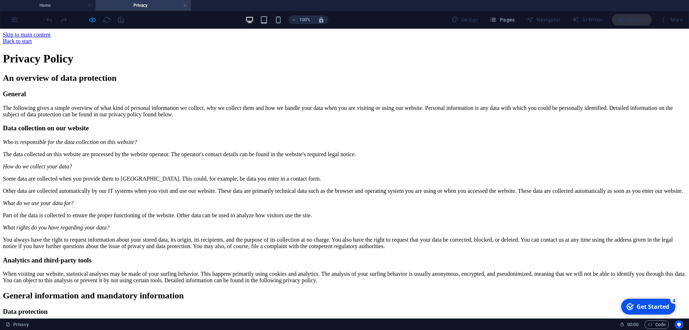
click at [32, 39] on link "Back to start" at bounding box center [17, 41] width 29 height 6
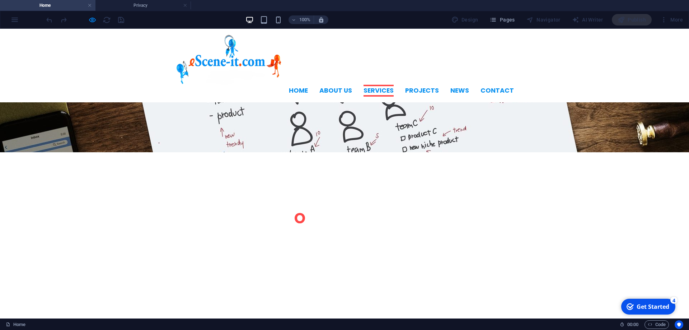
scroll to position [538, 0]
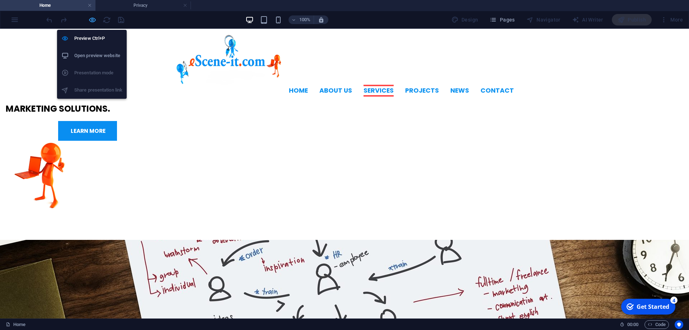
click at [95, 20] on icon "button" at bounding box center [92, 20] width 8 height 8
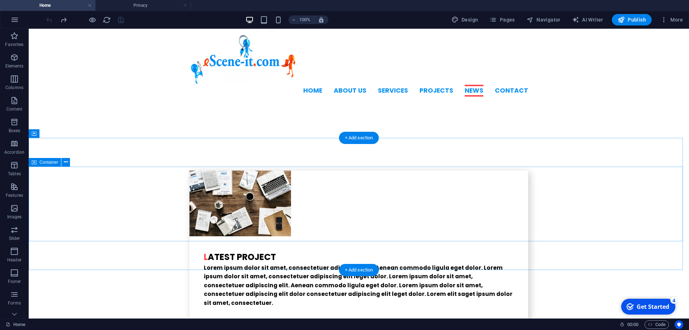
scroll to position [1687, 0]
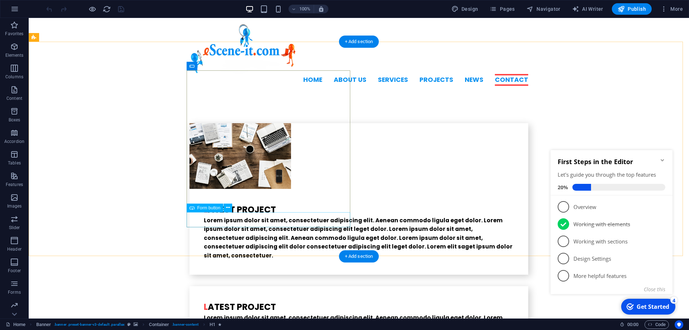
scroll to position [1828, 0]
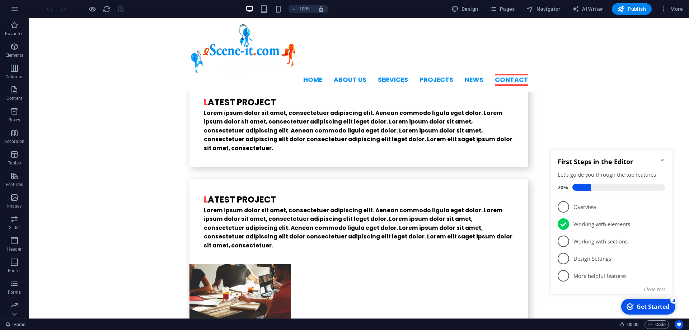
click at [661, 161] on icon "Minimize checklist" at bounding box center [663, 160] width 6 height 6
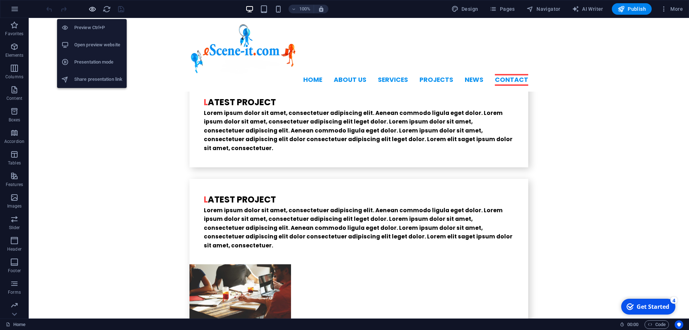
click at [91, 8] on icon "button" at bounding box center [92, 9] width 8 height 8
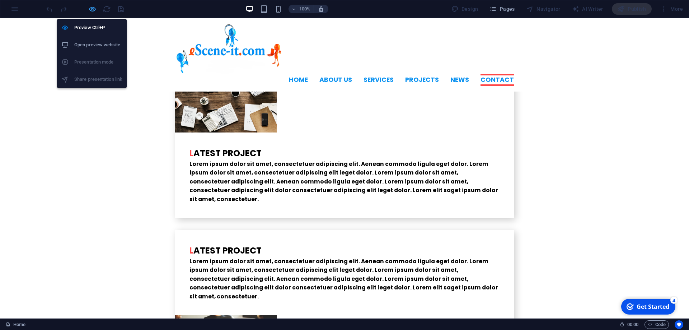
click at [91, 8] on icon "button" at bounding box center [92, 9] width 8 height 8
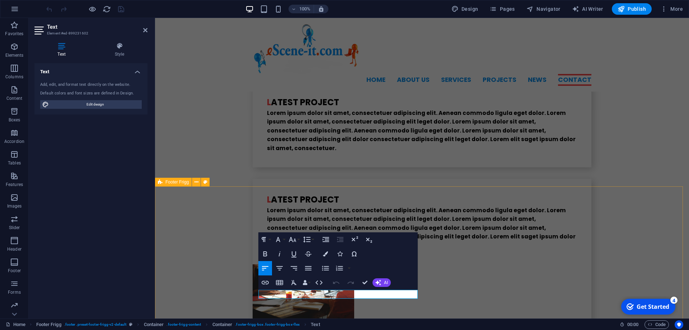
scroll to position [1819, 0]
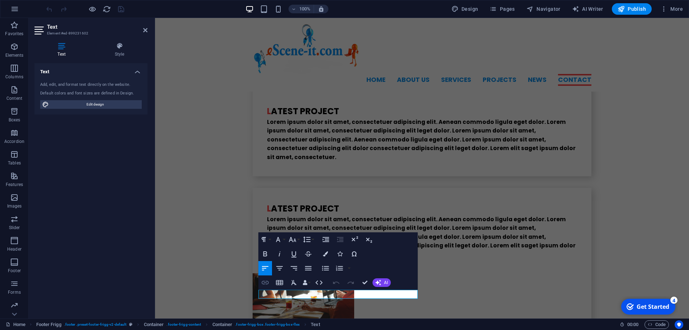
click at [265, 283] on icon "button" at bounding box center [265, 283] width 7 height 4
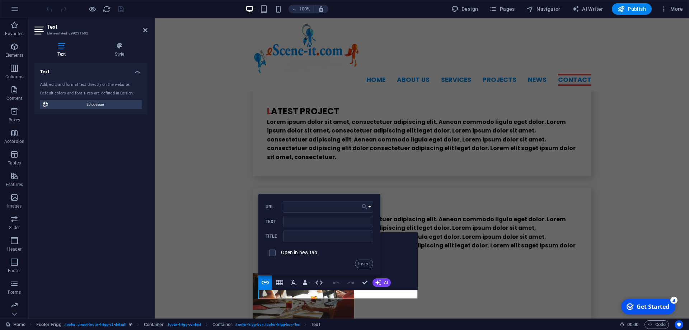
click at [365, 205] on icon "button" at bounding box center [364, 206] width 5 height 5
click at [341, 266] on p "Privacy" at bounding box center [336, 262] width 25 height 11
type input "/privacy"
click at [331, 223] on input "Text" at bounding box center [328, 221] width 90 height 11
type input "Privacy Policy"
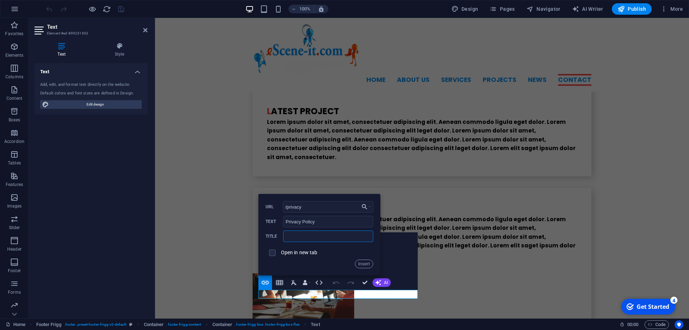
click at [314, 239] on input "text" at bounding box center [328, 235] width 90 height 11
type input "Our Privacy Policy"
click at [271, 254] on input "checkbox" at bounding box center [271, 251] width 6 height 6
checkbox input "true"
click at [362, 265] on button "Insert" at bounding box center [364, 264] width 18 height 9
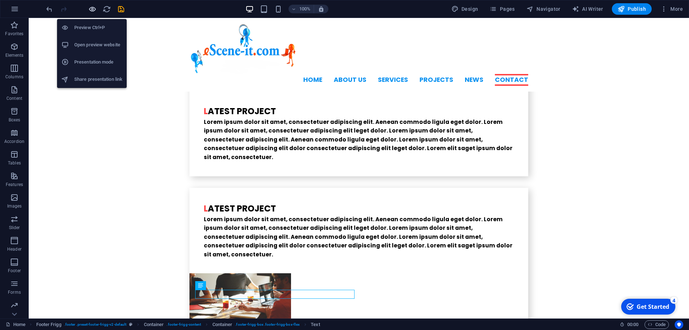
click at [92, 11] on icon "button" at bounding box center [92, 9] width 8 height 8
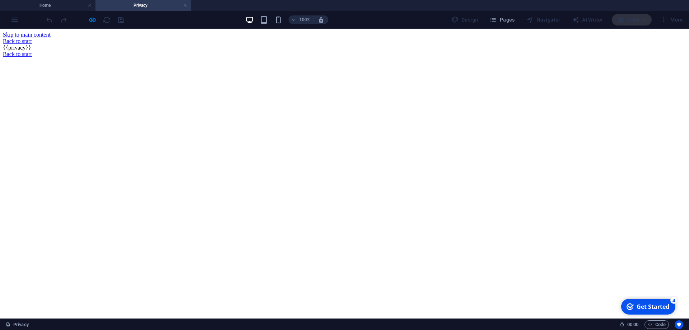
scroll to position [0, 0]
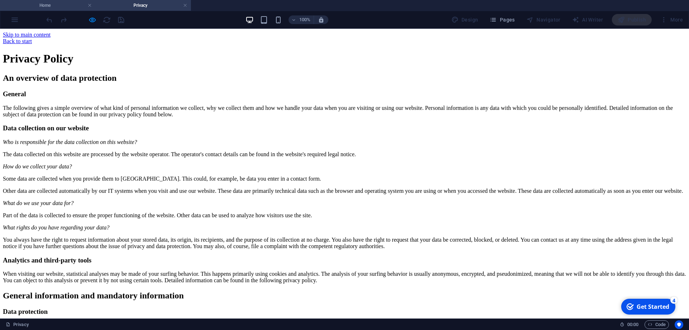
click at [41, 5] on h4 "Home" at bounding box center [47, 5] width 95 height 8
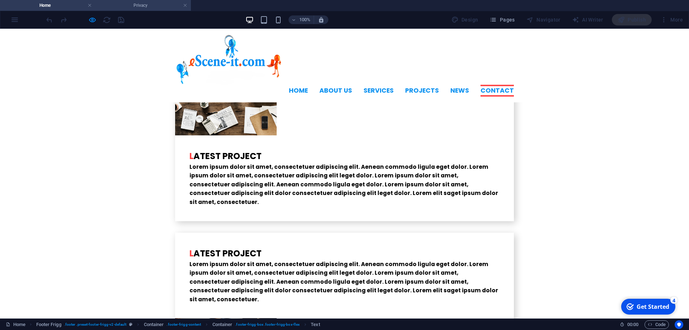
click at [135, 3] on h4 "Privacy" at bounding box center [142, 5] width 95 height 8
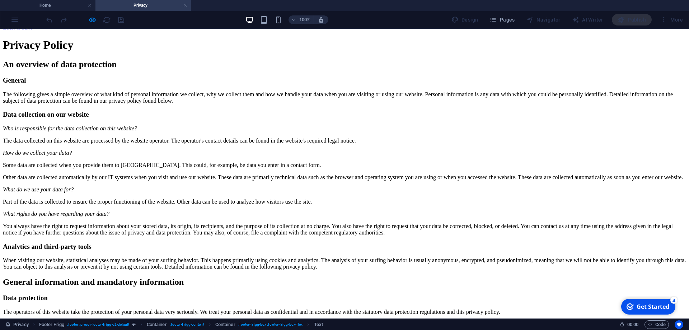
scroll to position [0, 0]
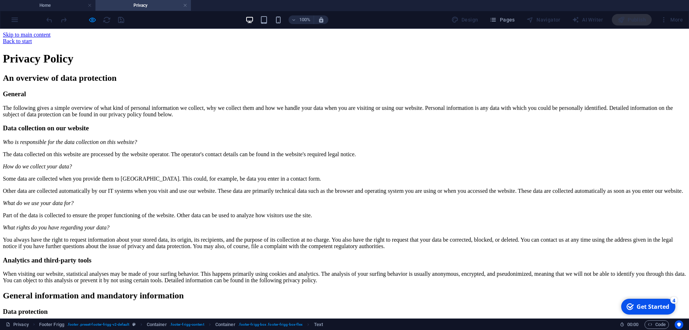
click at [184, 39] on div "Back to start" at bounding box center [344, 41] width 683 height 6
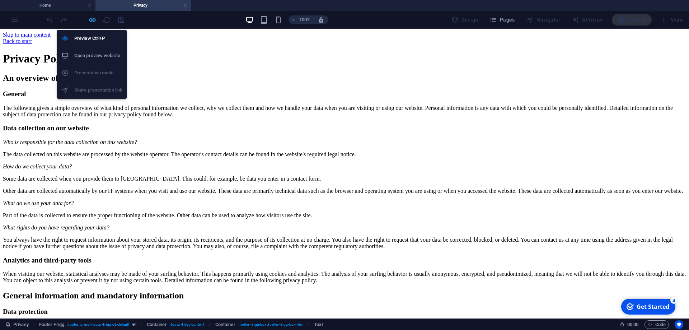
click at [93, 19] on icon "button" at bounding box center [92, 20] width 8 height 8
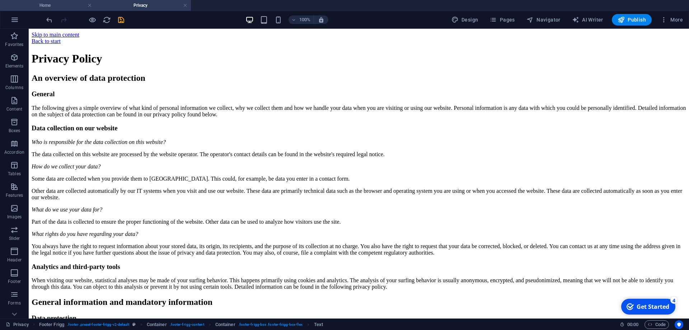
click at [42, 8] on h4 "Home" at bounding box center [47, 5] width 95 height 8
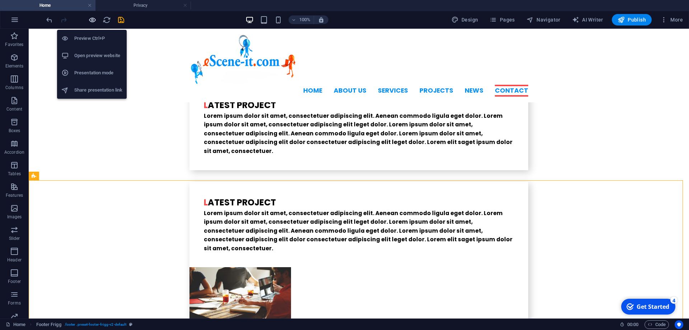
click at [92, 20] on icon "button" at bounding box center [92, 20] width 8 height 8
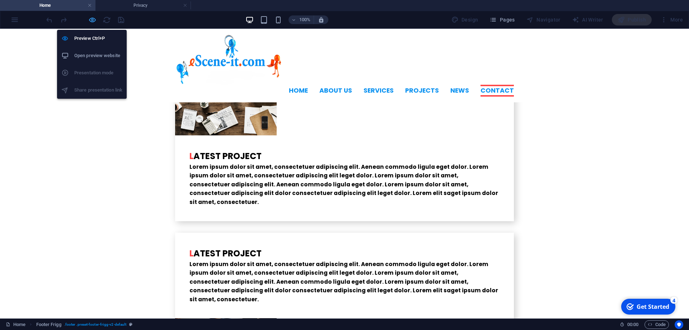
click at [93, 21] on icon "button" at bounding box center [92, 20] width 8 height 8
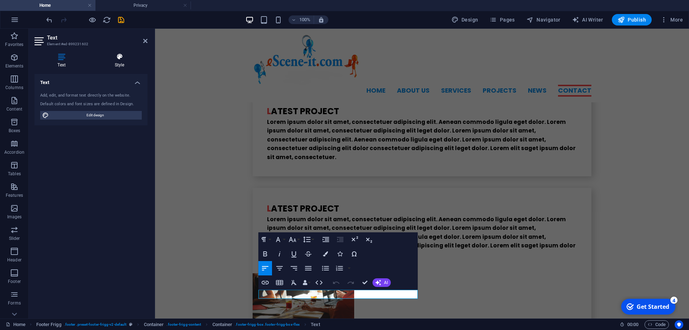
click at [118, 63] on h4 "Style" at bounding box center [120, 60] width 56 height 15
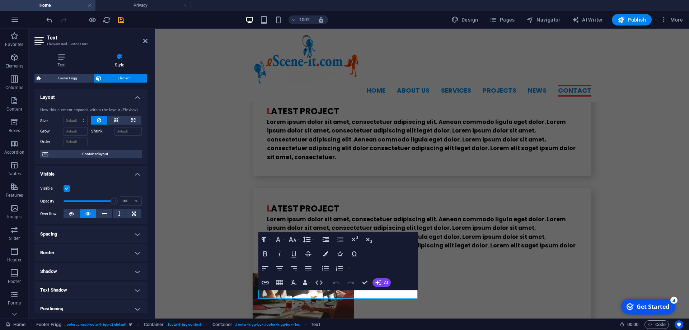
scroll to position [85, 0]
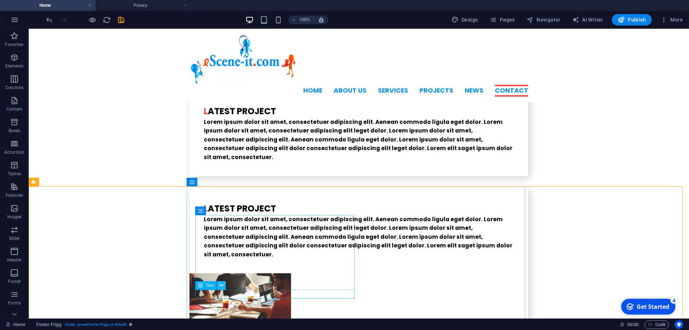
click at [222, 284] on icon at bounding box center [221, 286] width 4 height 8
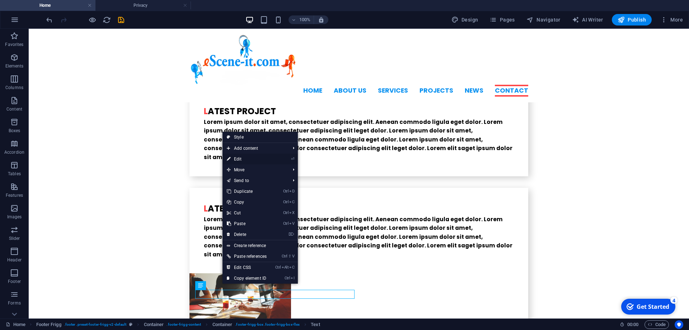
click at [239, 159] on link "⏎ Edit" at bounding box center [247, 159] width 48 height 11
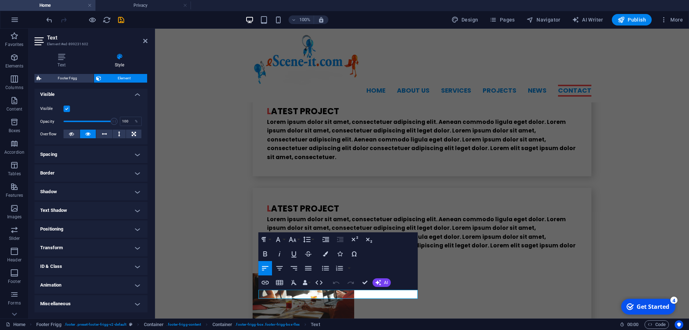
scroll to position [0, 0]
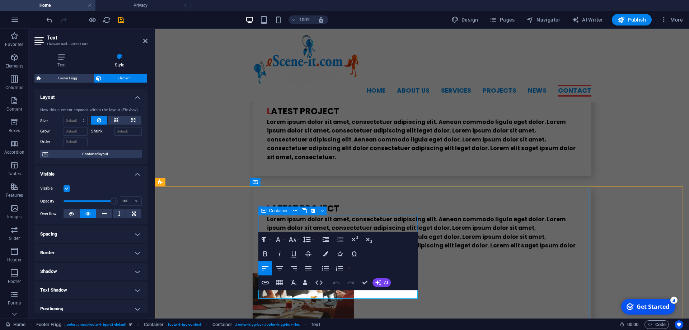
drag, startPoint x: 307, startPoint y: 296, endPoint x: 249, endPoint y: 293, distance: 57.1
click at [63, 59] on icon at bounding box center [61, 56] width 54 height 7
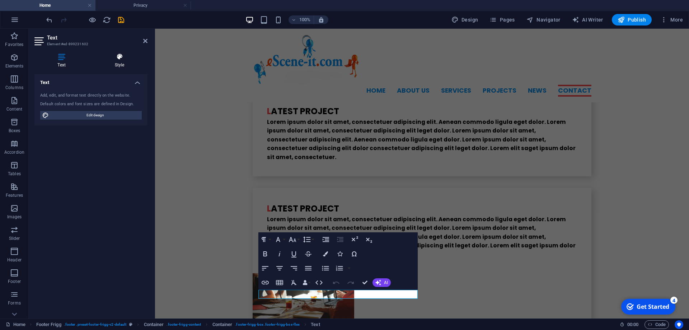
click at [119, 58] on icon at bounding box center [120, 56] width 56 height 7
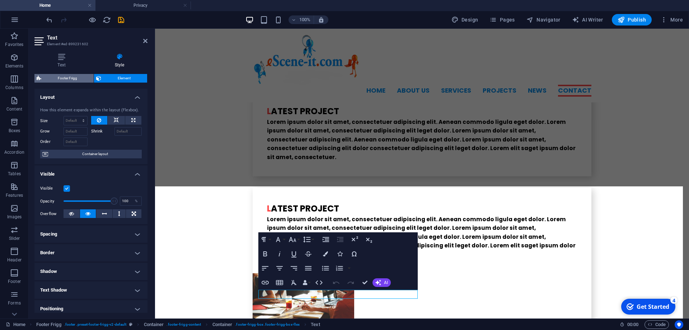
click at [69, 77] on span "Footer Frigg" at bounding box center [67, 78] width 48 height 9
select select "rem"
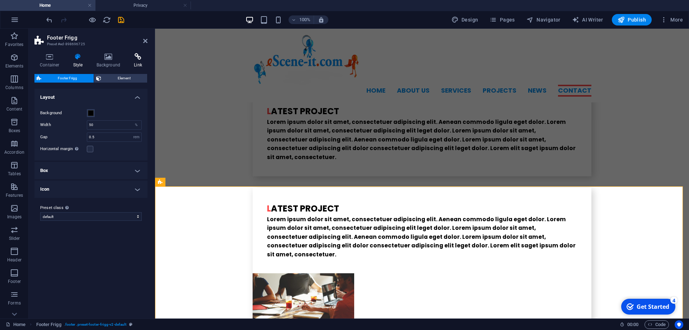
click at [137, 56] on icon at bounding box center [137, 56] width 19 height 7
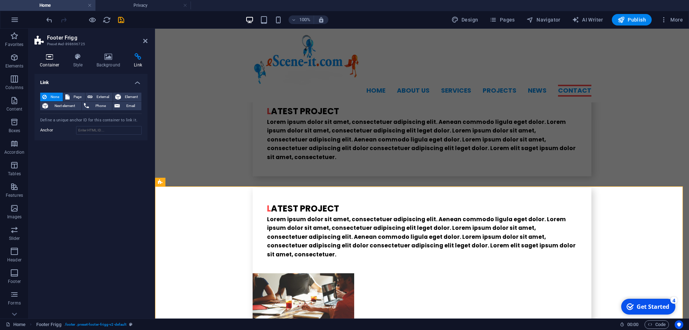
click at [45, 56] on icon at bounding box center [49, 56] width 31 height 7
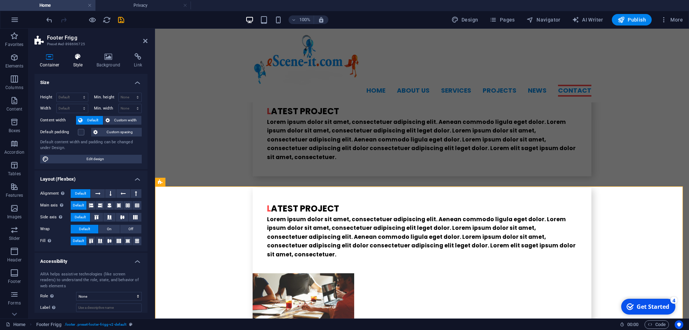
click at [79, 60] on icon at bounding box center [78, 56] width 20 height 7
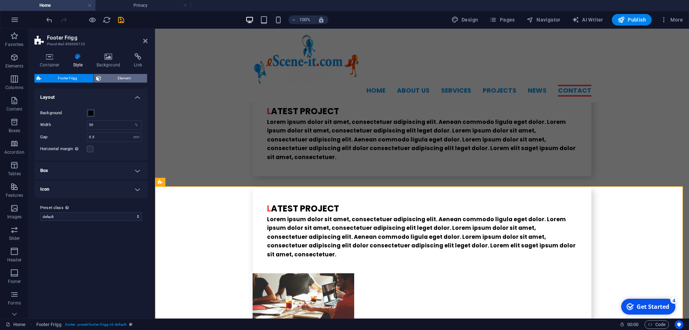
click at [121, 80] on span "Element" at bounding box center [124, 78] width 42 height 9
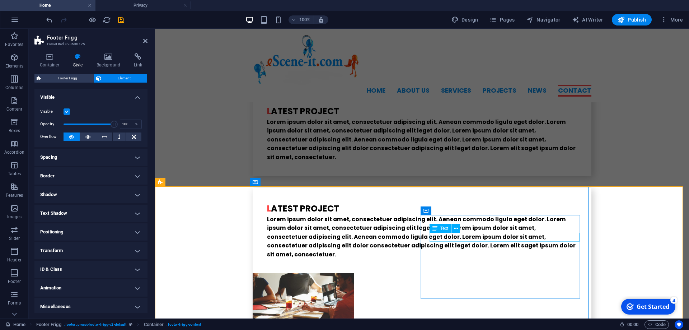
scroll to position [1828, 0]
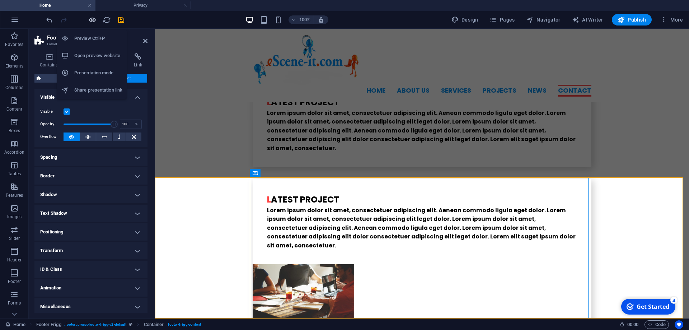
click at [92, 17] on icon "button" at bounding box center [92, 20] width 8 height 8
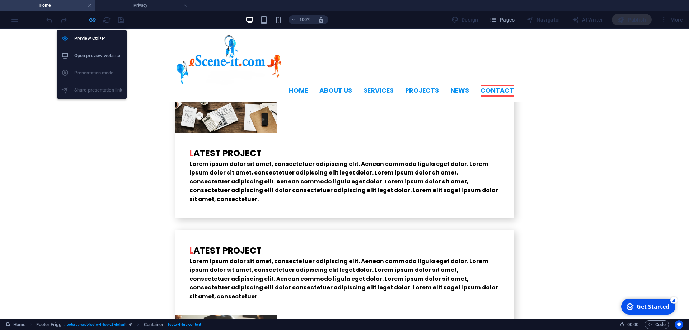
click at [90, 21] on icon "button" at bounding box center [92, 20] width 8 height 8
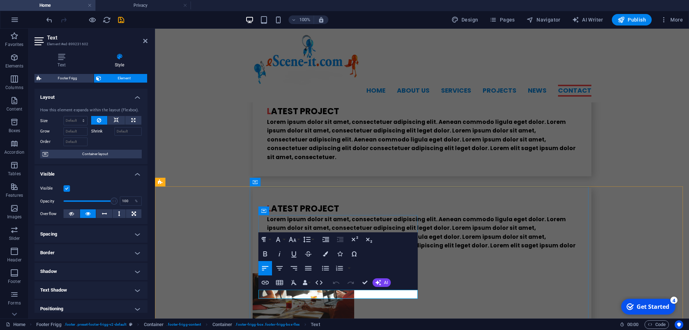
click at [278, 278] on icon "button" at bounding box center [278, 276] width 5 height 5
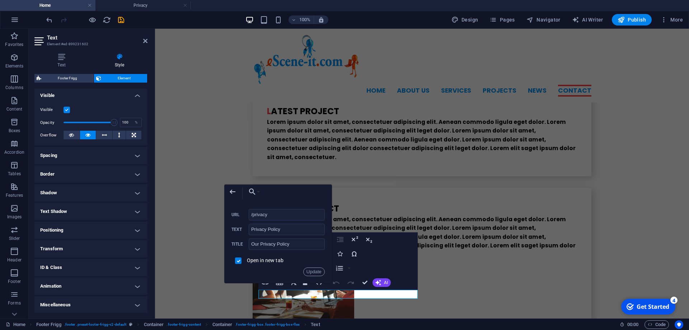
scroll to position [85, 0]
click at [131, 285] on h4 "Animation" at bounding box center [90, 284] width 113 height 17
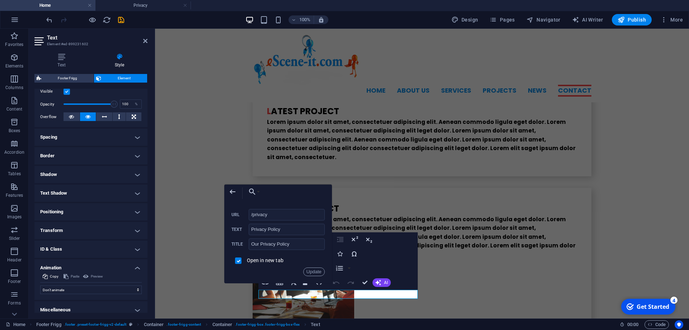
scroll to position [109, 0]
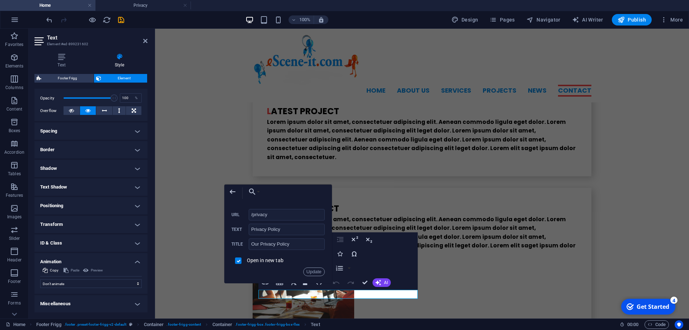
click at [130, 226] on h4 "Transform" at bounding box center [90, 224] width 113 height 17
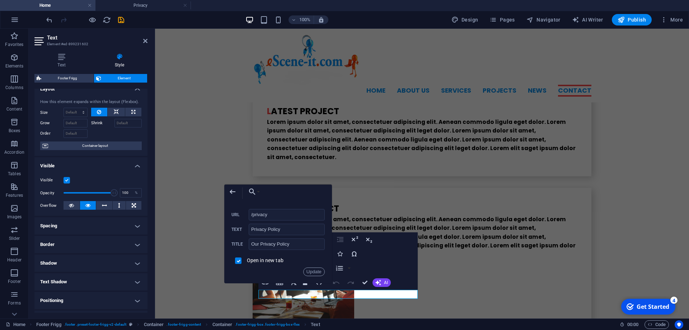
scroll to position [0, 0]
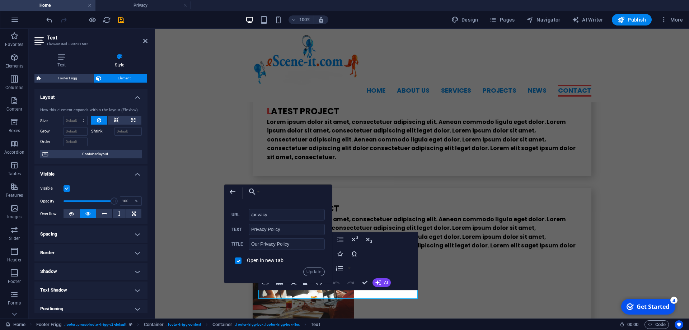
click at [424, 320] on div "Home Footer Frigg . footer .preset-footer-frigg-v2-default Container . footer-f…" at bounding box center [344, 323] width 689 height 11
click at [232, 192] on icon "button" at bounding box center [233, 192] width 6 height 4
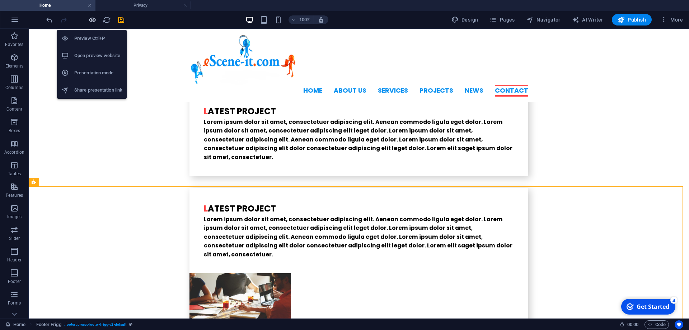
click at [92, 22] on icon "button" at bounding box center [92, 20] width 8 height 8
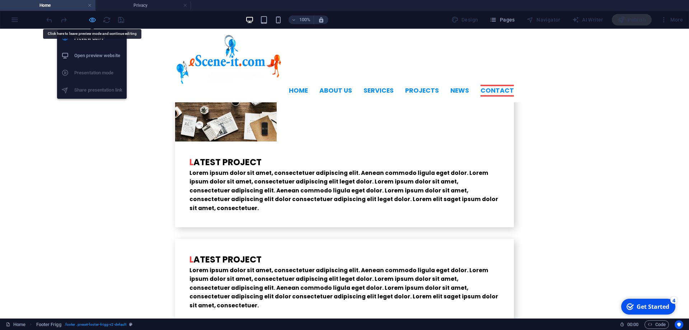
click at [92, 24] on icon "button" at bounding box center [92, 20] width 8 height 8
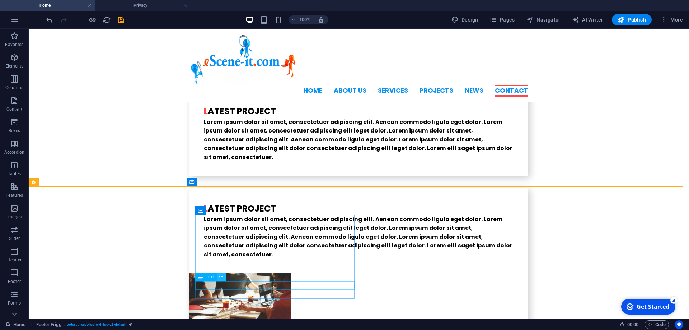
click at [221, 277] on icon at bounding box center [221, 277] width 4 height 8
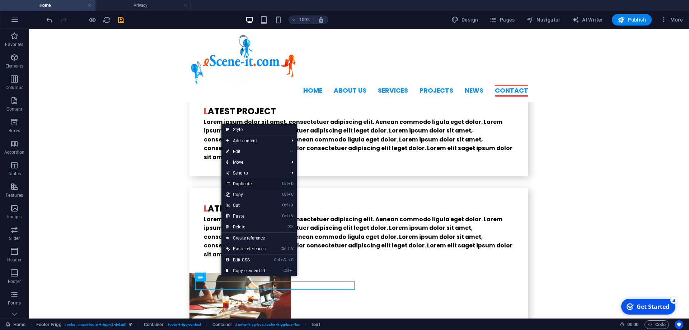
click at [244, 182] on link "Ctrl D Duplicate" at bounding box center [245, 183] width 48 height 11
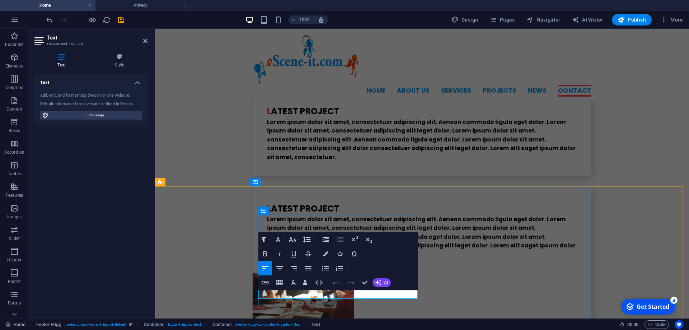
drag, startPoint x: 288, startPoint y: 296, endPoint x: 249, endPoint y: 289, distance: 39.8
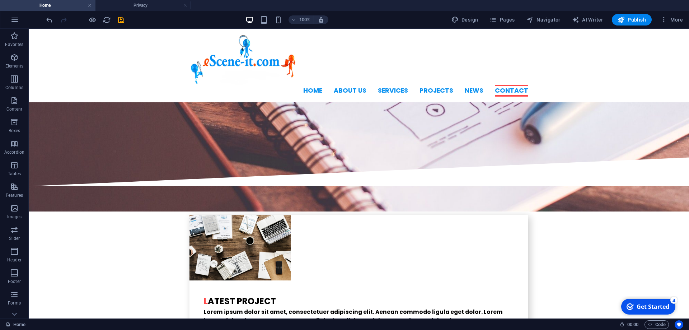
scroll to position [1837, 0]
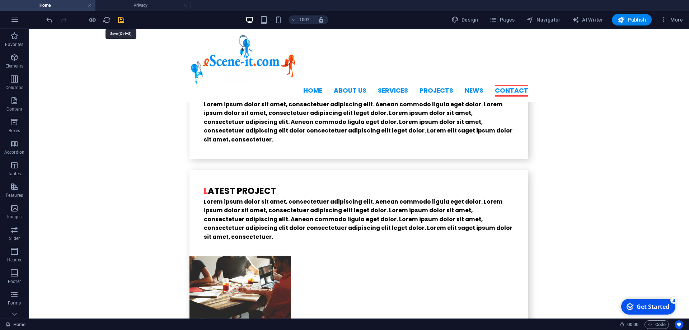
click at [122, 18] on icon "save" at bounding box center [121, 20] width 8 height 8
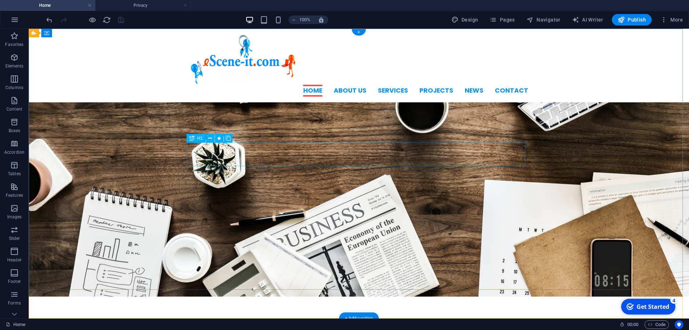
scroll to position [0, 0]
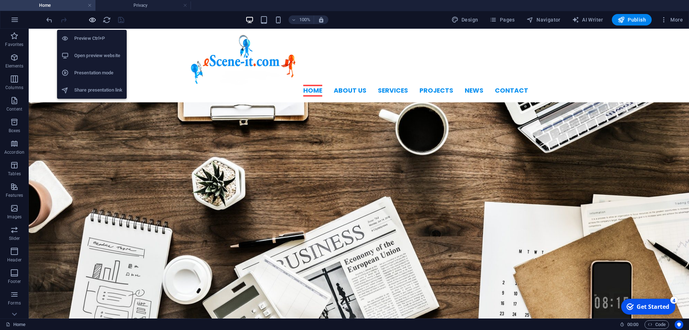
click at [90, 22] on icon "button" at bounding box center [92, 20] width 8 height 8
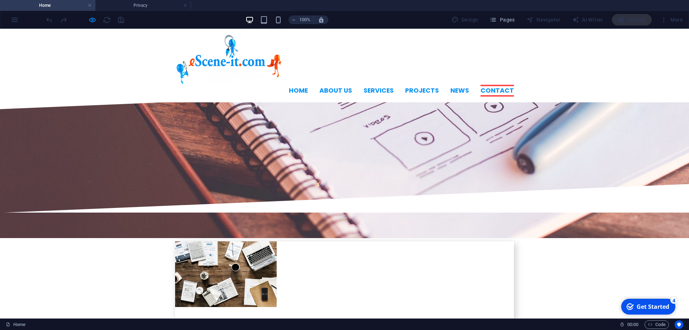
scroll to position [1786, 0]
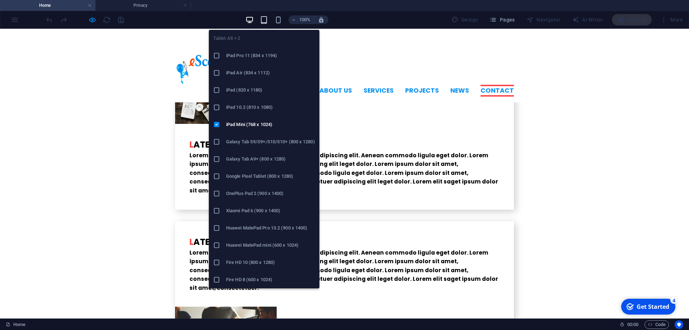
click at [261, 22] on icon "button" at bounding box center [264, 20] width 8 height 8
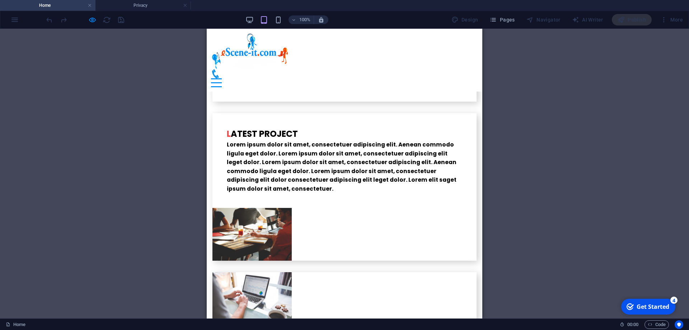
scroll to position [1868, 0]
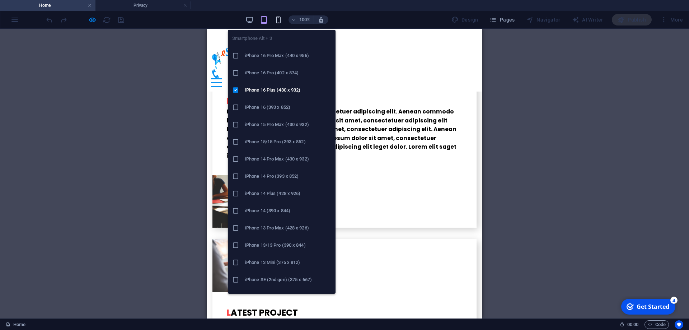
click at [281, 20] on icon "button" at bounding box center [278, 20] width 8 height 8
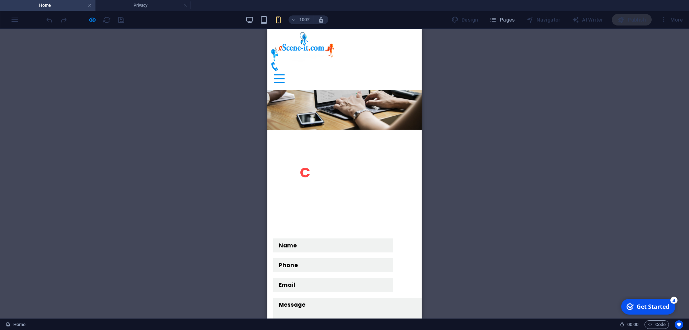
scroll to position [2373, 0]
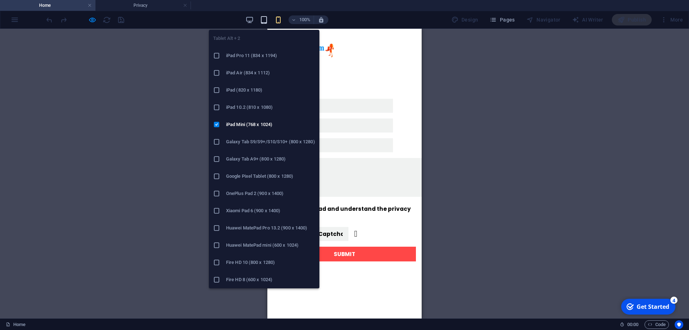
click at [267, 18] on icon "button" at bounding box center [264, 20] width 8 height 8
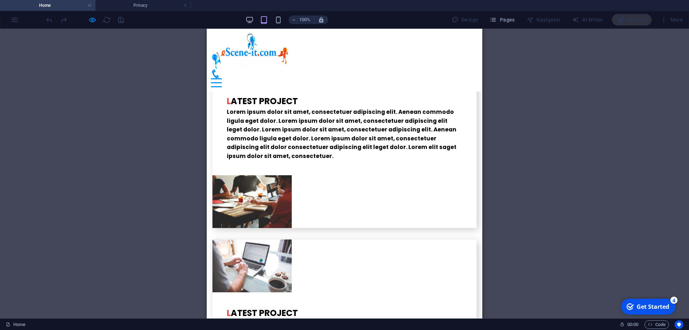
scroll to position [1868, 0]
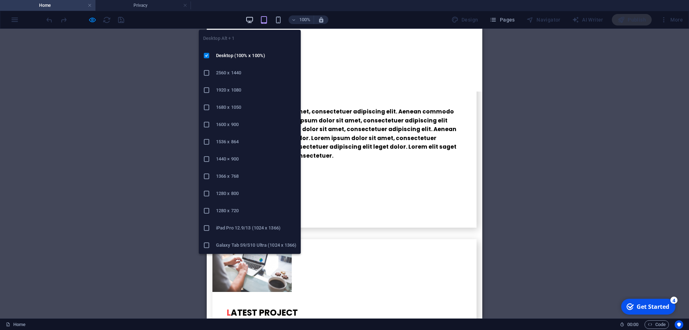
click at [251, 18] on icon "button" at bounding box center [250, 20] width 8 height 8
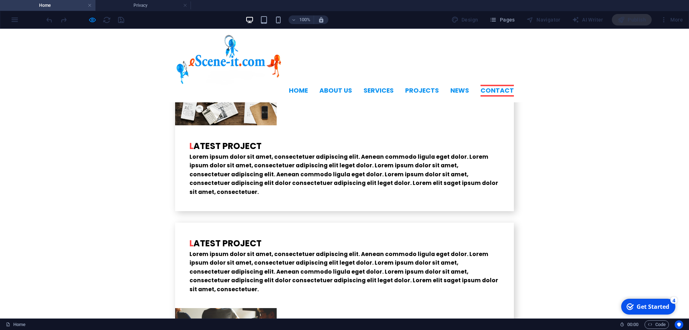
scroll to position [1786, 0]
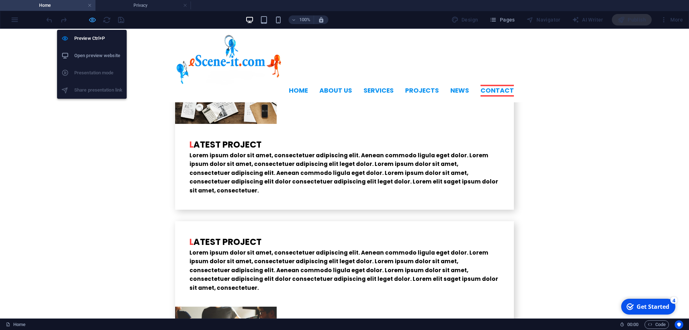
click at [91, 18] on icon "button" at bounding box center [92, 20] width 8 height 8
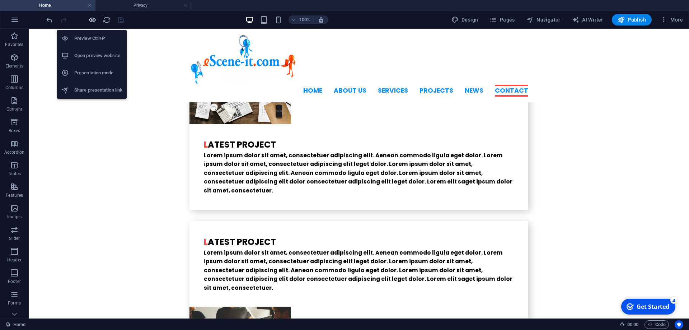
scroll to position [1837, 0]
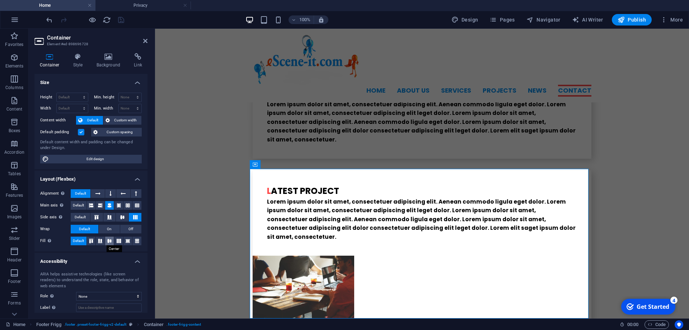
click at [107, 240] on icon at bounding box center [109, 241] width 9 height 4
click at [267, 165] on span "Container" at bounding box center [270, 164] width 19 height 4
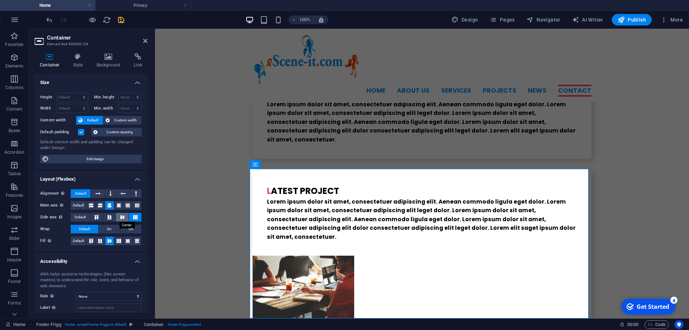
click at [118, 216] on icon at bounding box center [122, 217] width 9 height 4
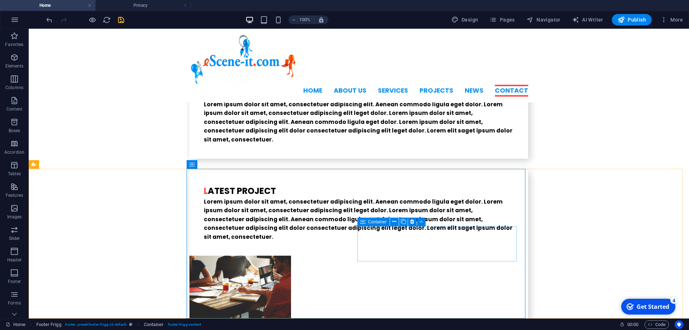
click at [382, 220] on span "Container" at bounding box center [377, 222] width 19 height 4
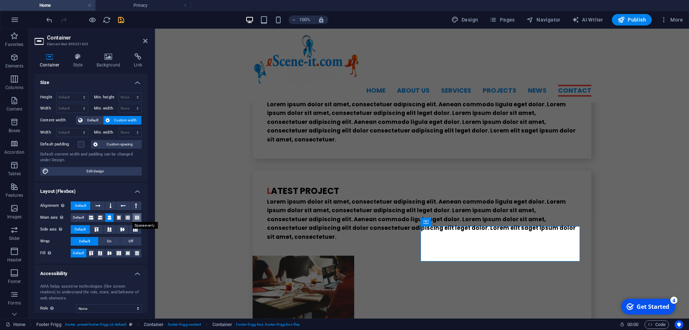
click at [135, 218] on icon at bounding box center [137, 217] width 4 height 9
click at [117, 218] on icon at bounding box center [119, 217] width 4 height 9
drag, startPoint x: 123, startPoint y: 220, endPoint x: 134, endPoint y: 218, distance: 11.4
click at [126, 219] on icon at bounding box center [128, 217] width 4 height 9
click at [134, 218] on button at bounding box center [136, 217] width 9 height 9
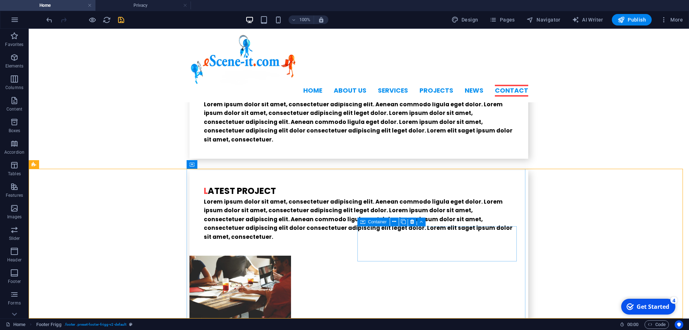
click at [364, 220] on icon at bounding box center [362, 222] width 5 height 9
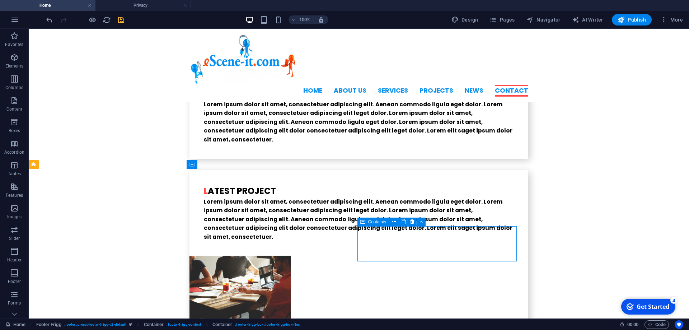
click at [364, 220] on icon at bounding box center [362, 222] width 5 height 9
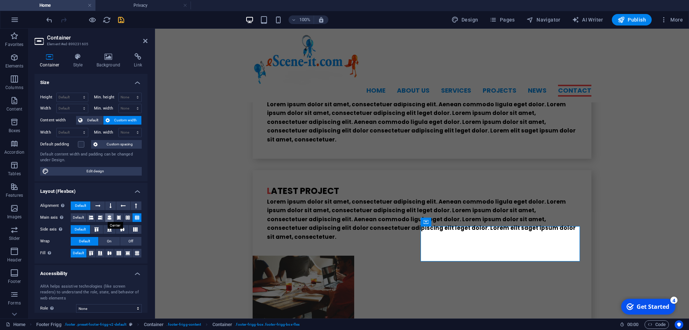
click at [107, 218] on icon at bounding box center [109, 217] width 4 height 9
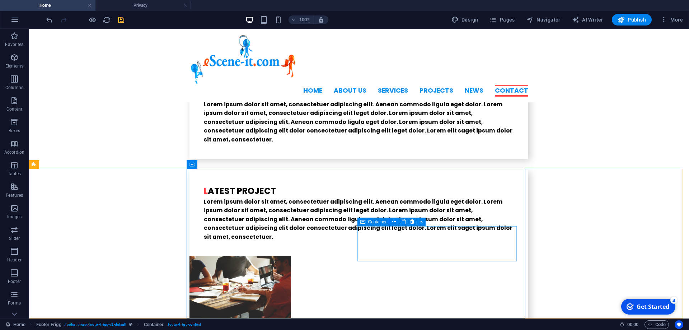
click at [369, 222] on span "Container" at bounding box center [377, 222] width 19 height 4
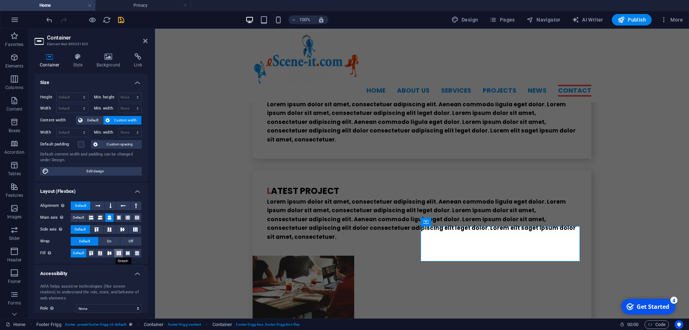
click at [115, 253] on icon at bounding box center [118, 253] width 9 height 4
click at [99, 217] on icon at bounding box center [100, 217] width 4 height 9
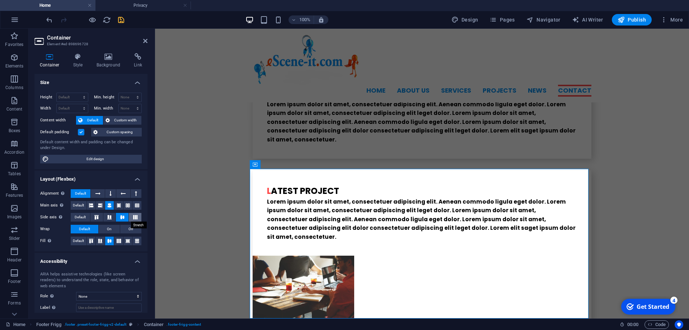
click at [134, 219] on icon at bounding box center [135, 217] width 9 height 4
click at [118, 219] on icon at bounding box center [122, 217] width 9 height 4
click at [105, 219] on icon at bounding box center [109, 217] width 9 height 4
click at [96, 217] on icon at bounding box center [96, 217] width 9 height 4
click at [83, 218] on span "Default" at bounding box center [80, 217] width 11 height 9
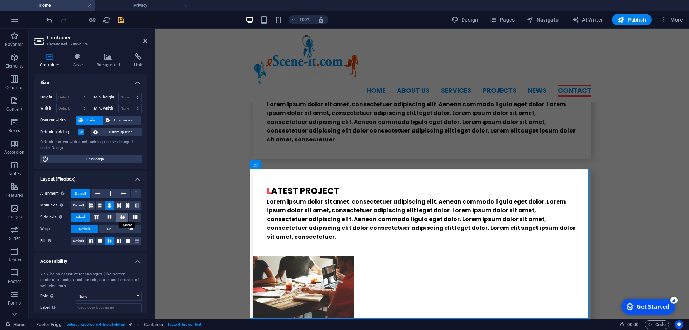
click at [118, 216] on icon at bounding box center [122, 217] width 9 height 4
click at [82, 218] on span "Default" at bounding box center [80, 217] width 11 height 9
click at [90, 205] on icon at bounding box center [91, 205] width 4 height 9
click at [98, 205] on icon at bounding box center [100, 205] width 4 height 9
click at [107, 204] on icon at bounding box center [109, 205] width 4 height 9
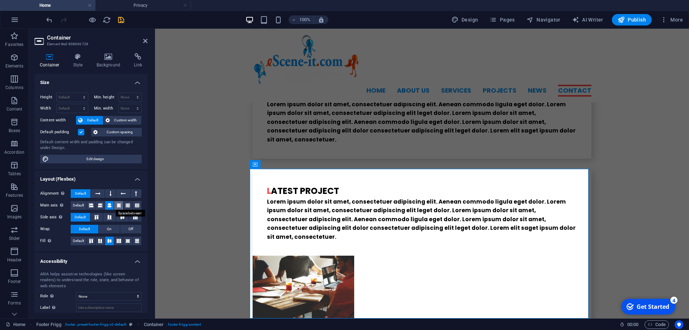
click at [117, 203] on icon at bounding box center [119, 205] width 4 height 9
click at [126, 205] on icon at bounding box center [128, 205] width 4 height 9
click at [135, 205] on icon at bounding box center [137, 205] width 4 height 9
click at [126, 206] on icon at bounding box center [128, 205] width 4 height 9
click at [135, 207] on icon at bounding box center [137, 205] width 4 height 9
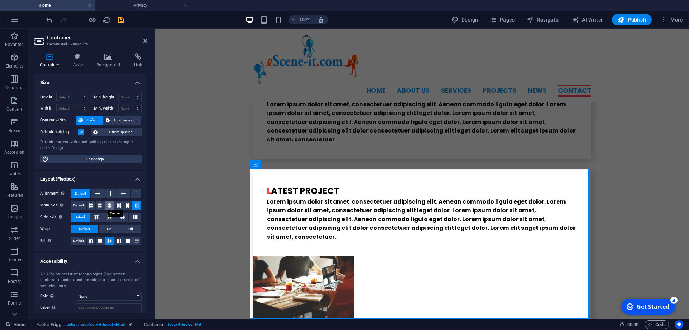
click at [107, 206] on icon at bounding box center [109, 205] width 4 height 9
click at [135, 206] on icon at bounding box center [137, 205] width 4 height 9
click at [98, 191] on icon at bounding box center [97, 193] width 5 height 9
click at [109, 194] on icon at bounding box center [110, 193] width 2 height 9
click at [121, 195] on icon at bounding box center [123, 193] width 5 height 9
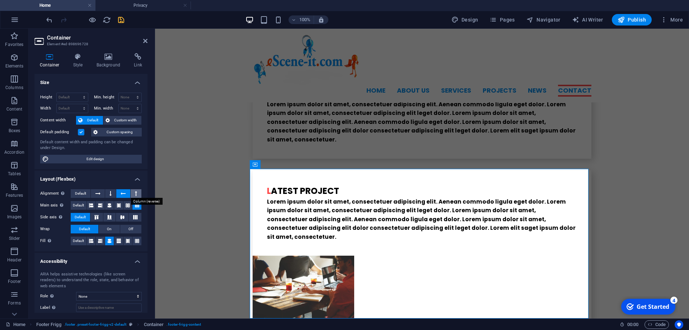
click at [135, 195] on icon at bounding box center [136, 193] width 2 height 9
click at [83, 192] on span "Default" at bounding box center [80, 193] width 11 height 9
click at [97, 217] on icon at bounding box center [96, 217] width 9 height 4
click at [106, 218] on icon at bounding box center [109, 217] width 9 height 4
click at [121, 217] on icon at bounding box center [122, 217] width 9 height 4
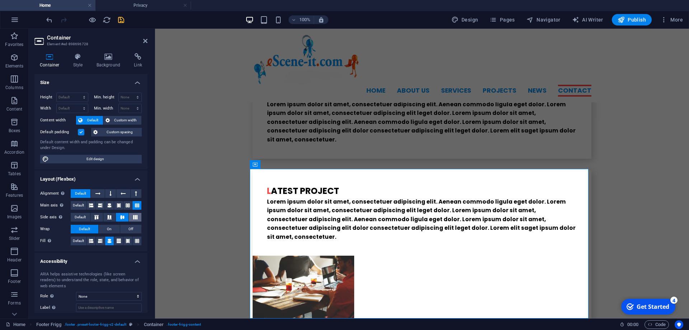
click at [131, 217] on icon at bounding box center [135, 217] width 9 height 4
click at [81, 215] on span "Default" at bounding box center [80, 217] width 11 height 9
click at [91, 206] on icon at bounding box center [91, 205] width 4 height 9
click at [98, 206] on icon at bounding box center [100, 205] width 4 height 9
click at [107, 205] on icon at bounding box center [109, 205] width 4 height 9
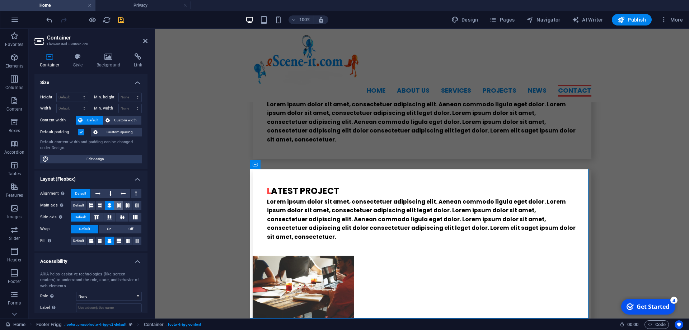
click at [114, 205] on button at bounding box center [118, 205] width 9 height 9
click at [126, 205] on icon at bounding box center [128, 205] width 4 height 9
click at [135, 205] on icon at bounding box center [137, 205] width 4 height 9
click at [73, 57] on icon at bounding box center [78, 56] width 20 height 7
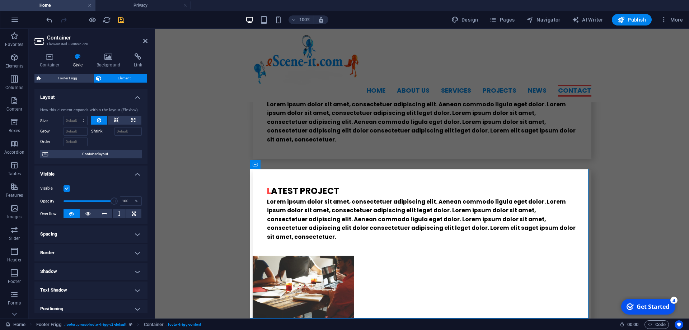
click at [129, 259] on h4 "Border" at bounding box center [90, 252] width 113 height 17
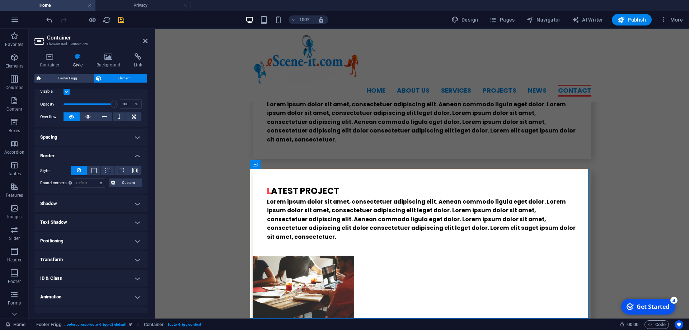
scroll to position [114, 0]
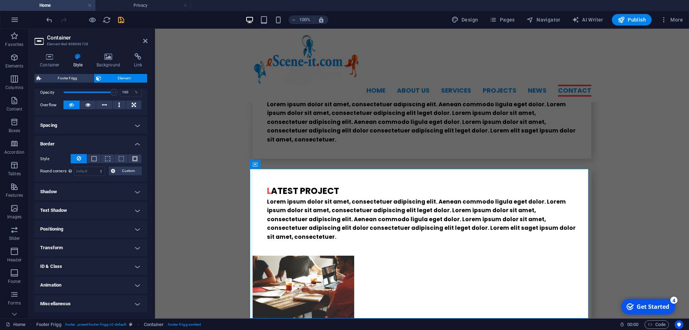
click at [133, 229] on h4 "Positioning" at bounding box center [90, 228] width 113 height 17
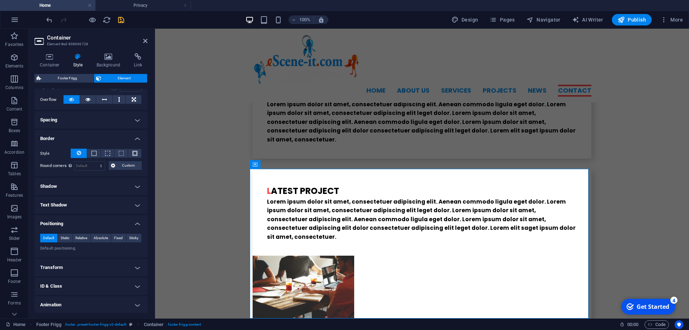
scroll to position [139, 0]
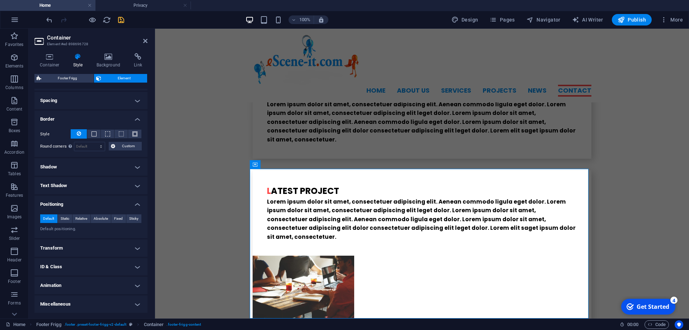
click at [115, 305] on h4 "Miscellaneous" at bounding box center [90, 303] width 113 height 17
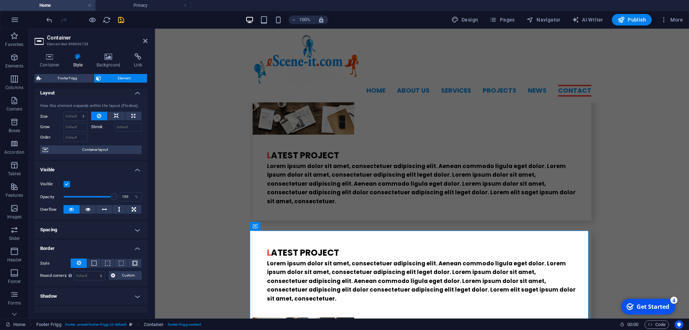
scroll to position [0, 0]
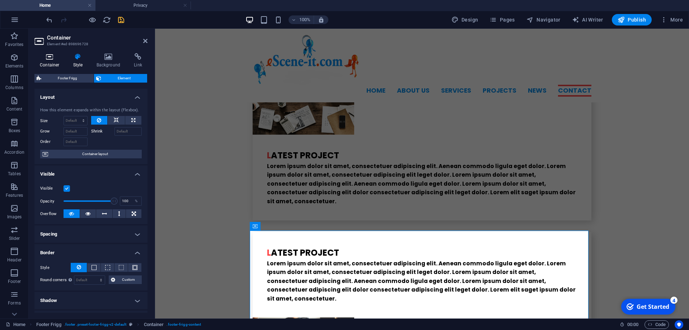
click at [46, 54] on icon at bounding box center [49, 56] width 31 height 7
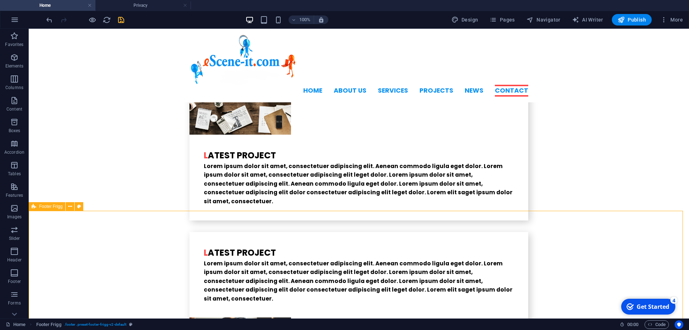
scroll to position [1837, 0]
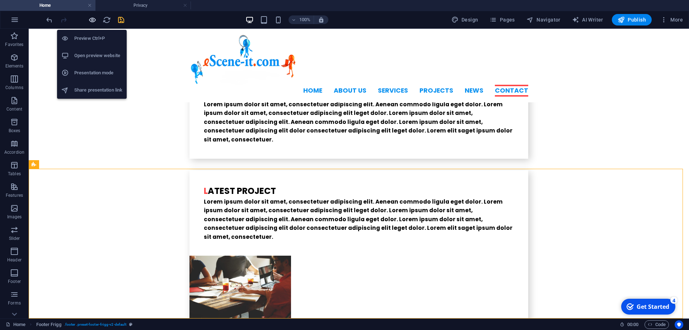
click at [92, 23] on icon "button" at bounding box center [92, 20] width 8 height 8
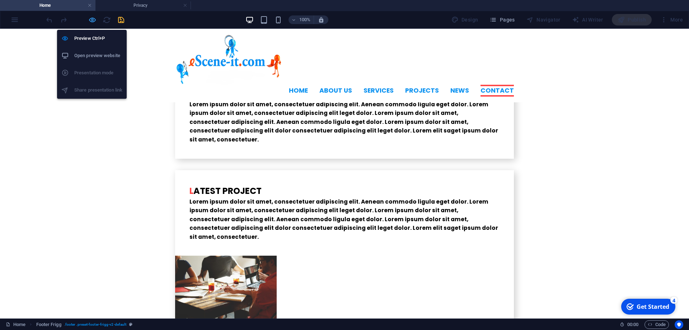
scroll to position [1786, 0]
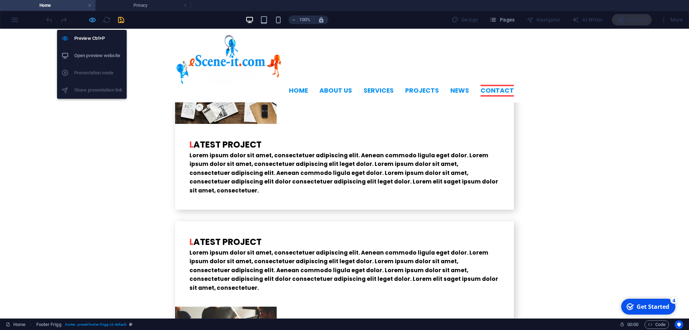
click at [91, 19] on icon "button" at bounding box center [92, 20] width 8 height 8
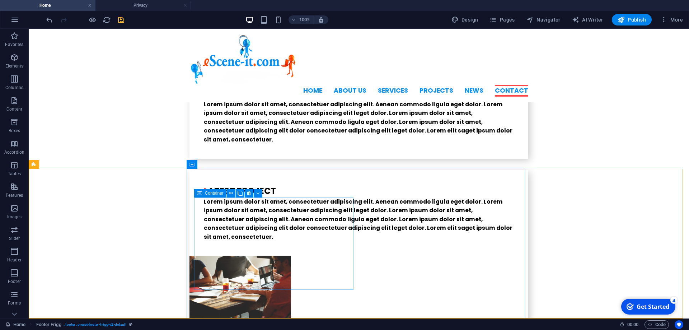
click at [201, 194] on icon at bounding box center [199, 193] width 5 height 9
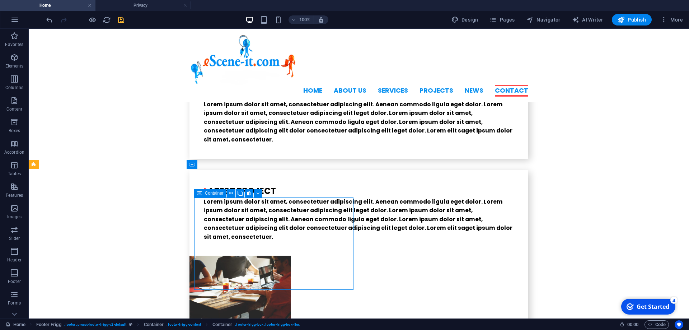
click at [201, 194] on icon at bounding box center [199, 193] width 5 height 9
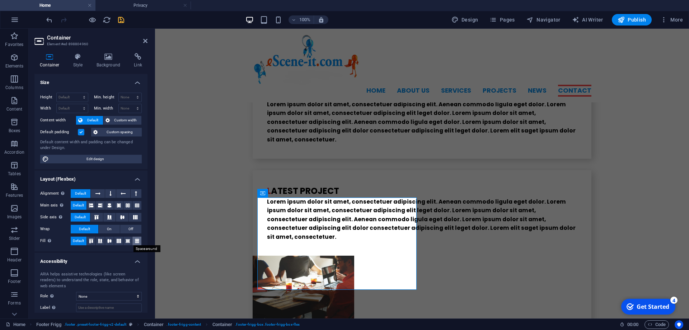
click at [135, 240] on icon at bounding box center [137, 241] width 9 height 4
click at [126, 240] on icon at bounding box center [127, 241] width 9 height 4
click at [117, 240] on icon at bounding box center [118, 241] width 9 height 4
click at [107, 240] on icon at bounding box center [109, 241] width 9 height 4
click at [99, 241] on icon at bounding box center [100, 241] width 9 height 4
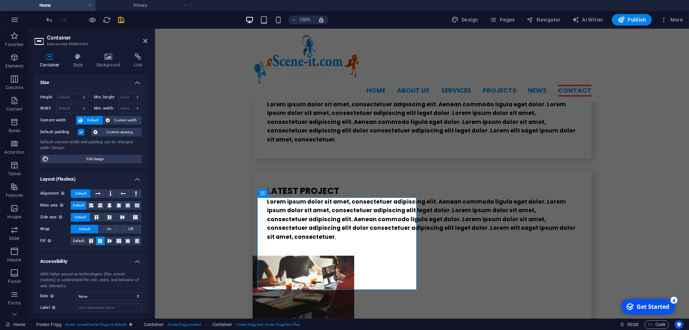
click at [96, 241] on icon at bounding box center [100, 241] width 9 height 4
click at [89, 241] on icon at bounding box center [91, 241] width 9 height 4
click at [75, 241] on span "Default" at bounding box center [78, 241] width 11 height 9
click at [94, 217] on icon at bounding box center [96, 217] width 9 height 4
click at [107, 218] on icon at bounding box center [109, 217] width 9 height 4
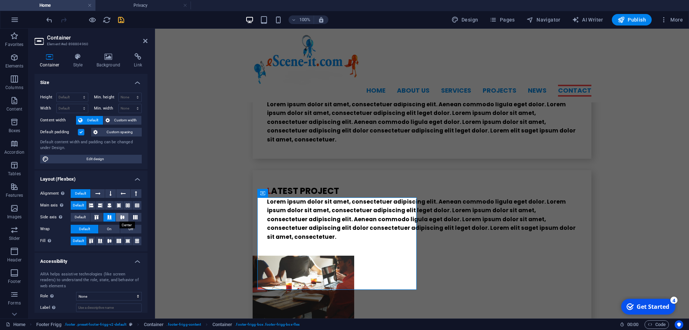
click at [118, 217] on icon at bounding box center [122, 217] width 9 height 4
click at [131, 216] on icon at bounding box center [135, 217] width 9 height 4
click at [79, 216] on span "Default" at bounding box center [80, 217] width 11 height 9
click at [93, 205] on button at bounding box center [91, 205] width 9 height 9
click at [100, 205] on icon at bounding box center [100, 205] width 4 height 9
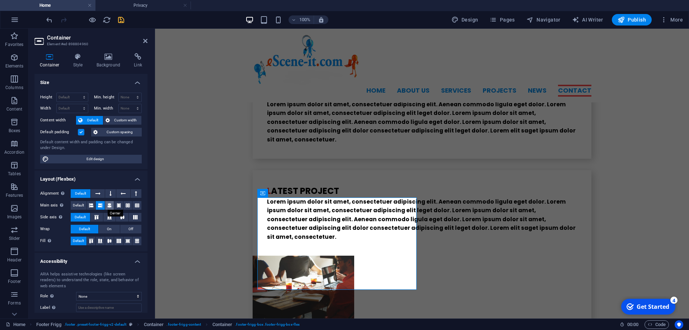
click at [107, 205] on icon at bounding box center [109, 205] width 4 height 9
click at [117, 205] on icon at bounding box center [119, 205] width 4 height 9
click at [125, 205] on button at bounding box center [127, 205] width 9 height 9
click at [135, 205] on icon at bounding box center [137, 205] width 4 height 9
click at [81, 202] on span "Default" at bounding box center [78, 205] width 11 height 9
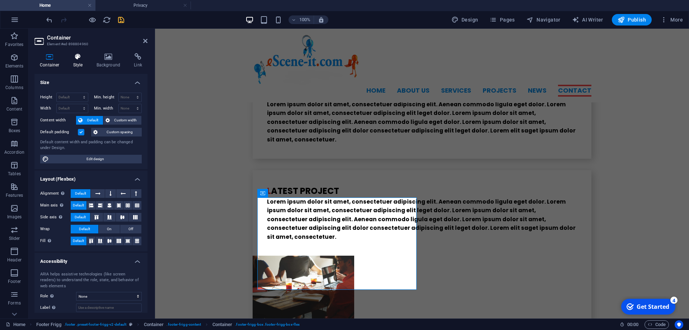
click at [77, 61] on h4 "Style" at bounding box center [79, 60] width 23 height 15
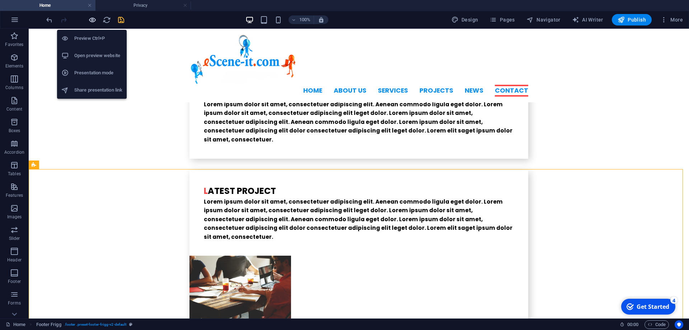
click at [92, 17] on icon "button" at bounding box center [92, 20] width 8 height 8
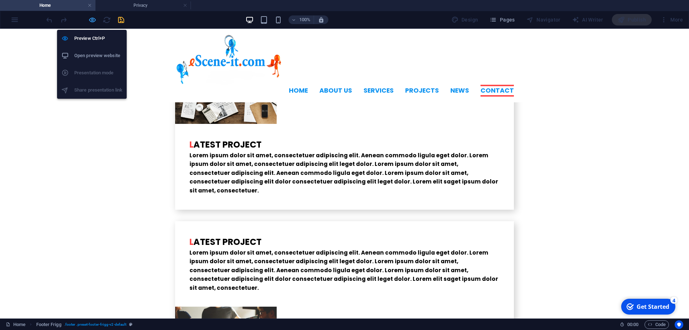
click at [93, 21] on icon "button" at bounding box center [92, 20] width 8 height 8
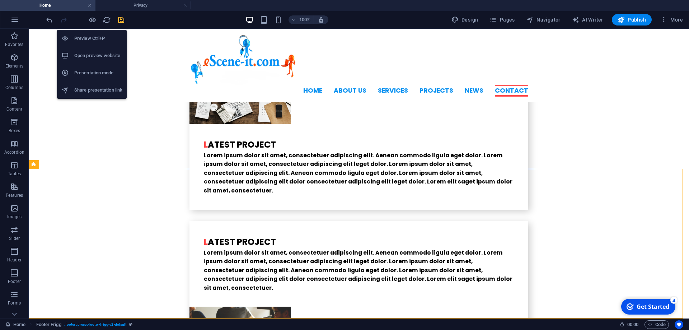
scroll to position [1837, 0]
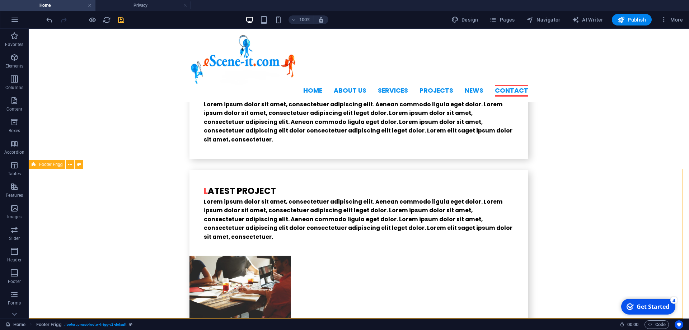
click at [37, 165] on div "Footer Frigg" at bounding box center [47, 164] width 37 height 9
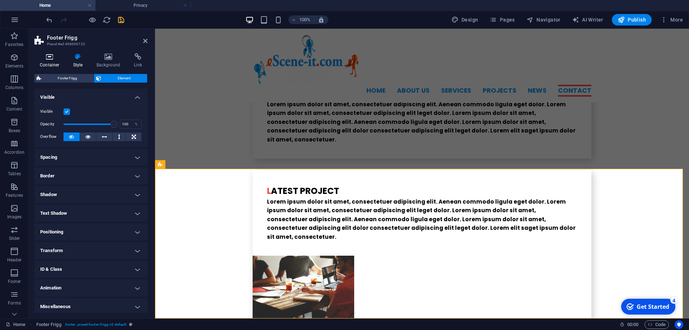
click at [47, 61] on h4 "Container" at bounding box center [50, 60] width 33 height 15
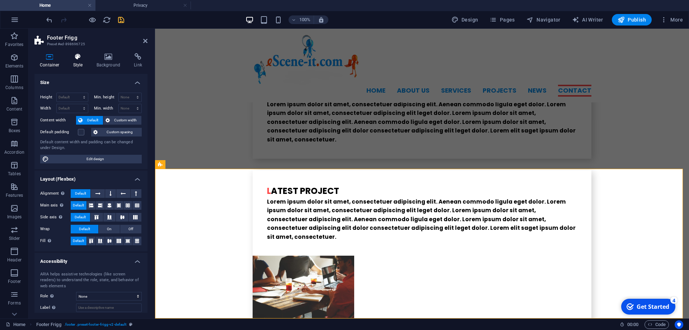
click at [75, 61] on h4 "Style" at bounding box center [79, 60] width 23 height 15
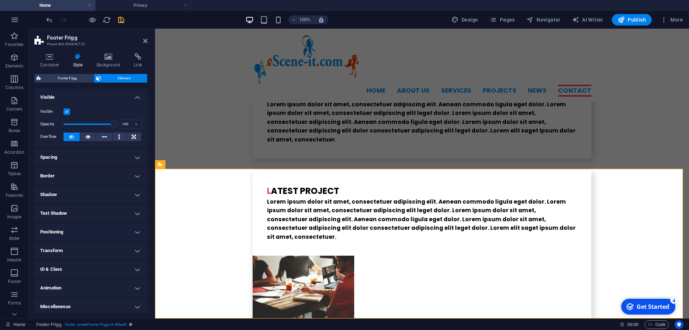
click at [134, 155] on h4 "Spacing" at bounding box center [90, 157] width 113 height 17
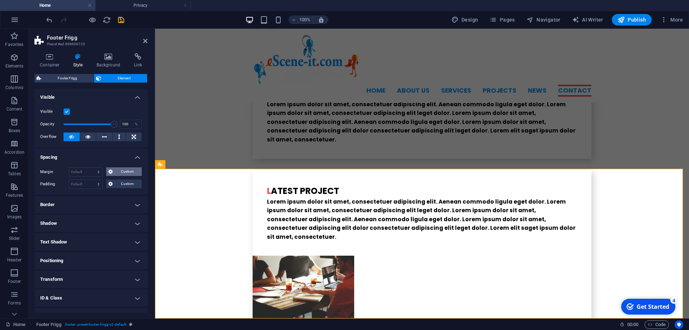
click at [122, 176] on span "Custom" at bounding box center [127, 171] width 25 height 9
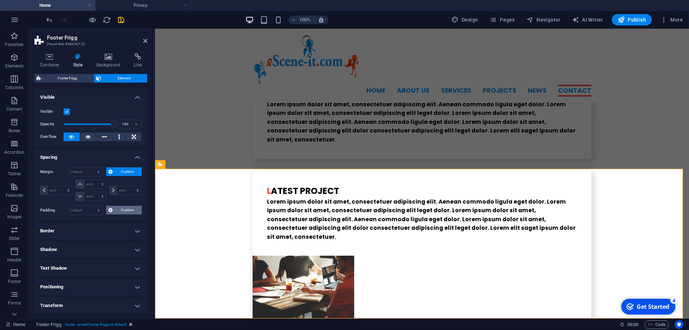
click at [120, 212] on span "Custom" at bounding box center [127, 210] width 25 height 9
click at [68, 257] on h4 "Border" at bounding box center [90, 256] width 113 height 17
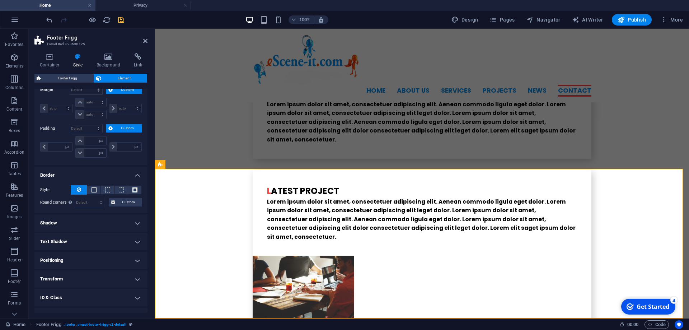
scroll to position [97, 0]
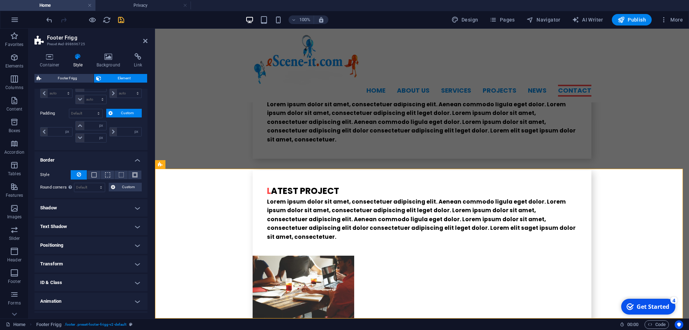
click at [70, 204] on h4 "Shadow" at bounding box center [90, 207] width 113 height 17
click at [64, 239] on h4 "Text Shadow" at bounding box center [90, 242] width 113 height 17
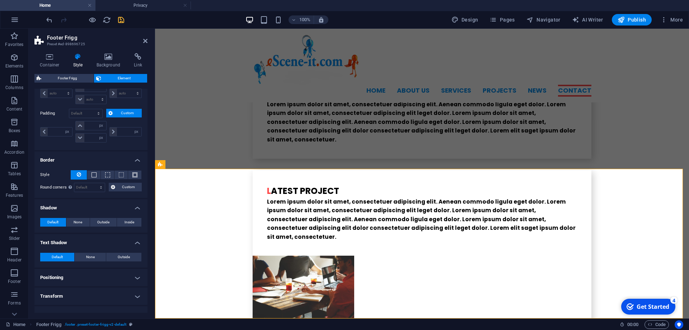
click at [58, 276] on h4 "Positioning" at bounding box center [90, 277] width 113 height 17
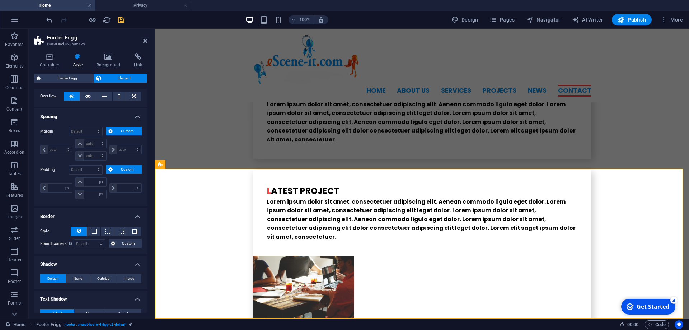
scroll to position [0, 0]
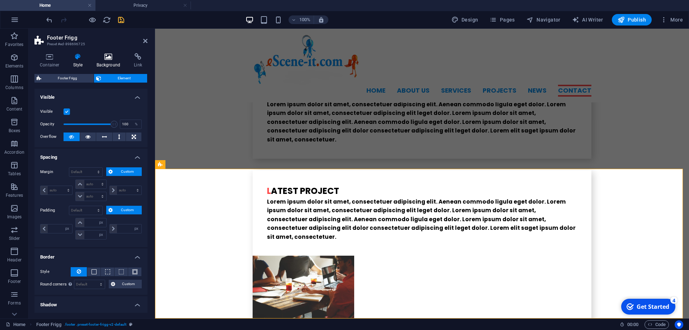
click at [111, 57] on icon at bounding box center [108, 56] width 35 height 7
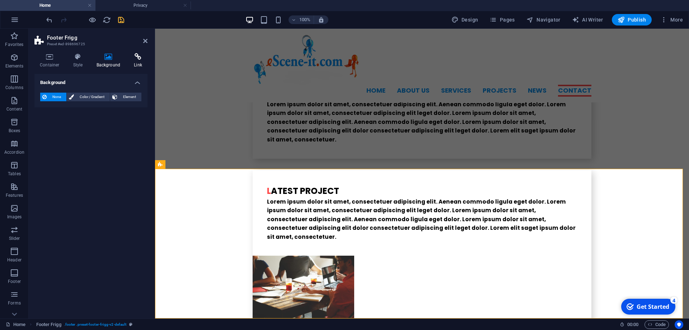
click at [140, 57] on icon at bounding box center [137, 56] width 19 height 7
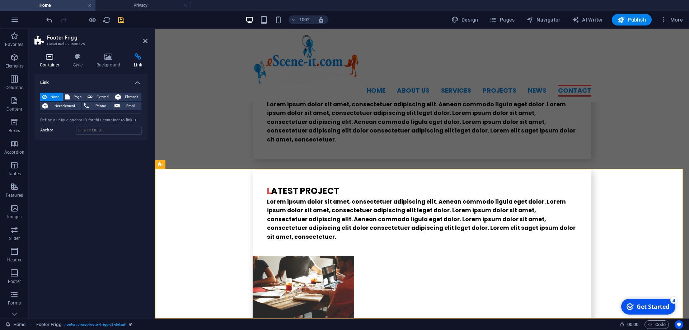
click at [50, 55] on icon at bounding box center [49, 56] width 31 height 7
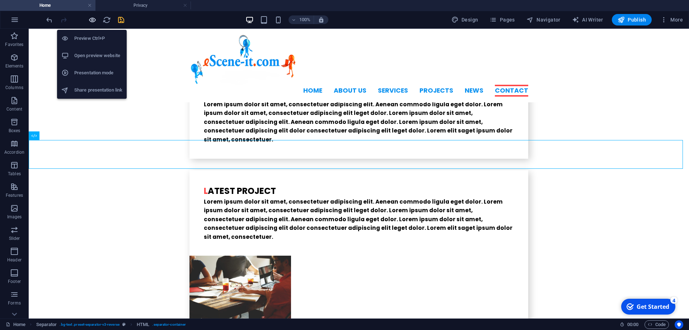
click at [90, 19] on icon "button" at bounding box center [92, 20] width 8 height 8
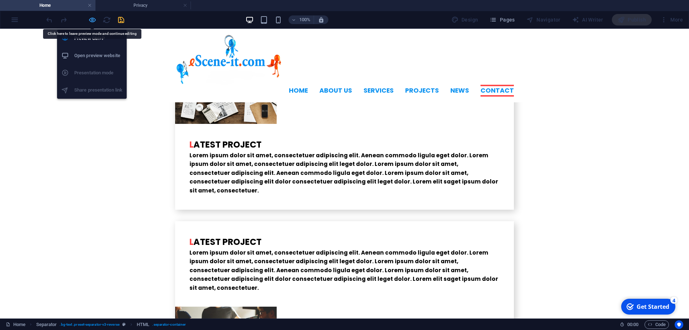
click at [90, 20] on icon "button" at bounding box center [92, 20] width 8 height 8
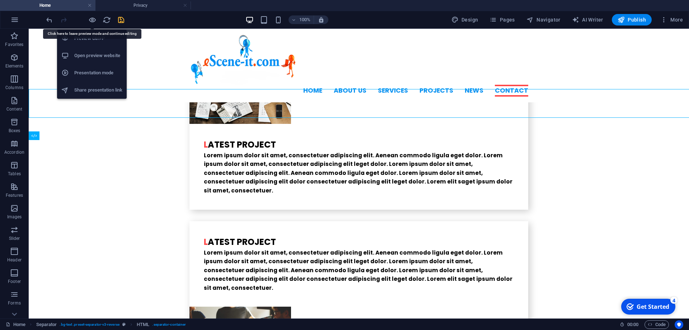
scroll to position [1837, 0]
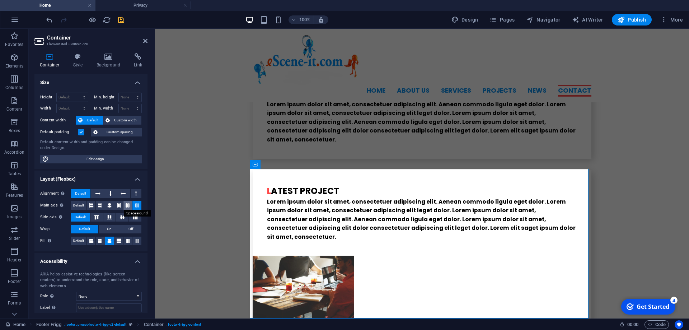
click at [126, 205] on icon at bounding box center [128, 205] width 4 height 9
click at [134, 205] on button at bounding box center [136, 205] width 9 height 9
click at [126, 205] on icon at bounding box center [128, 205] width 4 height 9
click at [135, 207] on icon at bounding box center [137, 205] width 4 height 9
click at [114, 205] on button at bounding box center [118, 205] width 9 height 9
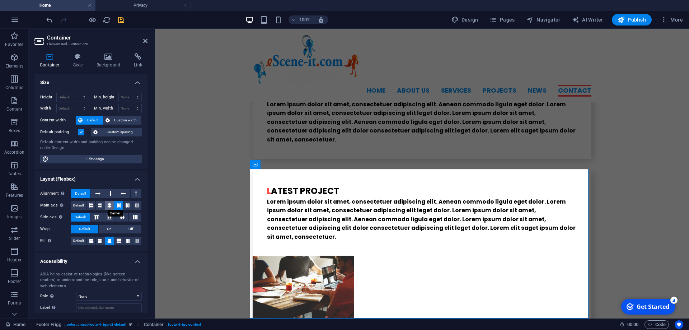
click at [109, 204] on button at bounding box center [109, 205] width 9 height 9
click at [117, 206] on icon at bounding box center [119, 205] width 4 height 9
click at [98, 205] on icon at bounding box center [100, 205] width 4 height 9
click at [91, 202] on icon at bounding box center [91, 205] width 4 height 9
click at [100, 205] on icon at bounding box center [100, 205] width 4 height 9
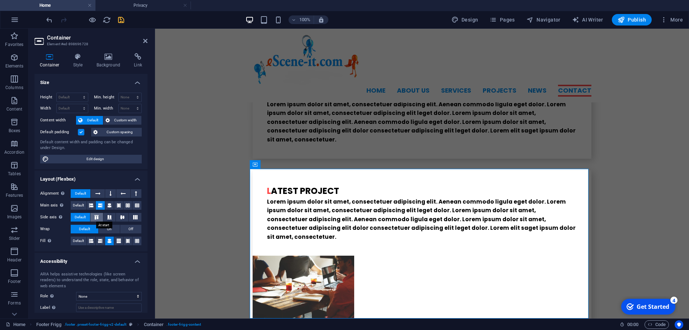
click at [95, 217] on icon at bounding box center [96, 217] width 9 height 4
click at [106, 218] on icon at bounding box center [109, 217] width 9 height 4
click at [118, 218] on icon at bounding box center [122, 217] width 9 height 4
click at [131, 216] on icon at bounding box center [135, 217] width 9 height 4
click at [83, 214] on span "Default" at bounding box center [80, 217] width 11 height 9
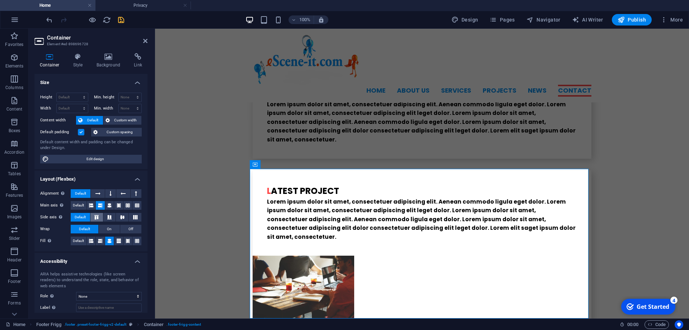
click at [94, 216] on icon at bounding box center [96, 217] width 9 height 4
click at [89, 240] on icon at bounding box center [91, 241] width 4 height 9
click at [98, 241] on icon at bounding box center [100, 241] width 4 height 9
click at [107, 241] on icon at bounding box center [109, 241] width 4 height 9
click at [117, 241] on icon at bounding box center [119, 241] width 4 height 9
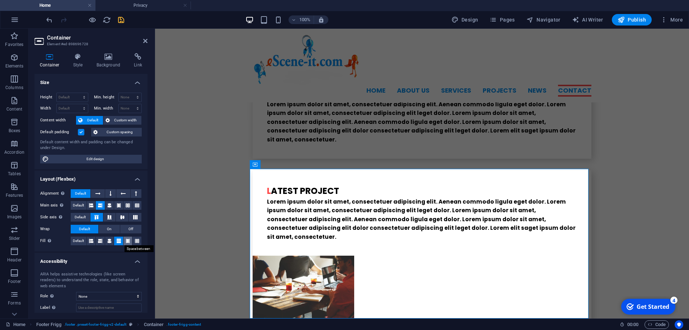
click at [127, 241] on button at bounding box center [127, 241] width 9 height 9
click at [136, 241] on button at bounding box center [136, 241] width 9 height 9
click at [81, 238] on span "Default" at bounding box center [78, 241] width 11 height 9
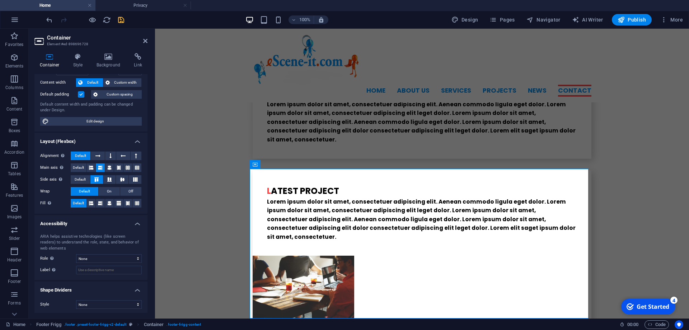
scroll to position [39, 0]
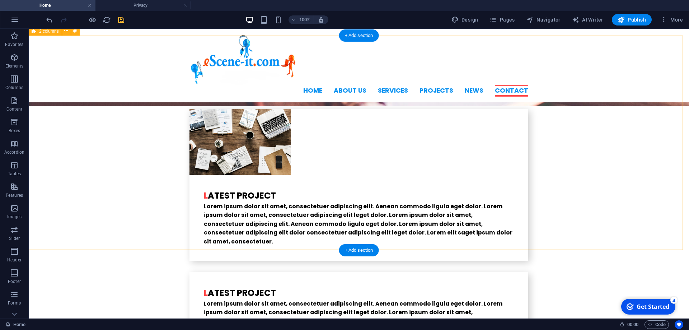
scroll to position [1727, 0]
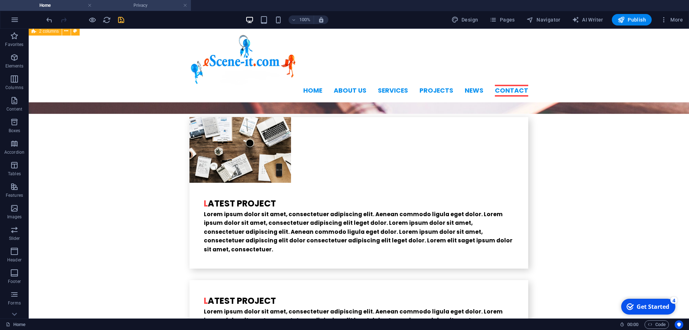
click at [133, 4] on h4 "Privacy" at bounding box center [142, 5] width 95 height 8
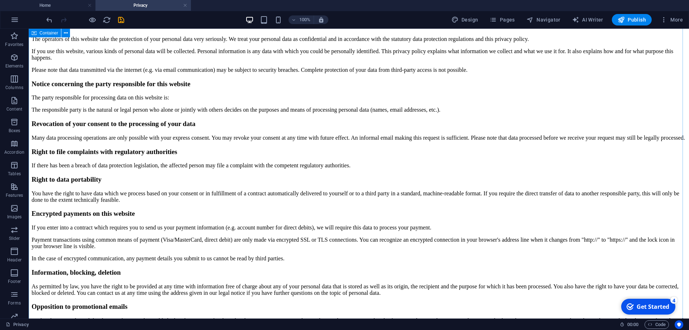
scroll to position [476, 0]
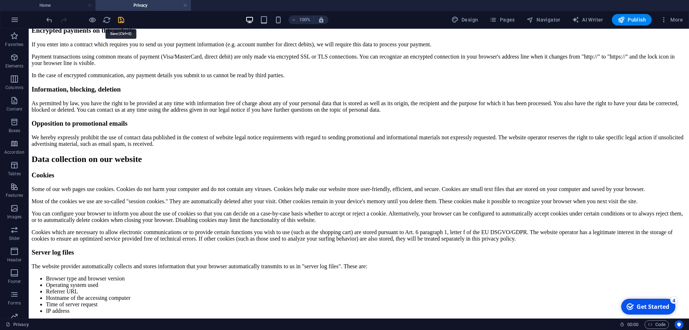
click at [121, 19] on icon "save" at bounding box center [121, 20] width 8 height 8
click at [507, 18] on span "Pages" at bounding box center [502, 19] width 25 height 7
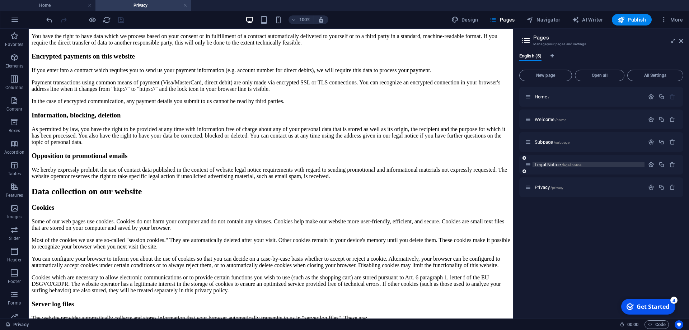
click at [593, 165] on p "Legal Notice /legal-notice" at bounding box center [589, 164] width 108 height 5
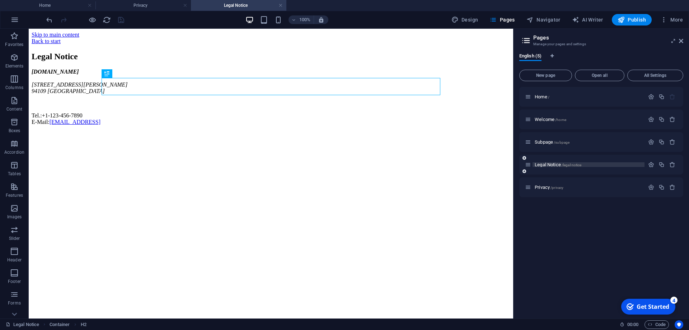
scroll to position [0, 0]
click at [583, 120] on p "Welcome /home" at bounding box center [589, 119] width 108 height 5
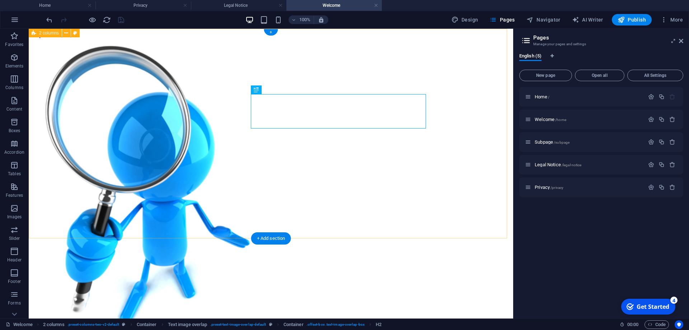
scroll to position [51, 0]
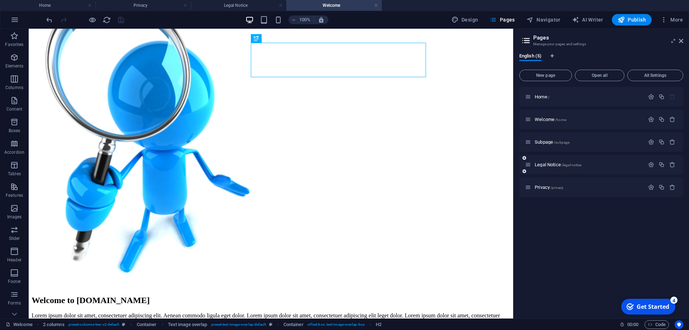
click at [573, 168] on div "Legal Notice /legal-notice" at bounding box center [585, 164] width 120 height 8
click at [67, 6] on h4 "Home" at bounding box center [47, 5] width 95 height 8
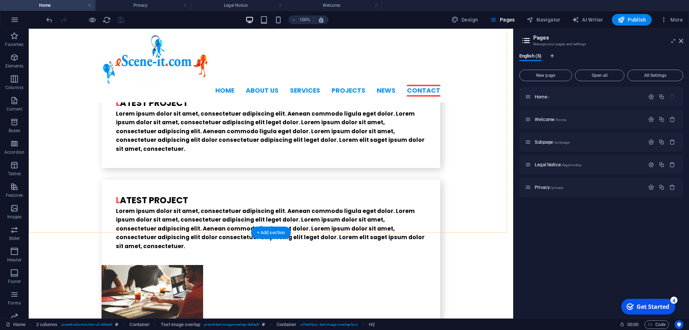
scroll to position [1837, 0]
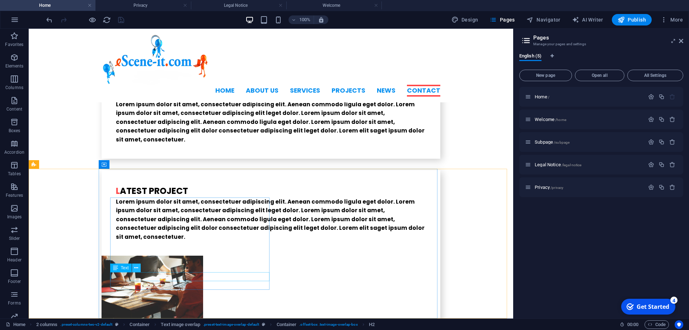
click at [139, 267] on button at bounding box center [136, 267] width 9 height 9
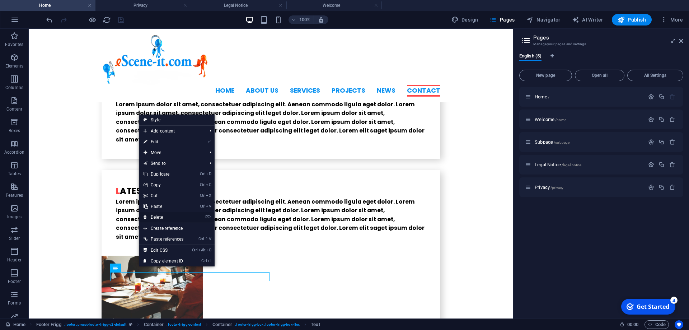
click at [156, 214] on link "⌦ Delete" at bounding box center [163, 217] width 48 height 11
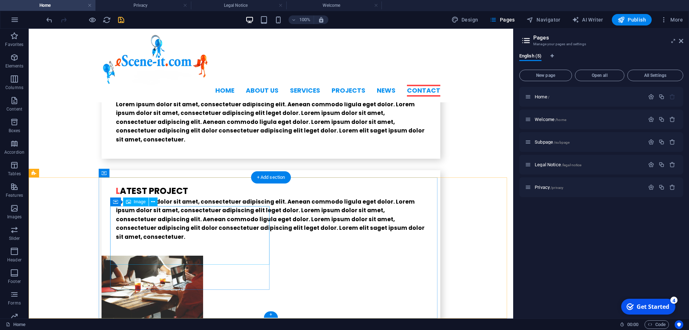
scroll to position [1828, 0]
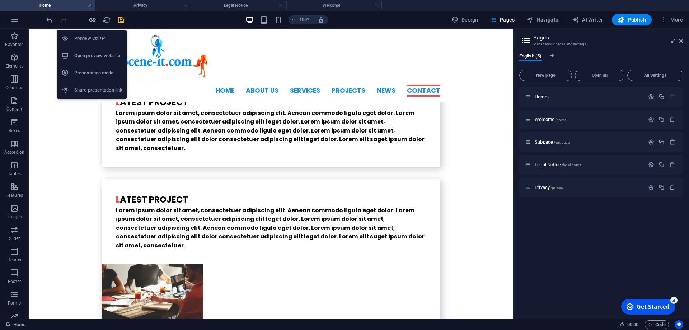
click at [94, 20] on icon "button" at bounding box center [92, 20] width 8 height 8
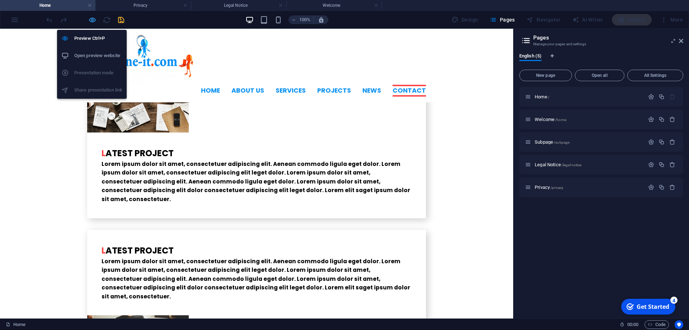
click at [94, 20] on icon "button" at bounding box center [92, 20] width 8 height 8
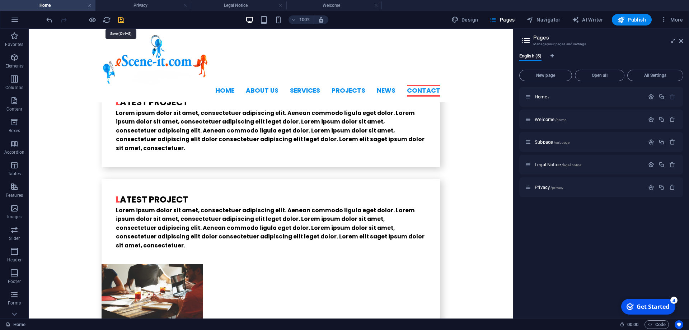
click at [122, 21] on icon "save" at bounding box center [121, 20] width 8 height 8
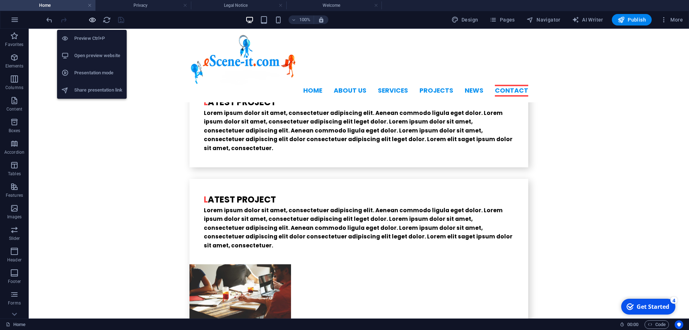
click at [89, 18] on icon "button" at bounding box center [92, 20] width 8 height 8
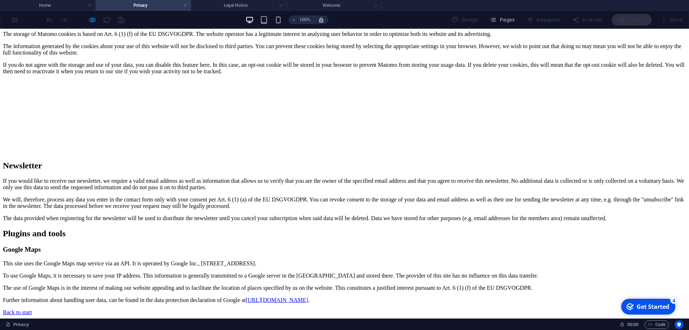
scroll to position [1574, 0]
click at [245, 7] on h4 "Legal Notice" at bounding box center [238, 5] width 95 height 8
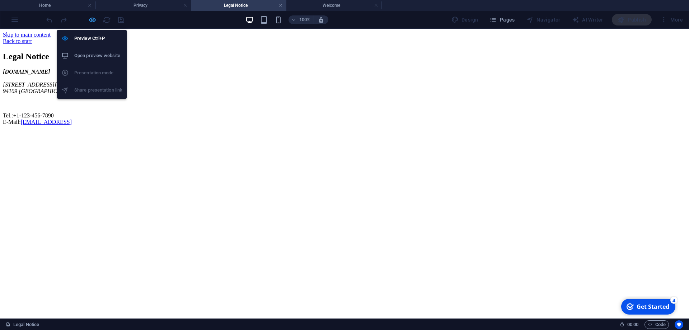
click at [92, 20] on icon "button" at bounding box center [92, 20] width 8 height 8
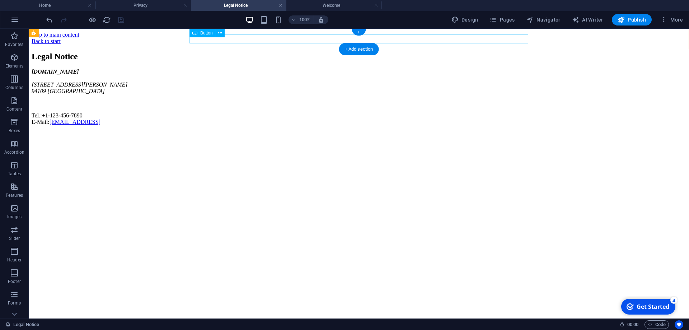
click at [224, 39] on div "Back to start" at bounding box center [359, 41] width 655 height 6
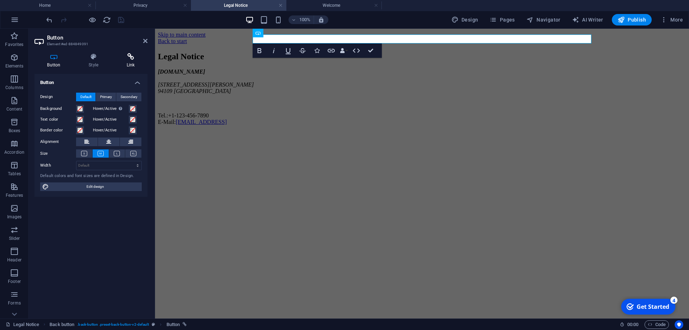
click at [137, 55] on icon at bounding box center [131, 56] width 34 height 7
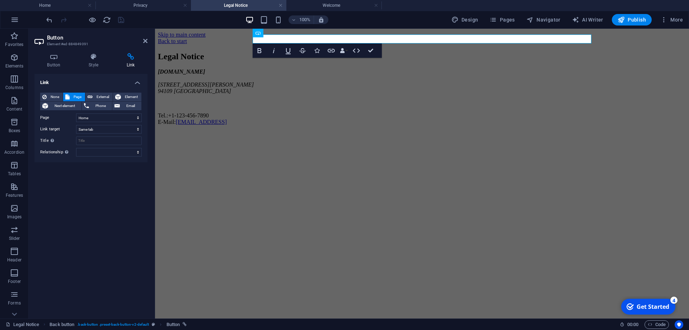
click at [272, 131] on html "Skip to main content Back to start Legal Notice escene-it.com 1119 Geary Blvd 9…" at bounding box center [422, 80] width 534 height 102
click at [16, 101] on icon "button" at bounding box center [14, 100] width 9 height 9
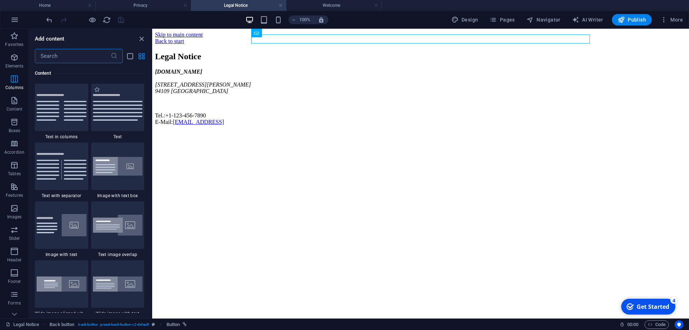
scroll to position [1094, 0]
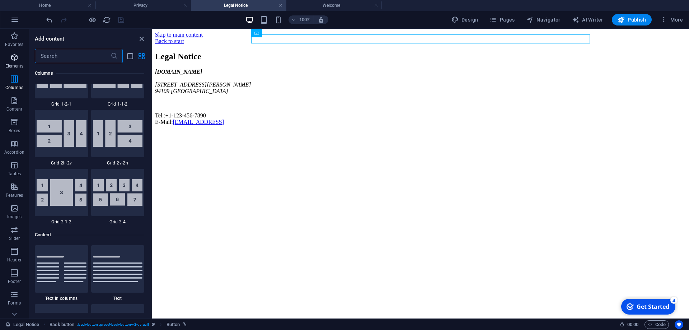
click at [18, 60] on icon "button" at bounding box center [14, 57] width 9 height 9
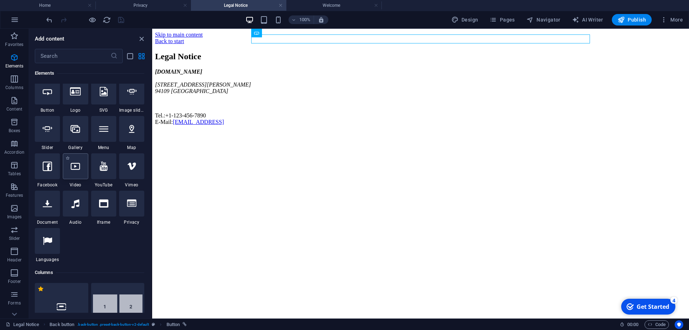
scroll to position [162, 0]
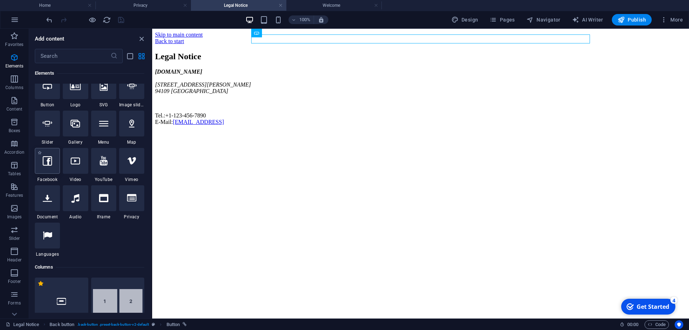
click at [45, 164] on icon at bounding box center [47, 160] width 9 height 9
select select "%"
select select "px"
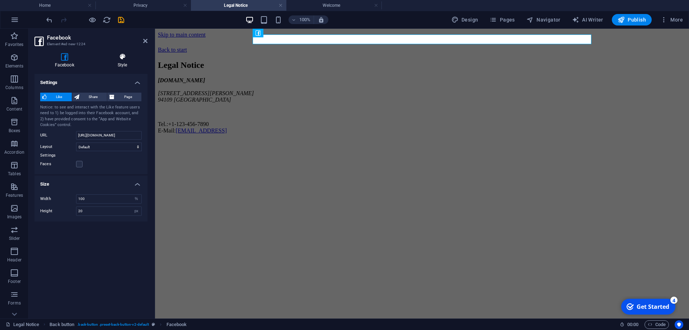
click at [121, 61] on h4 "Style" at bounding box center [122, 60] width 50 height 15
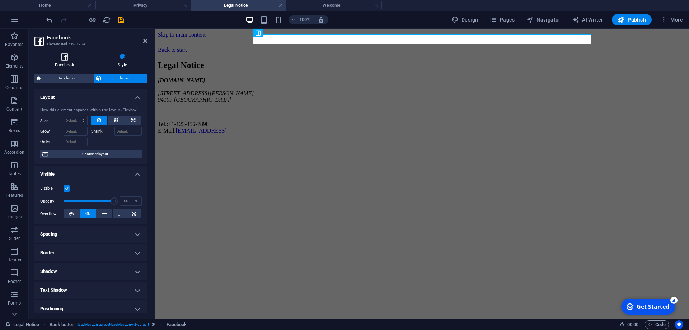
click at [67, 57] on icon at bounding box center [64, 56] width 60 height 7
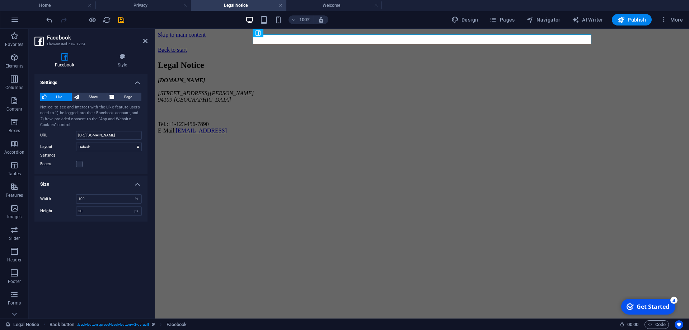
click at [295, 140] on html "Skip to main content Back to start Legal Notice escene-it.com 1119 Geary Blvd 9…" at bounding box center [422, 84] width 534 height 111
click at [47, 17] on icon "undo" at bounding box center [49, 20] width 8 height 8
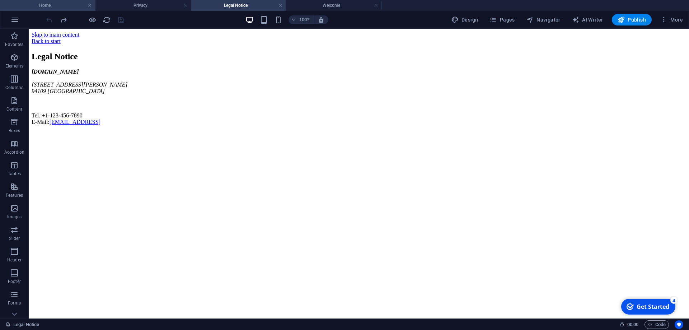
click at [64, 2] on h4 "Home" at bounding box center [47, 5] width 95 height 8
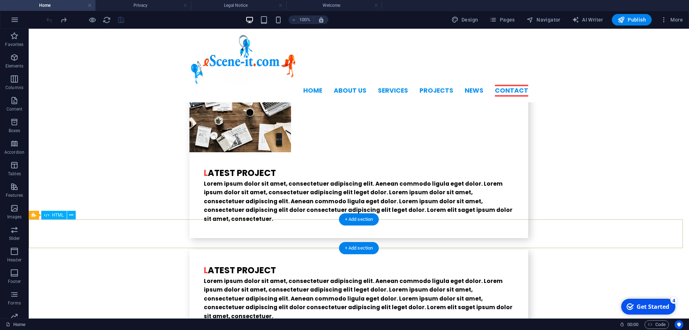
scroll to position [1828, 0]
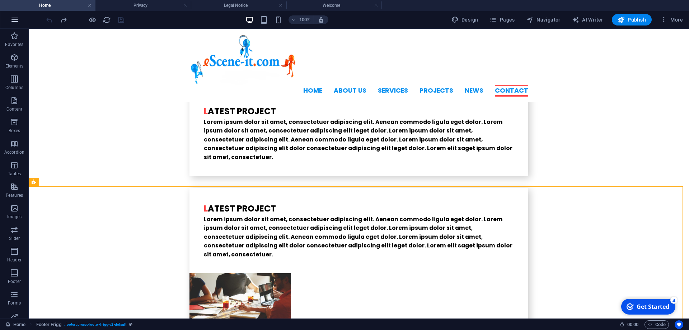
click at [14, 20] on icon "button" at bounding box center [14, 19] width 9 height 9
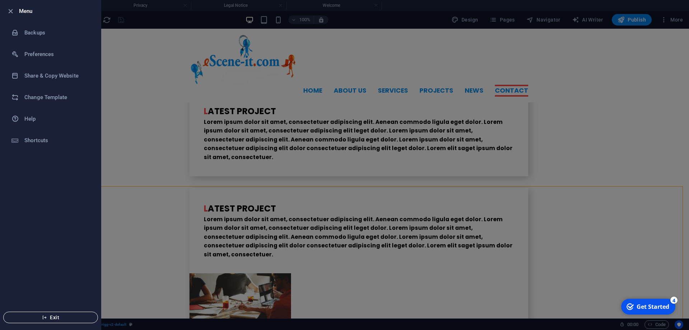
click at [41, 319] on span "Exit" at bounding box center [50, 317] width 83 height 6
